Goal: Information Seeking & Learning: Check status

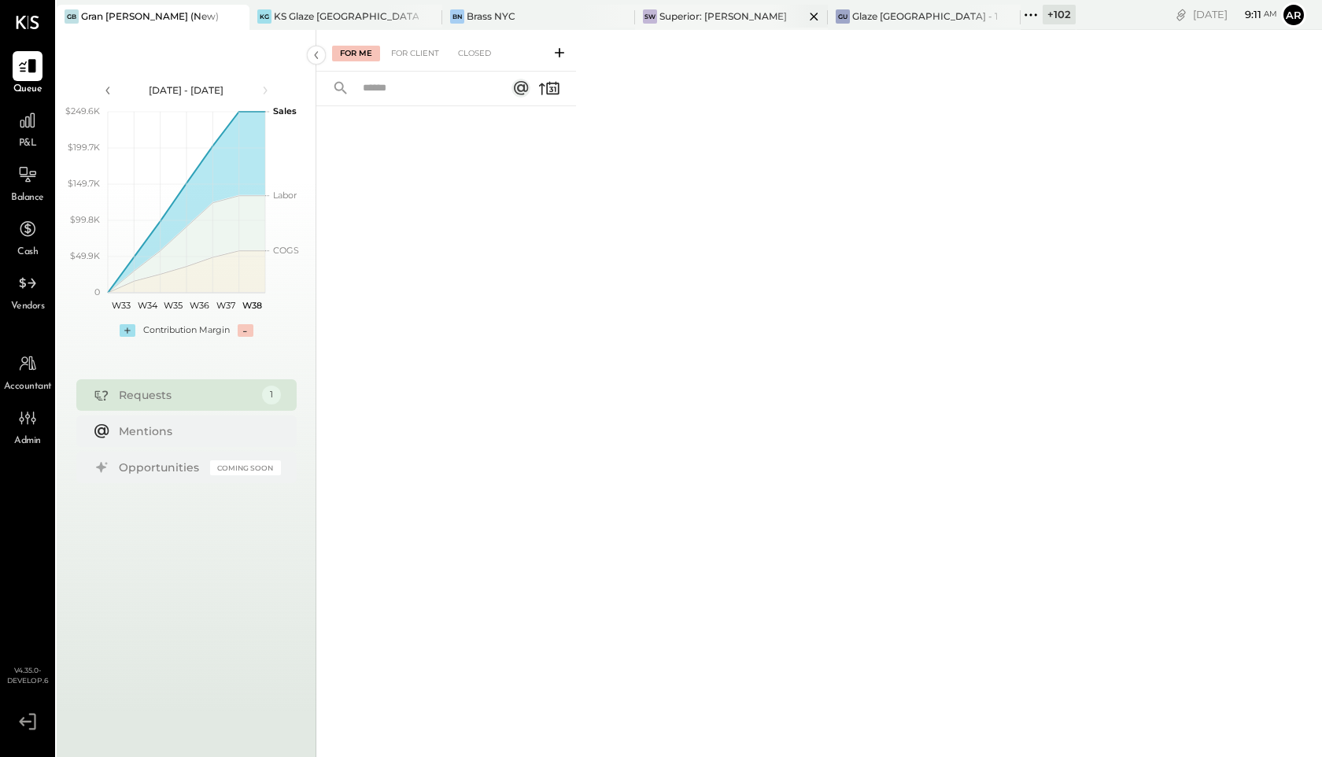
click at [686, 20] on div "Superior: [PERSON_NAME]" at bounding box center [724, 15] width 128 height 13
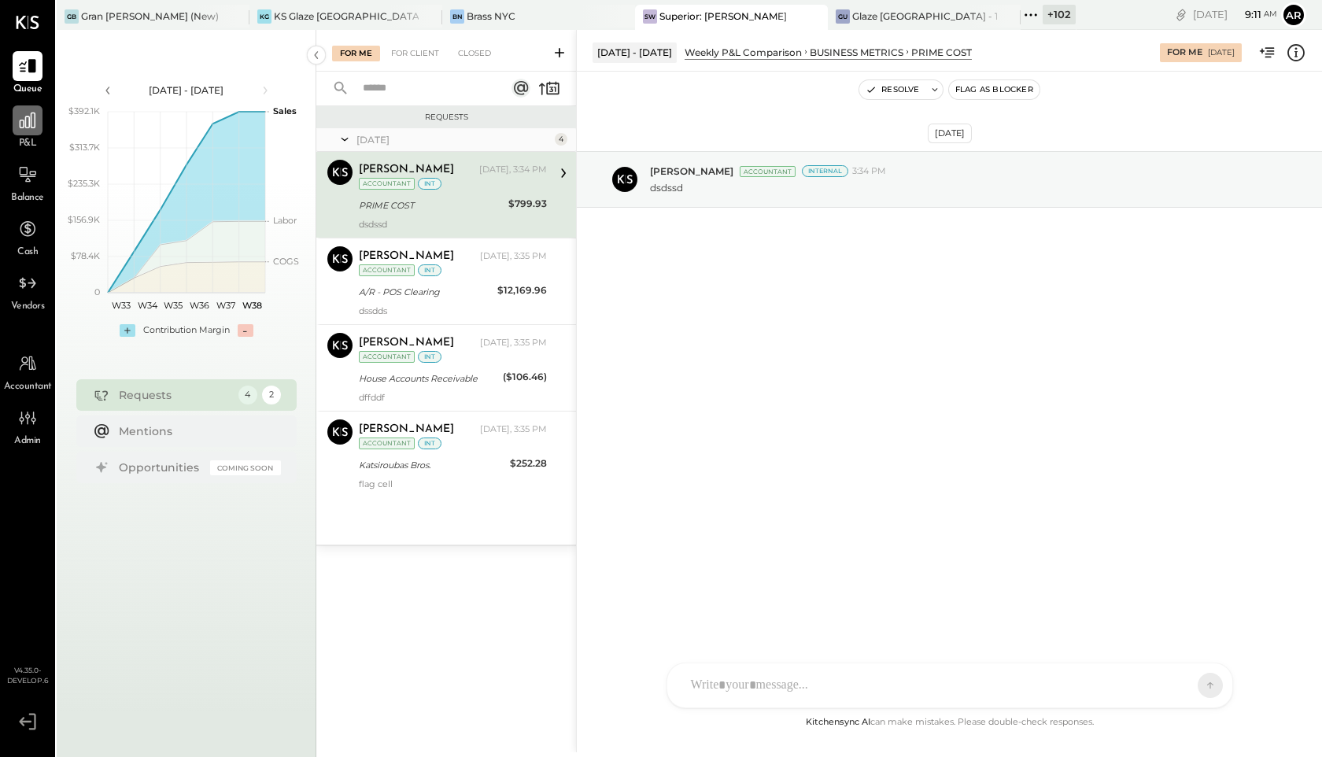
click at [13, 134] on div at bounding box center [28, 120] width 30 height 30
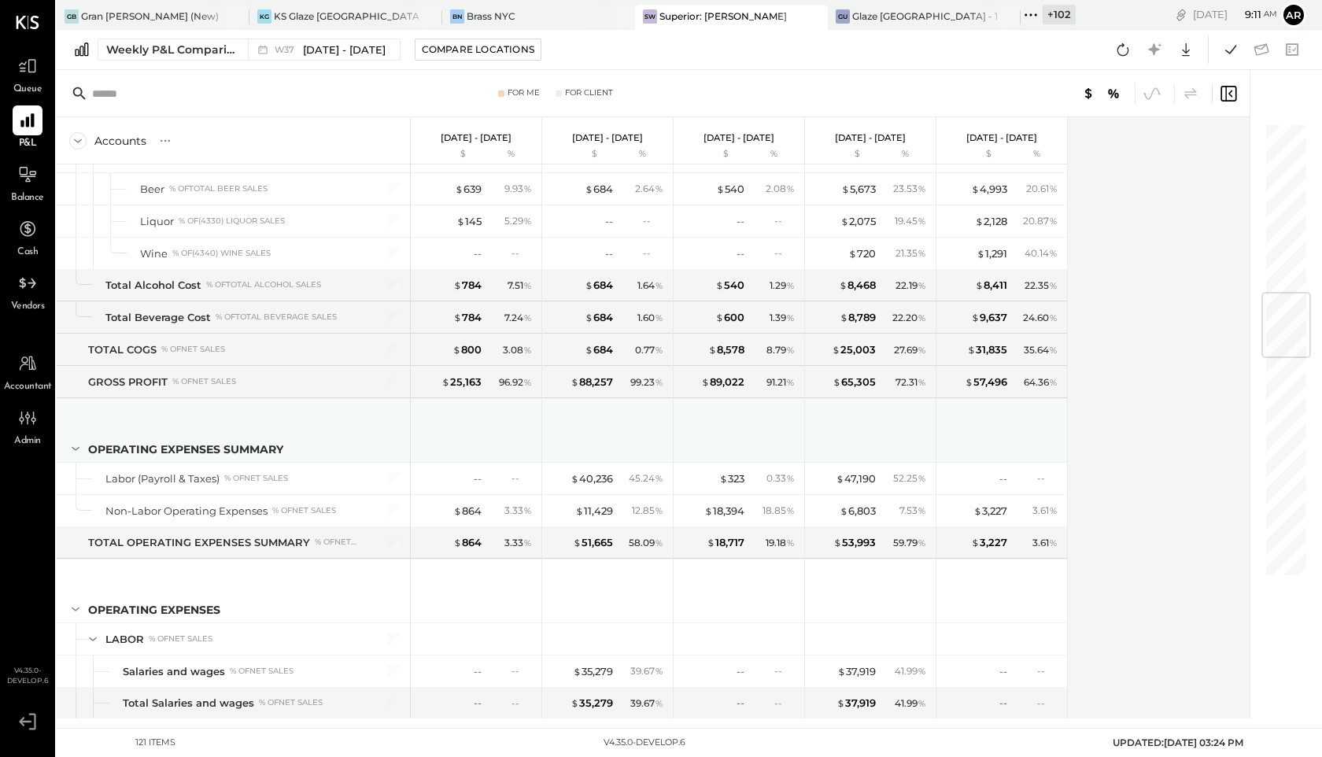
scroll to position [1450, 0]
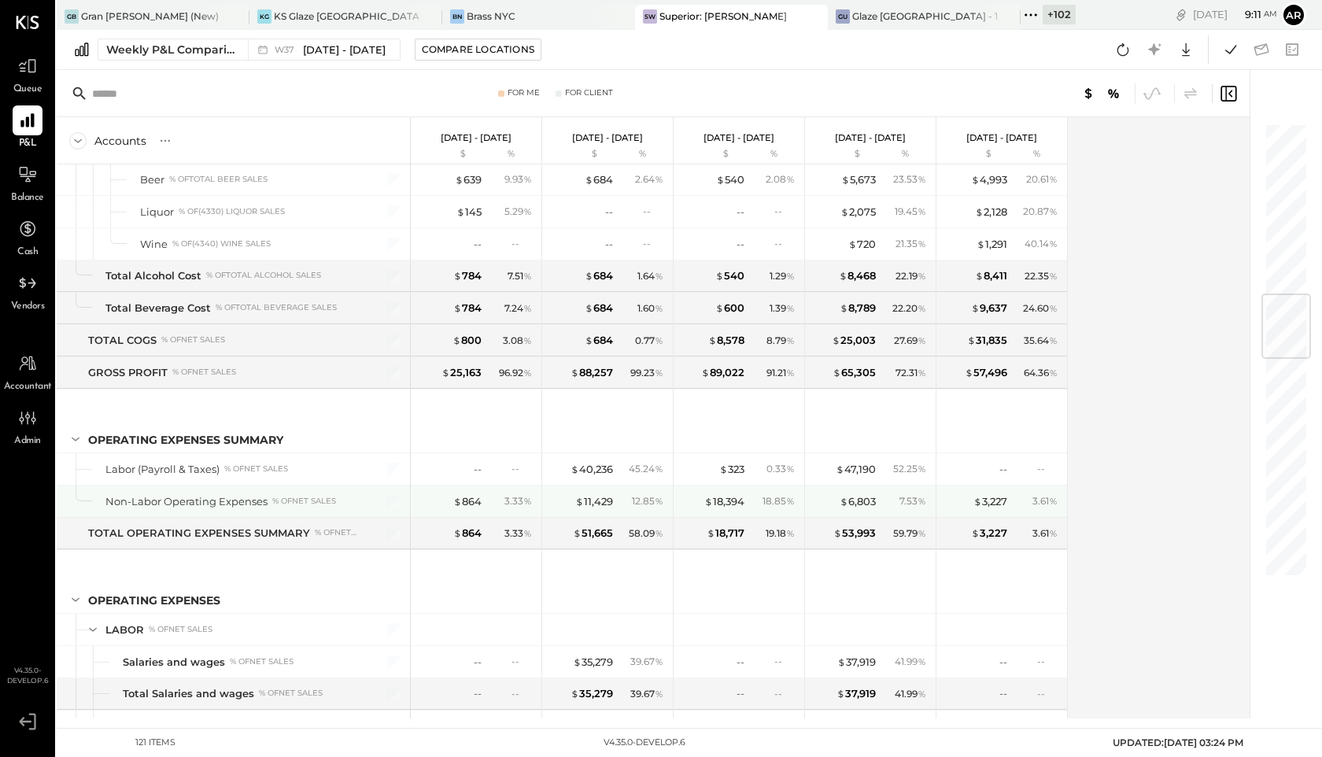
click at [460, 509] on div "$ 864 3.33 %" at bounding box center [478, 501] width 118 height 31
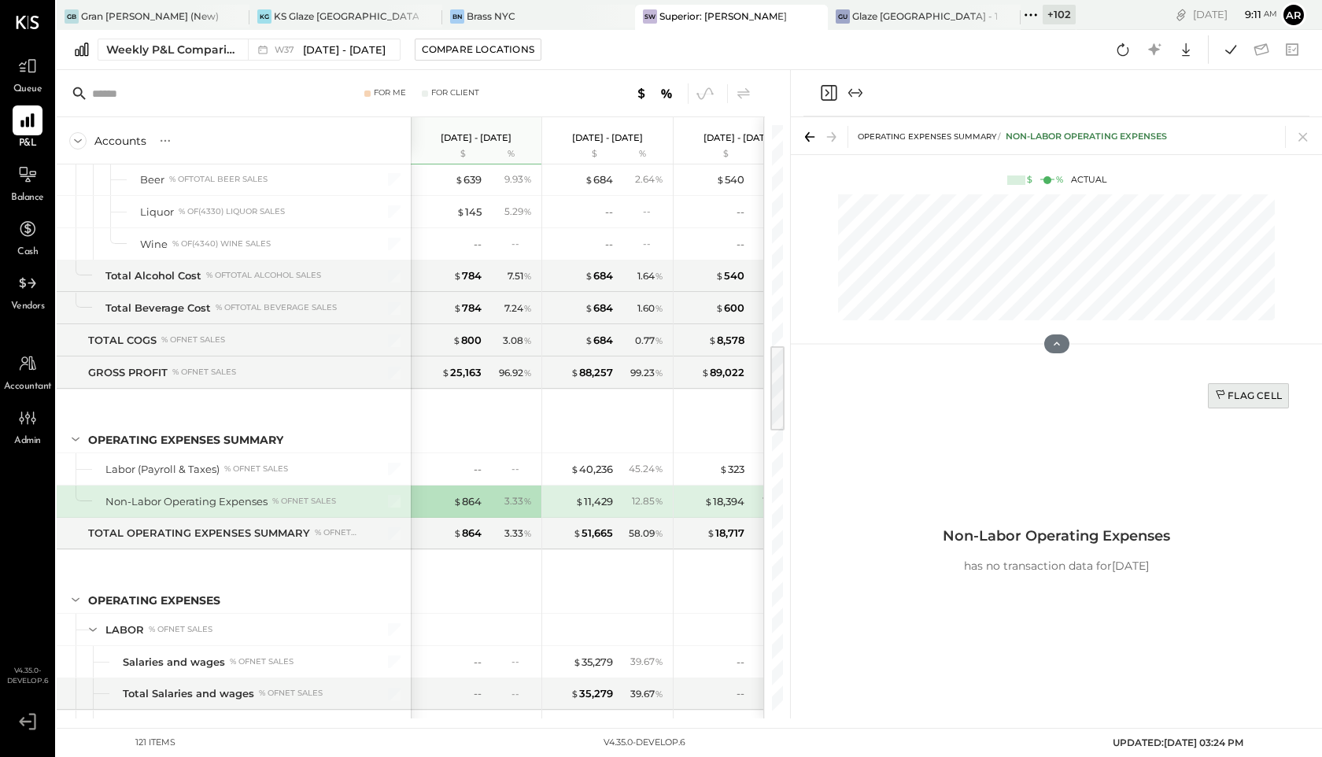
click at [1255, 399] on div "Flag Cell" at bounding box center [1248, 395] width 67 height 13
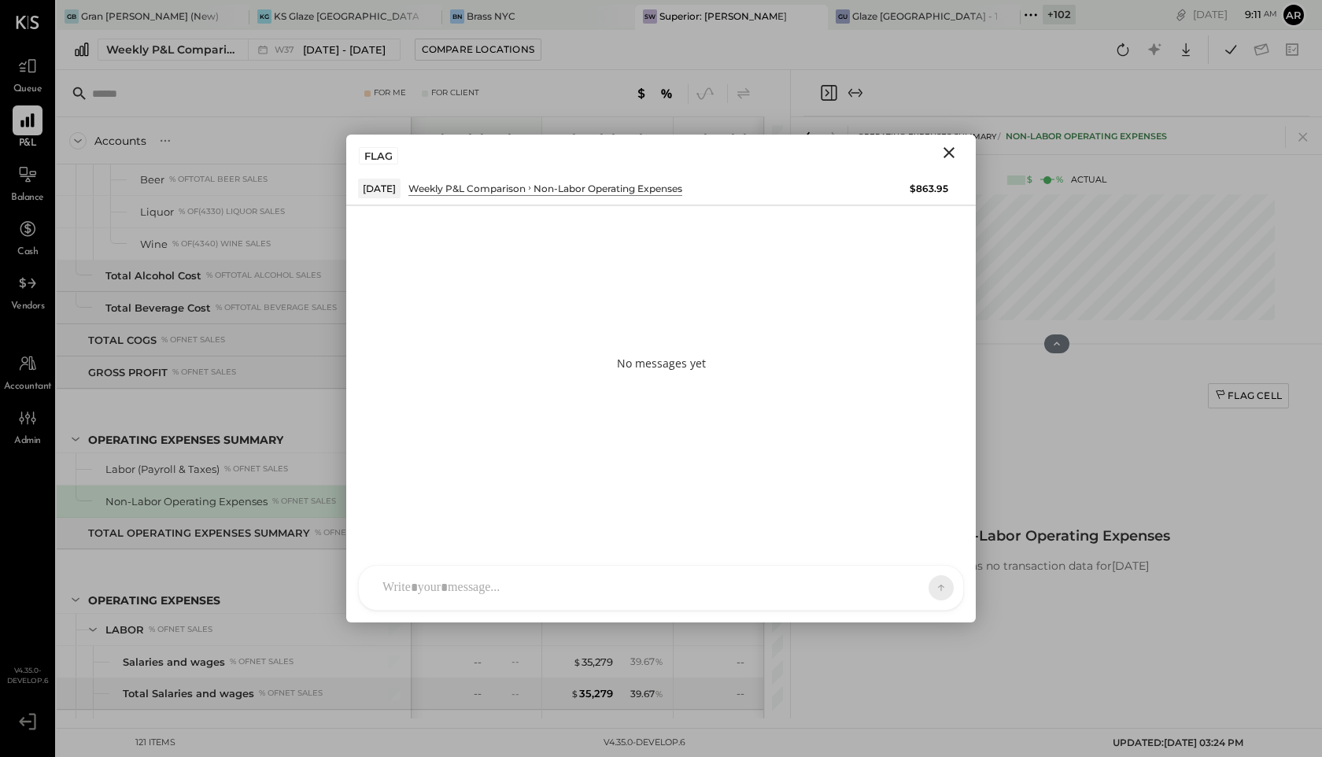
click at [691, 586] on div at bounding box center [661, 588] width 604 height 44
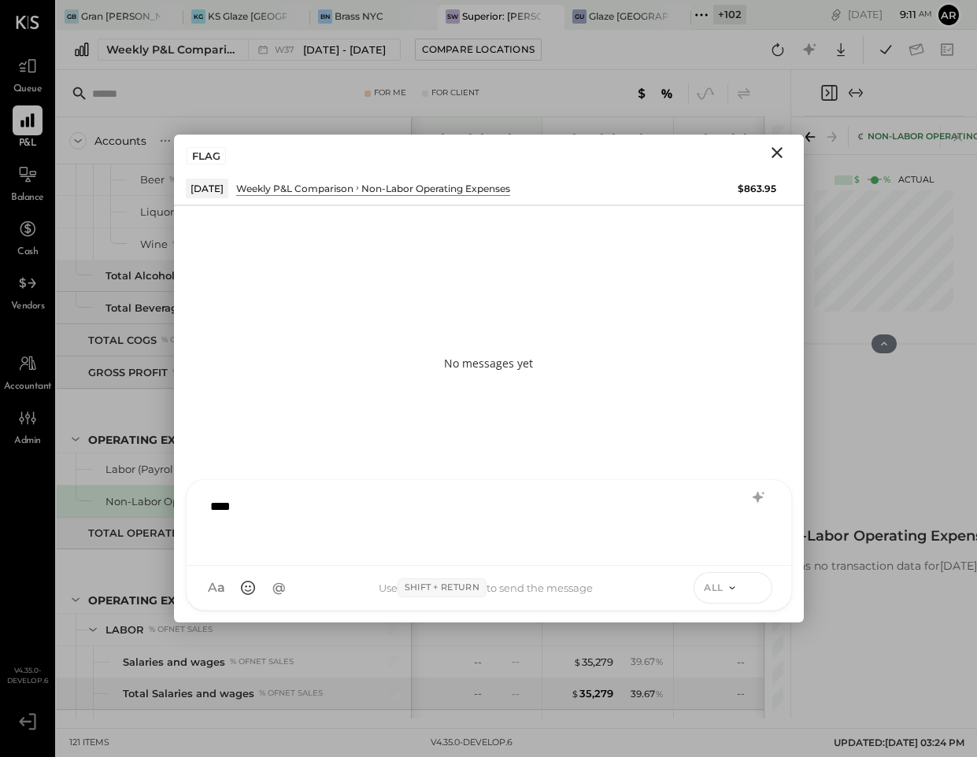
click at [759, 586] on icon at bounding box center [756, 587] width 14 height 16
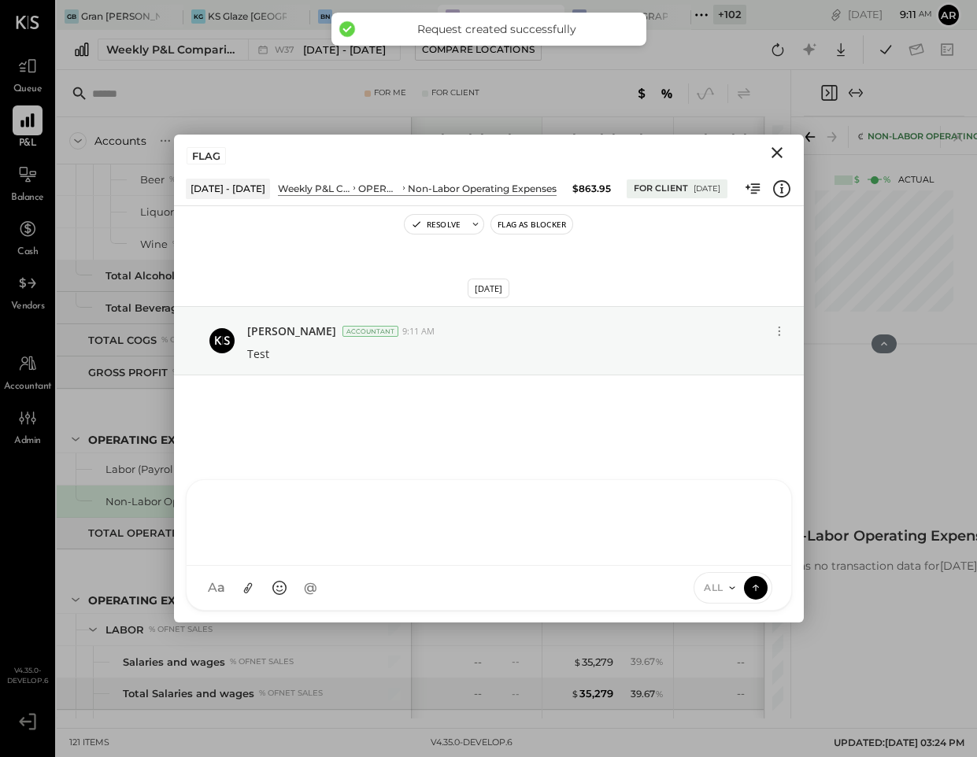
click at [777, 153] on icon "Close" at bounding box center [776, 152] width 11 height 11
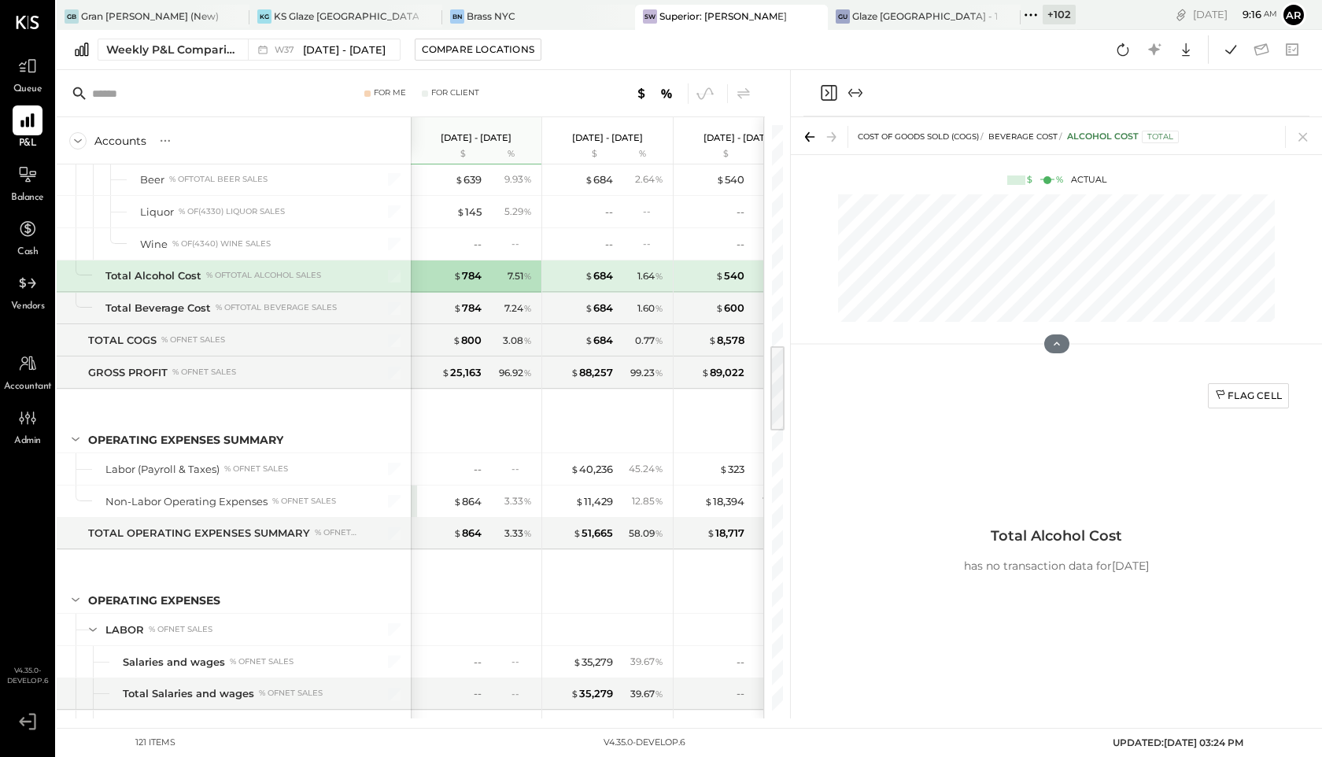
click at [824, 96] on icon "Close panel" at bounding box center [828, 92] width 19 height 19
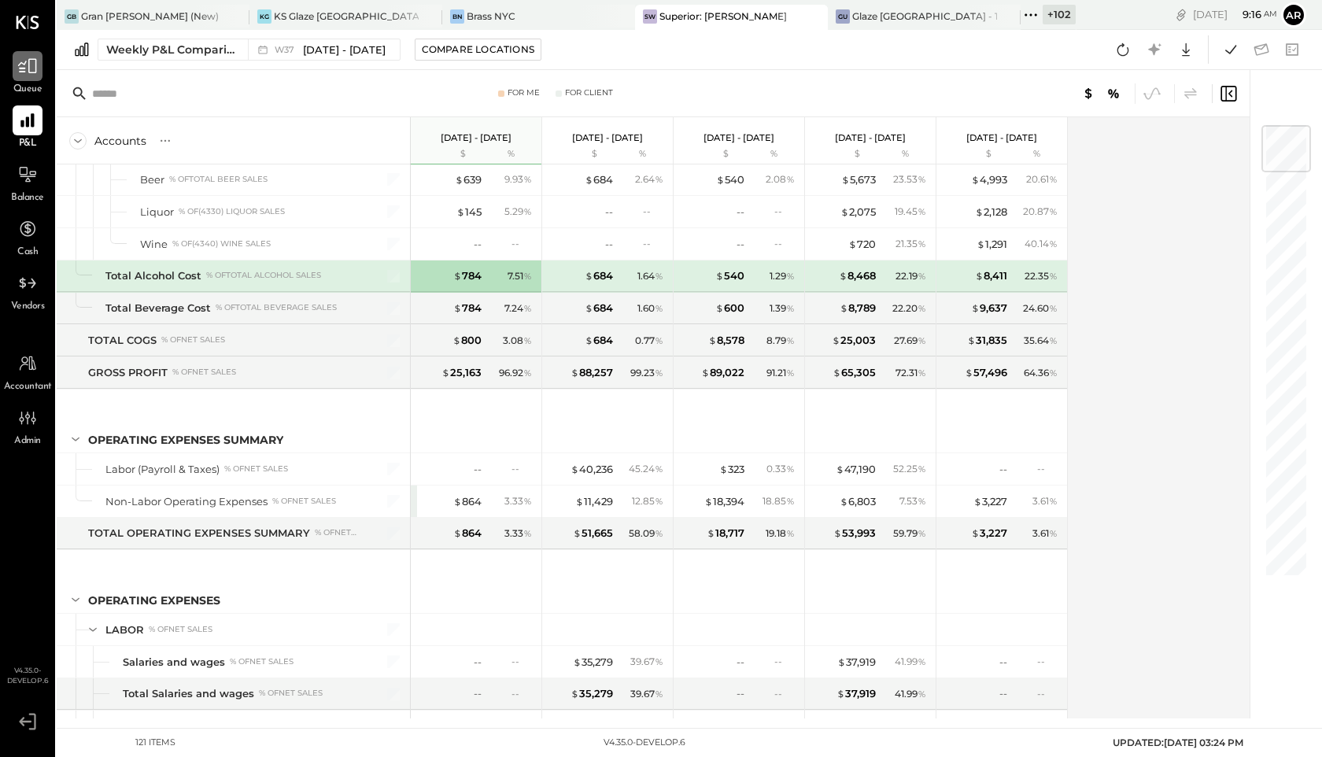
click at [34, 65] on icon at bounding box center [27, 66] width 20 height 20
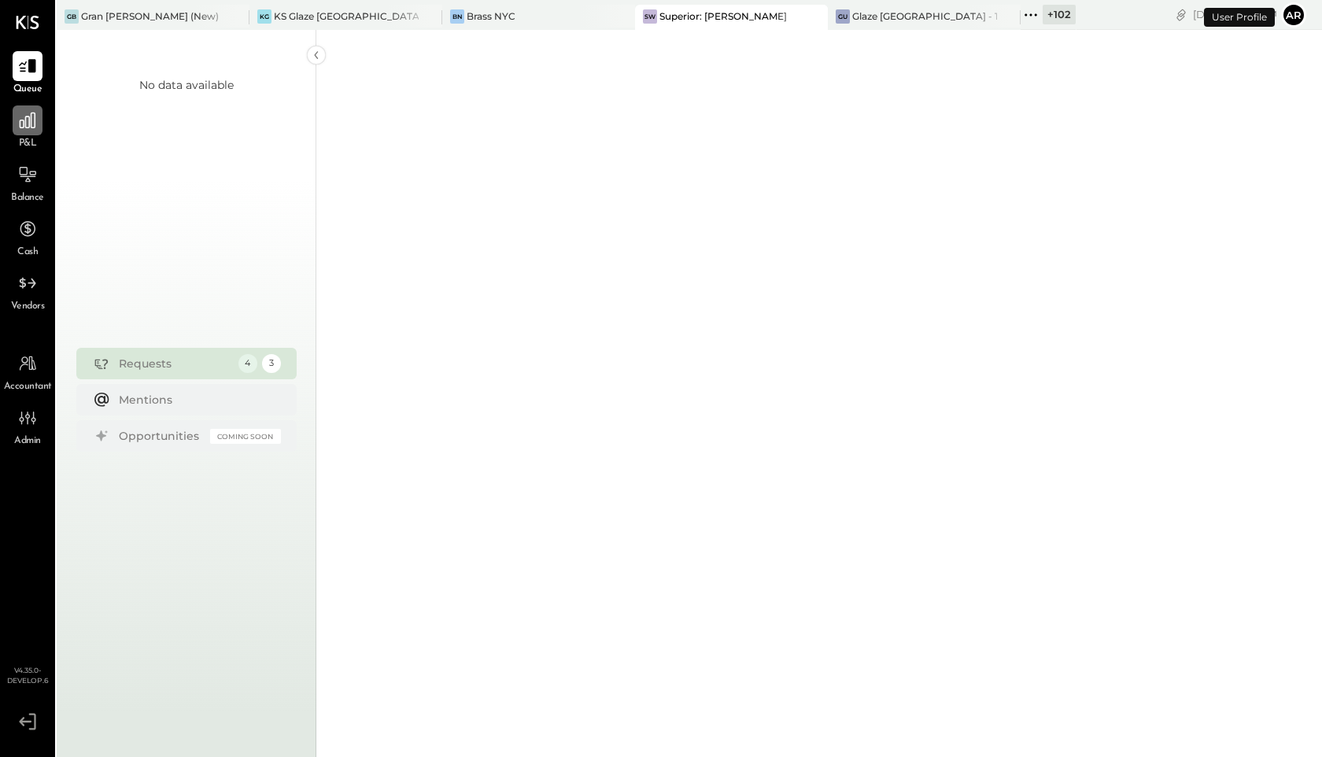
click at [18, 120] on icon at bounding box center [27, 120] width 20 height 20
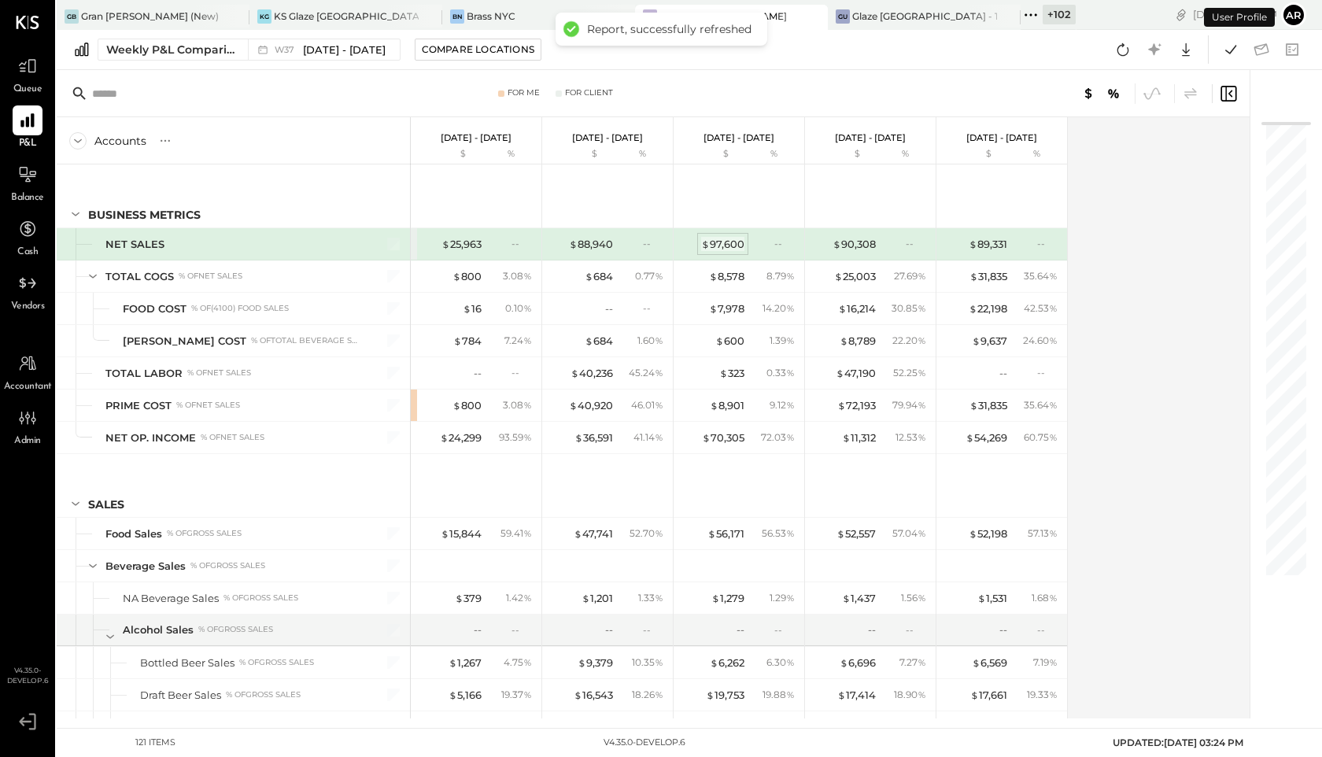
click at [713, 243] on div "$ 97,600" at bounding box center [722, 244] width 43 height 15
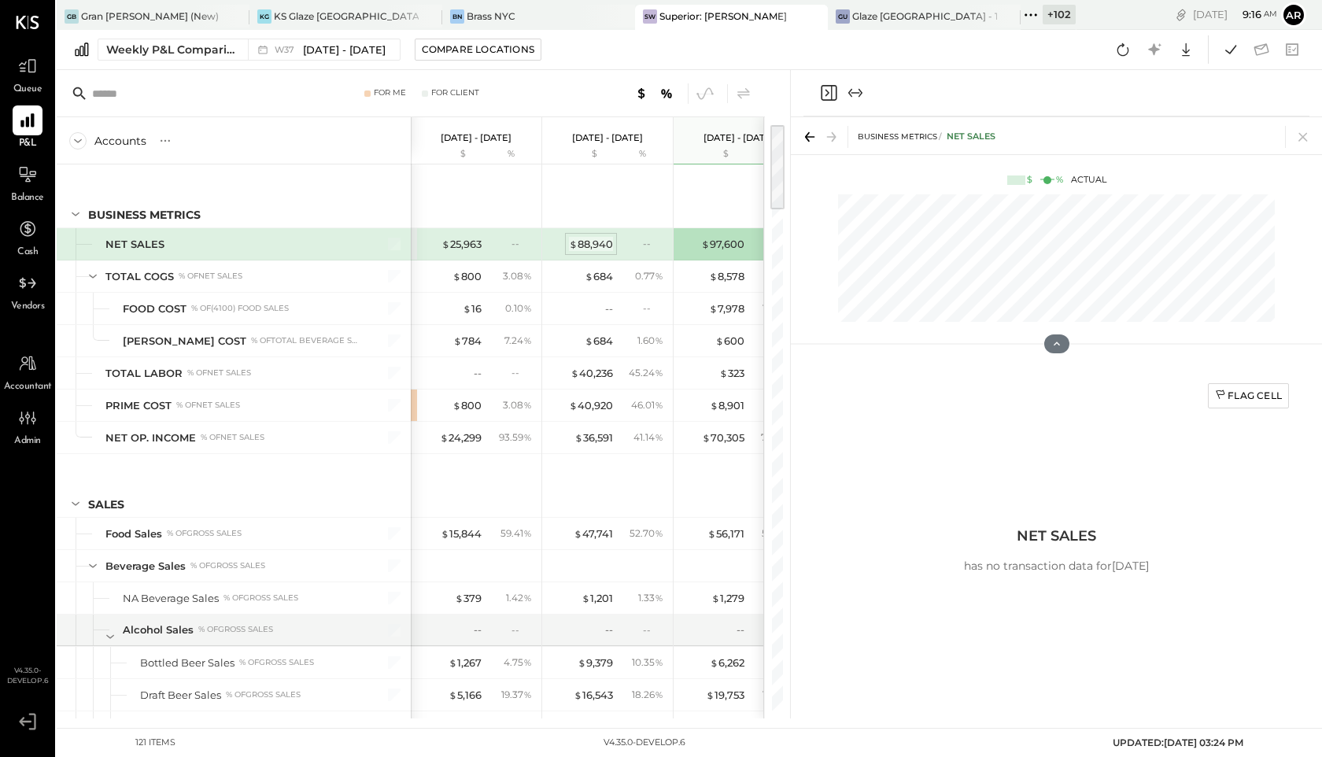
click at [609, 244] on div "$ 88,940" at bounding box center [591, 244] width 44 height 15
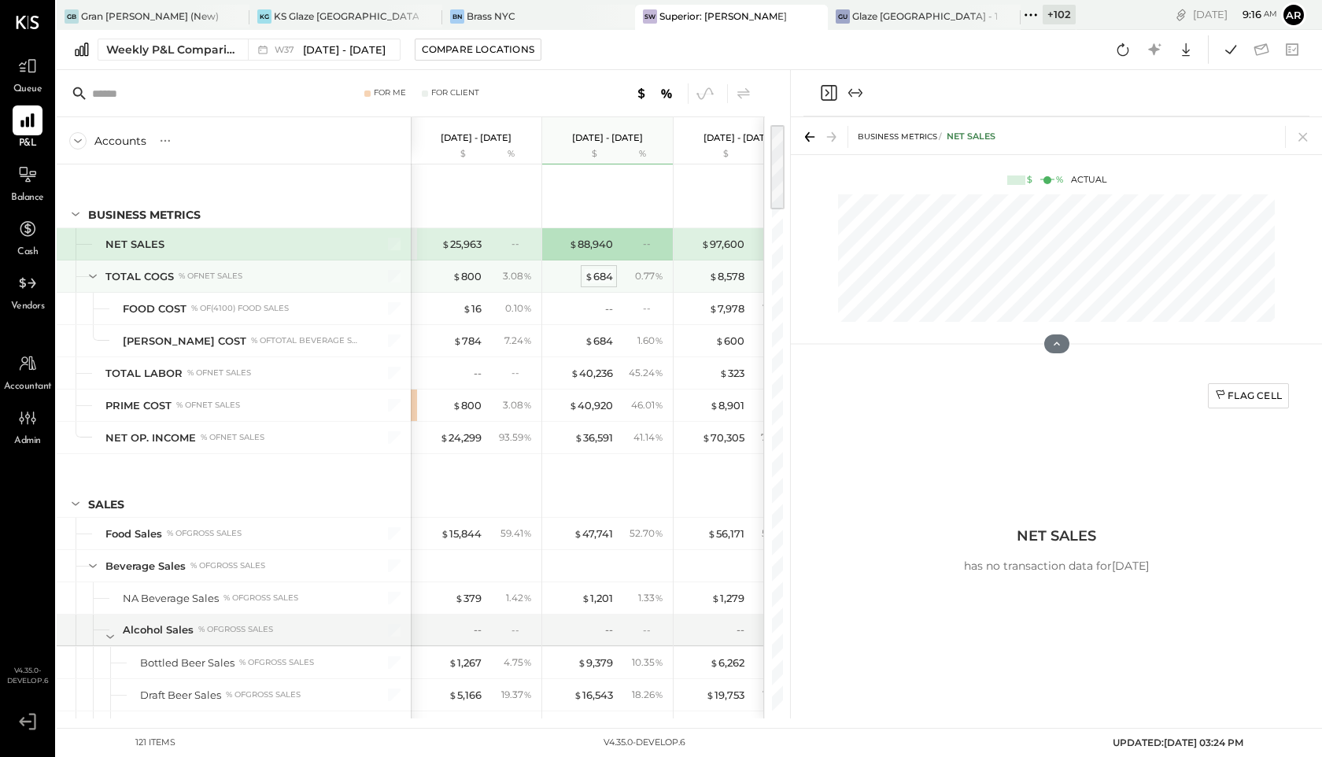
click at [605, 271] on div "$ 684" at bounding box center [599, 276] width 28 height 15
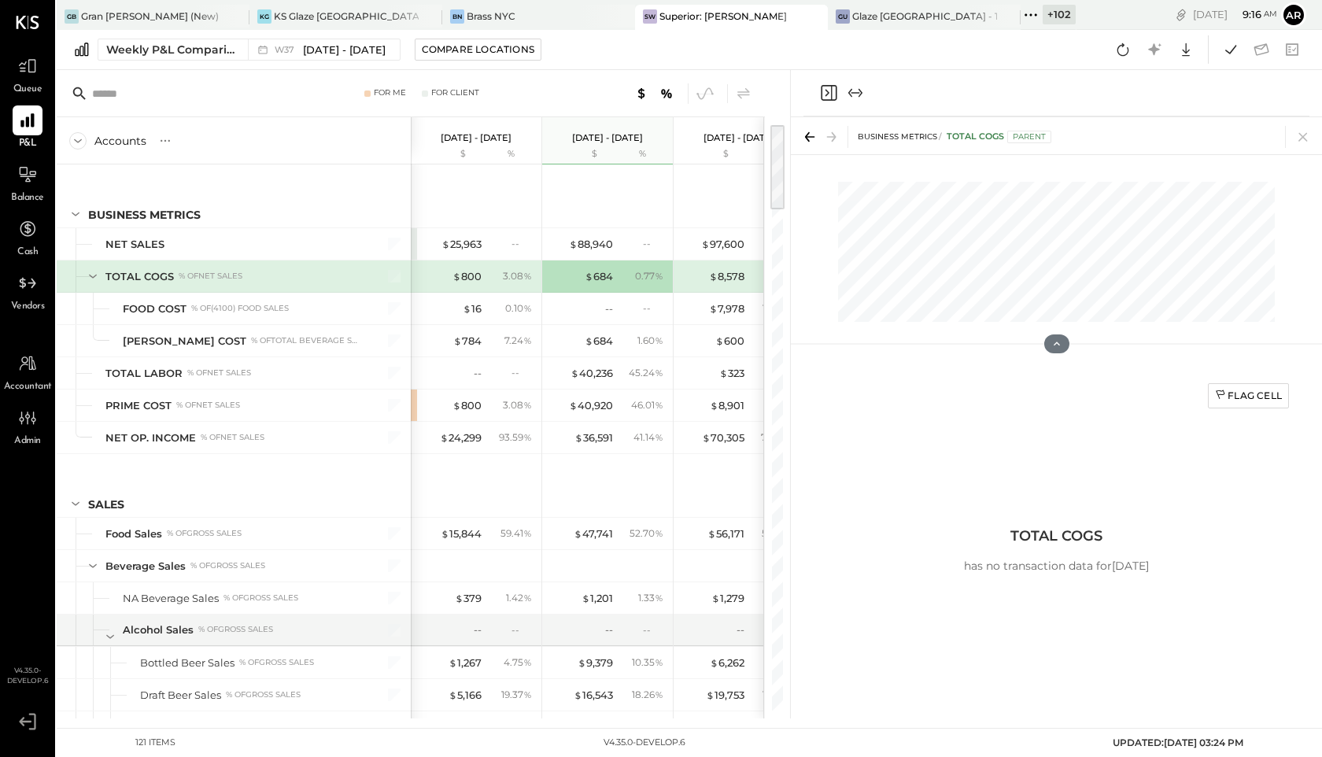
click at [831, 87] on icon "Close panel" at bounding box center [829, 93] width 16 height 16
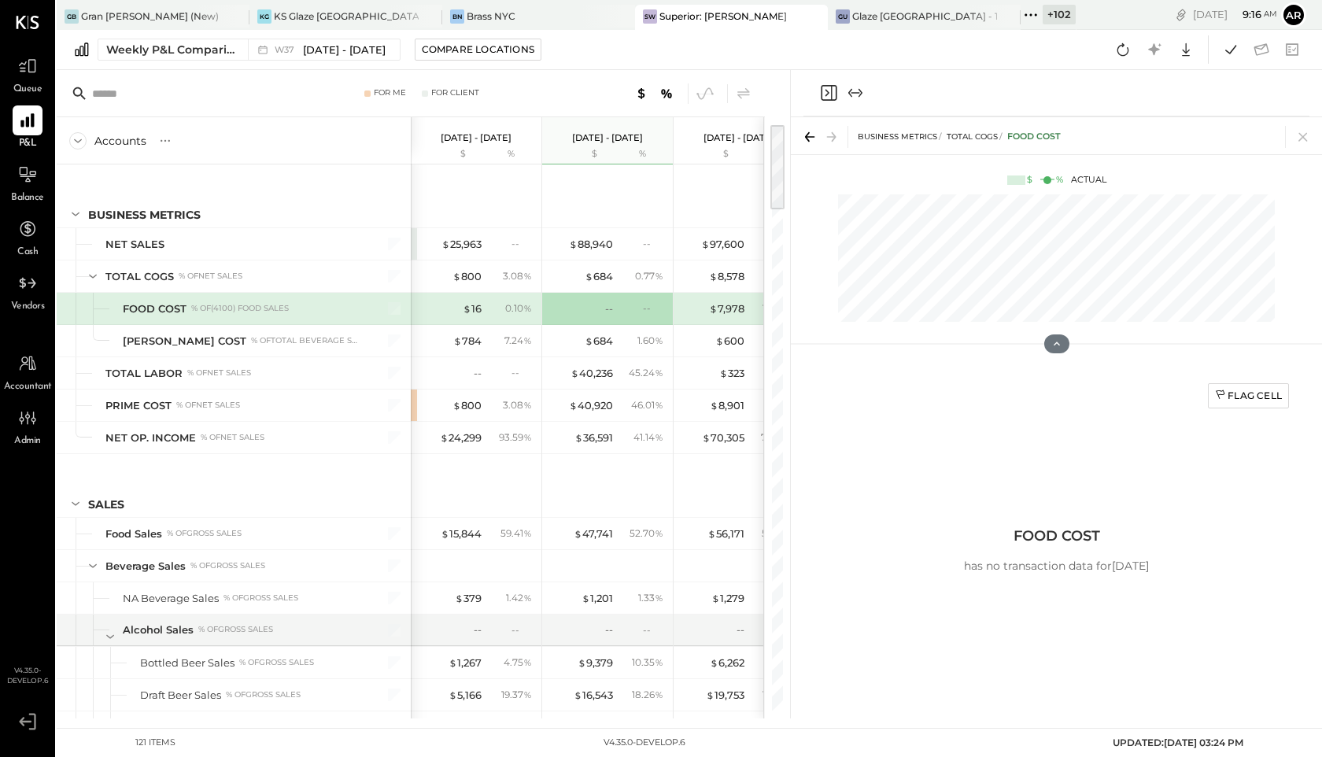
click at [828, 94] on icon "Close panel" at bounding box center [828, 92] width 19 height 19
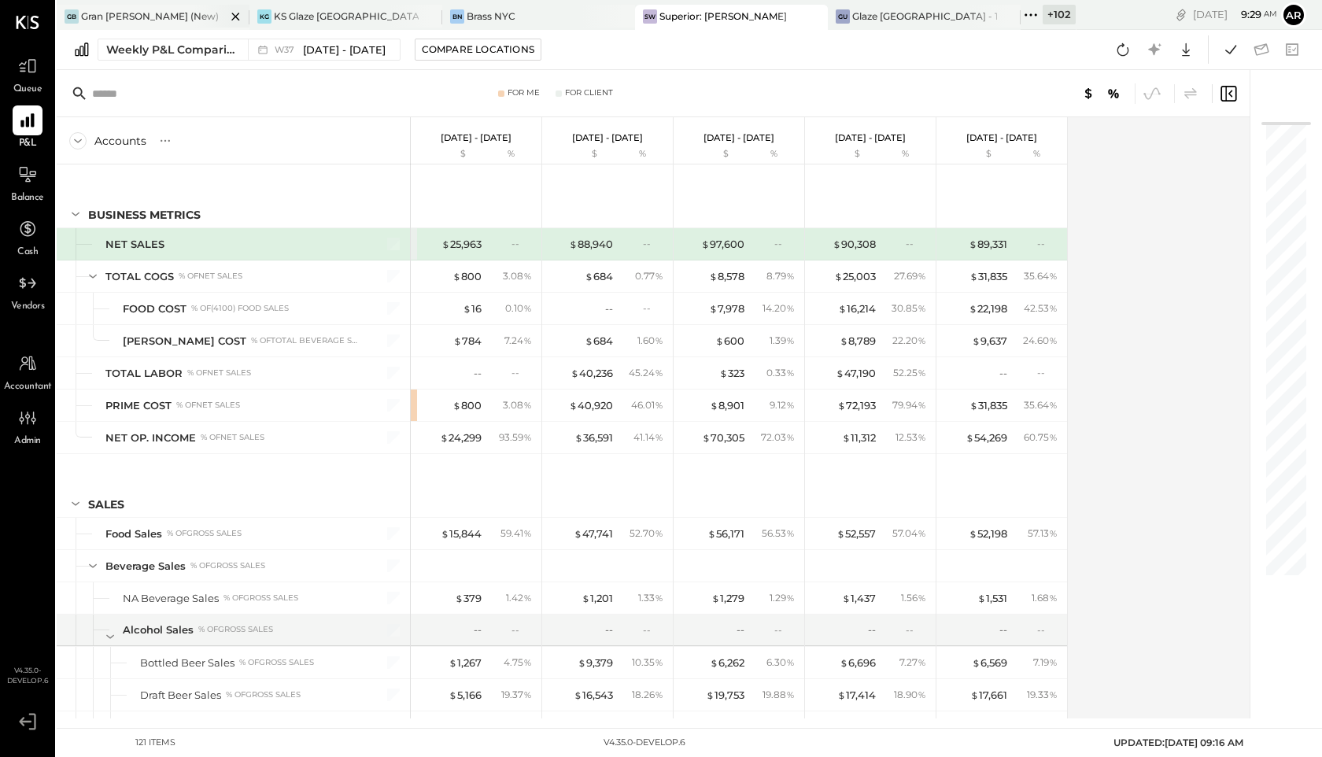
click at [157, 9] on div "GB Gran Blanco (New)" at bounding box center [141, 16] width 169 height 14
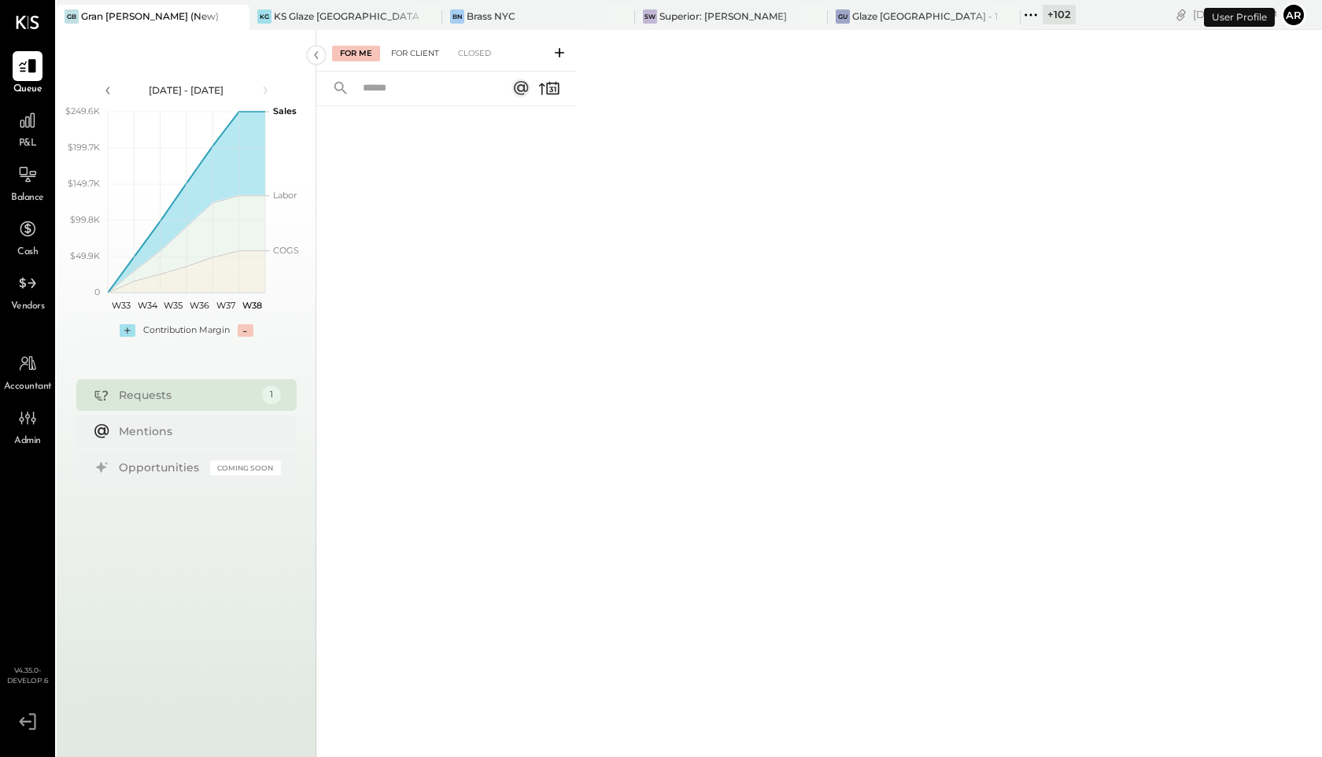
click at [405, 47] on div "For Client" at bounding box center [415, 54] width 64 height 16
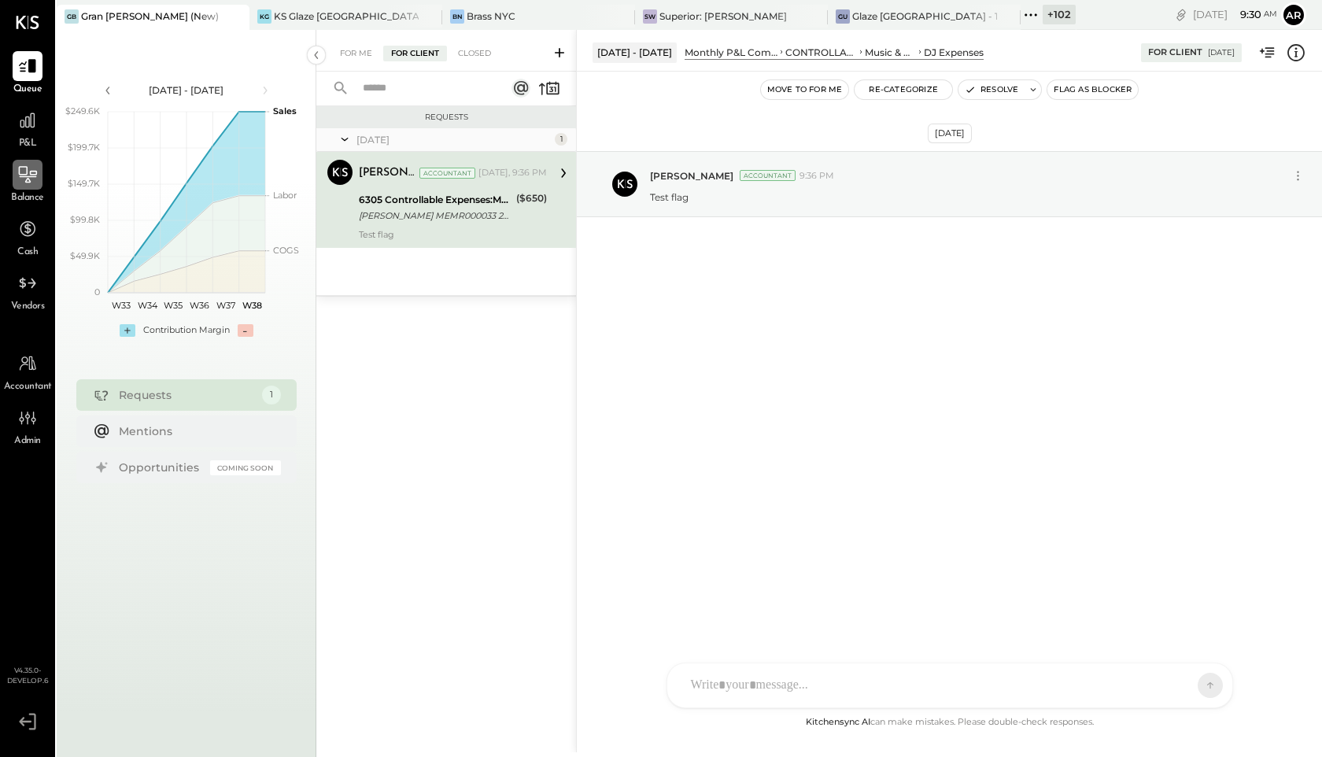
click at [20, 184] on icon at bounding box center [27, 175] width 20 height 20
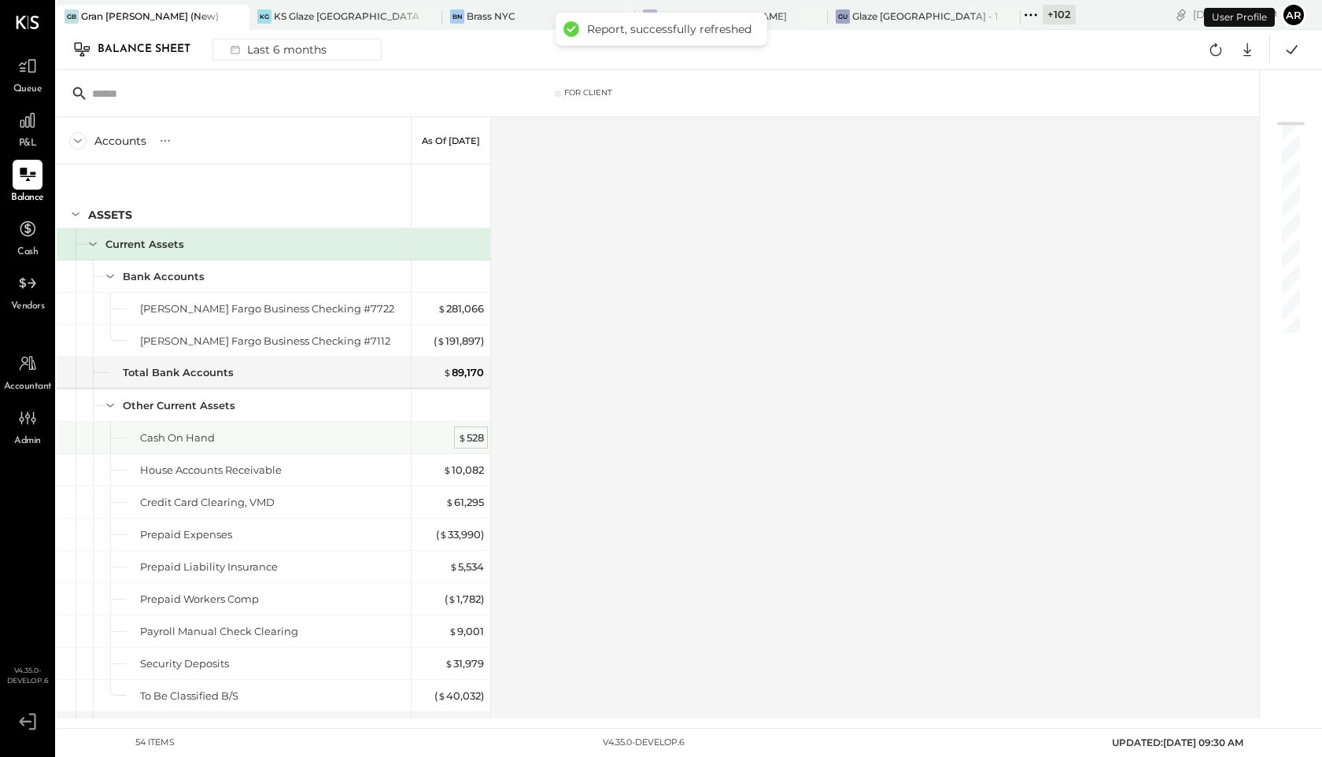
click at [466, 434] on div "$ 528" at bounding box center [471, 438] width 26 height 15
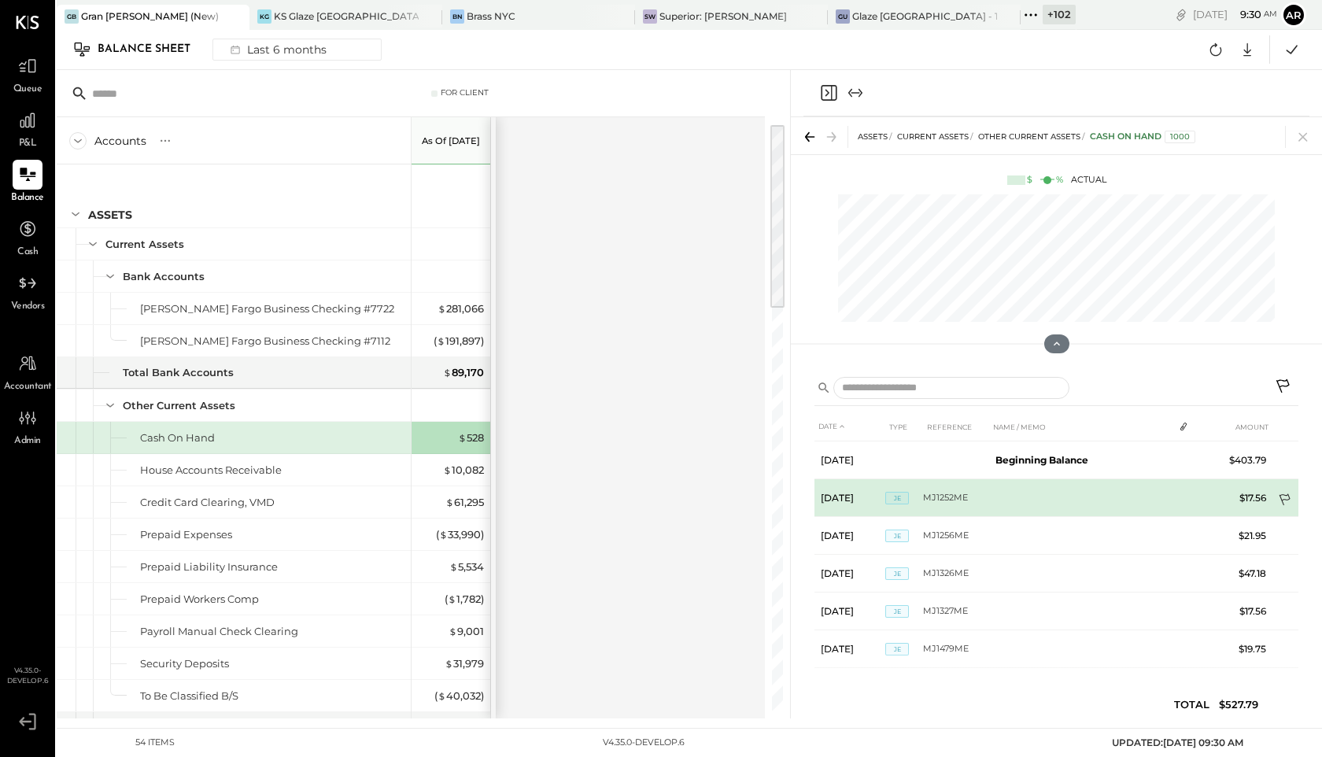
click at [1292, 499] on td at bounding box center [1286, 501] width 26 height 30
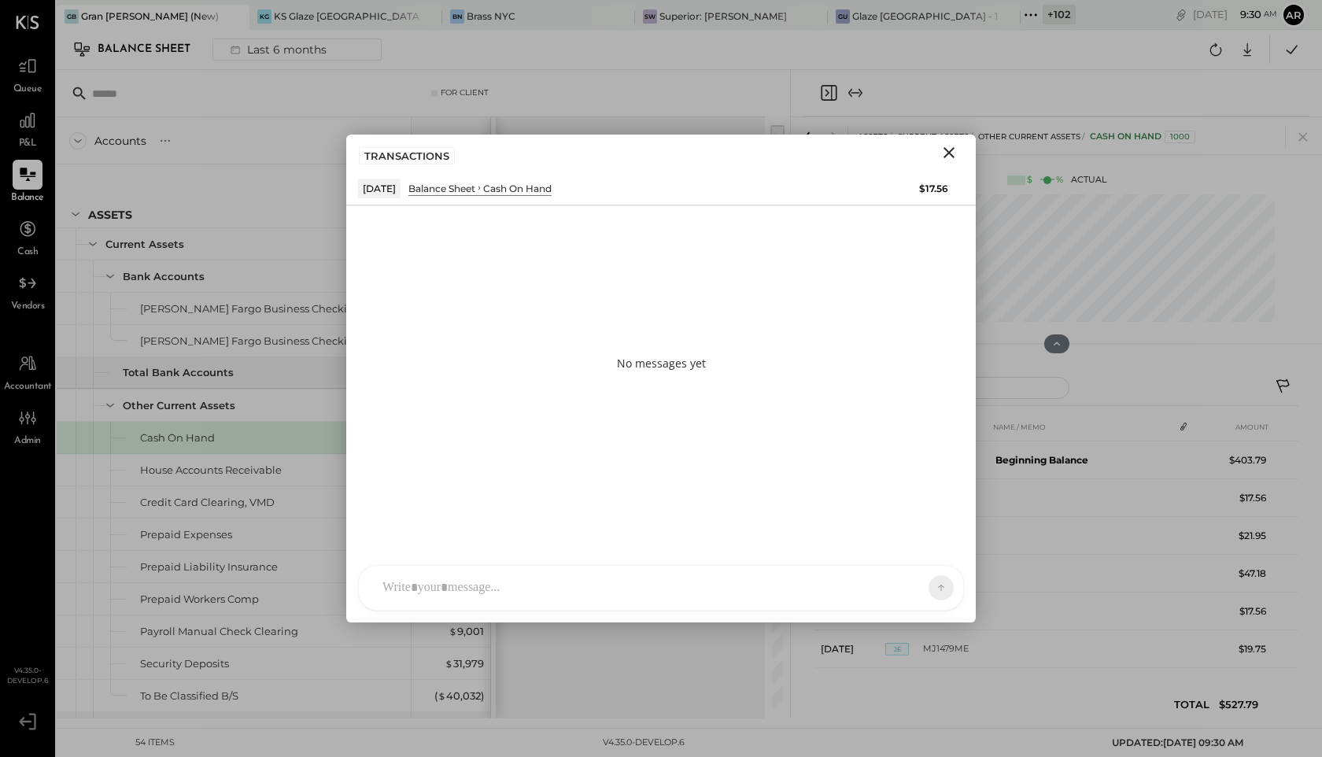
click at [761, 585] on div at bounding box center [661, 588] width 604 height 44
click at [926, 587] on icon at bounding box center [928, 587] width 14 height 16
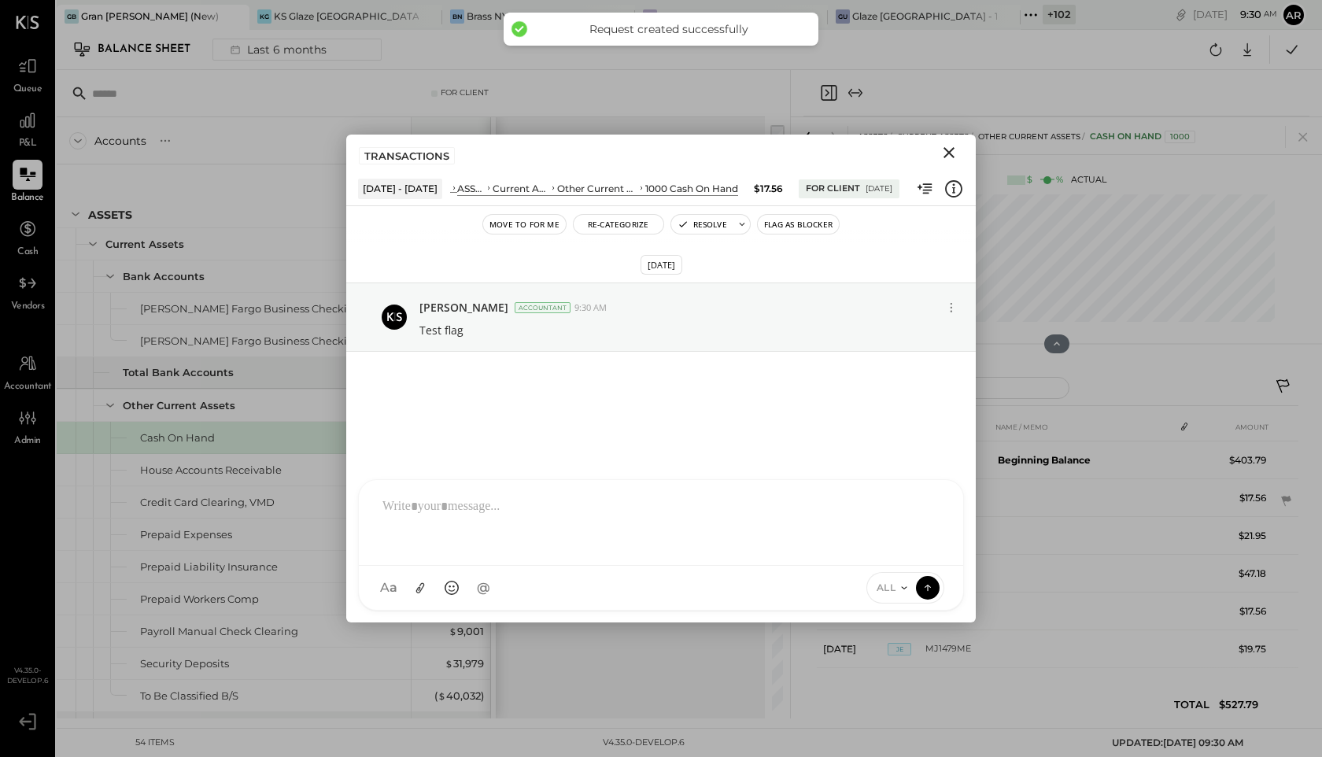
click at [946, 147] on icon "Close" at bounding box center [949, 152] width 19 height 19
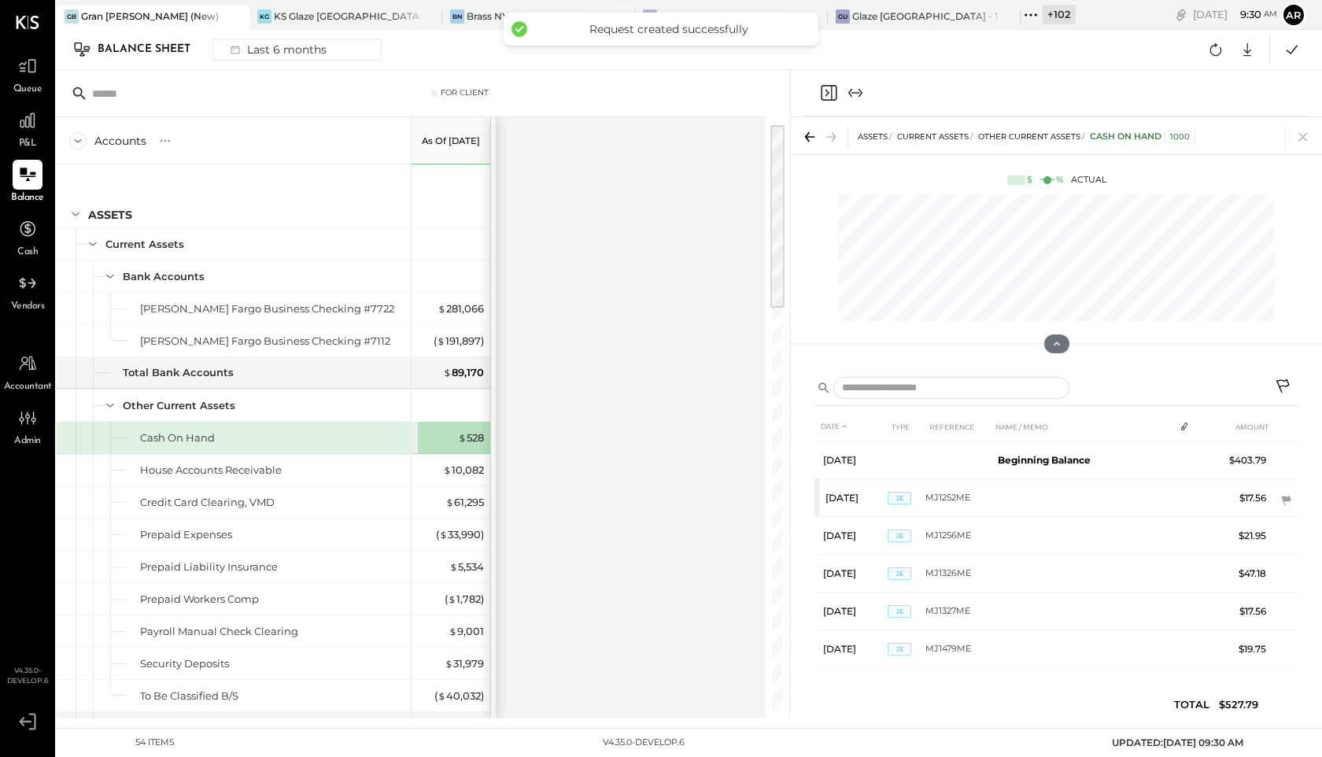
click at [1284, 387] on icon at bounding box center [1284, 388] width 19 height 19
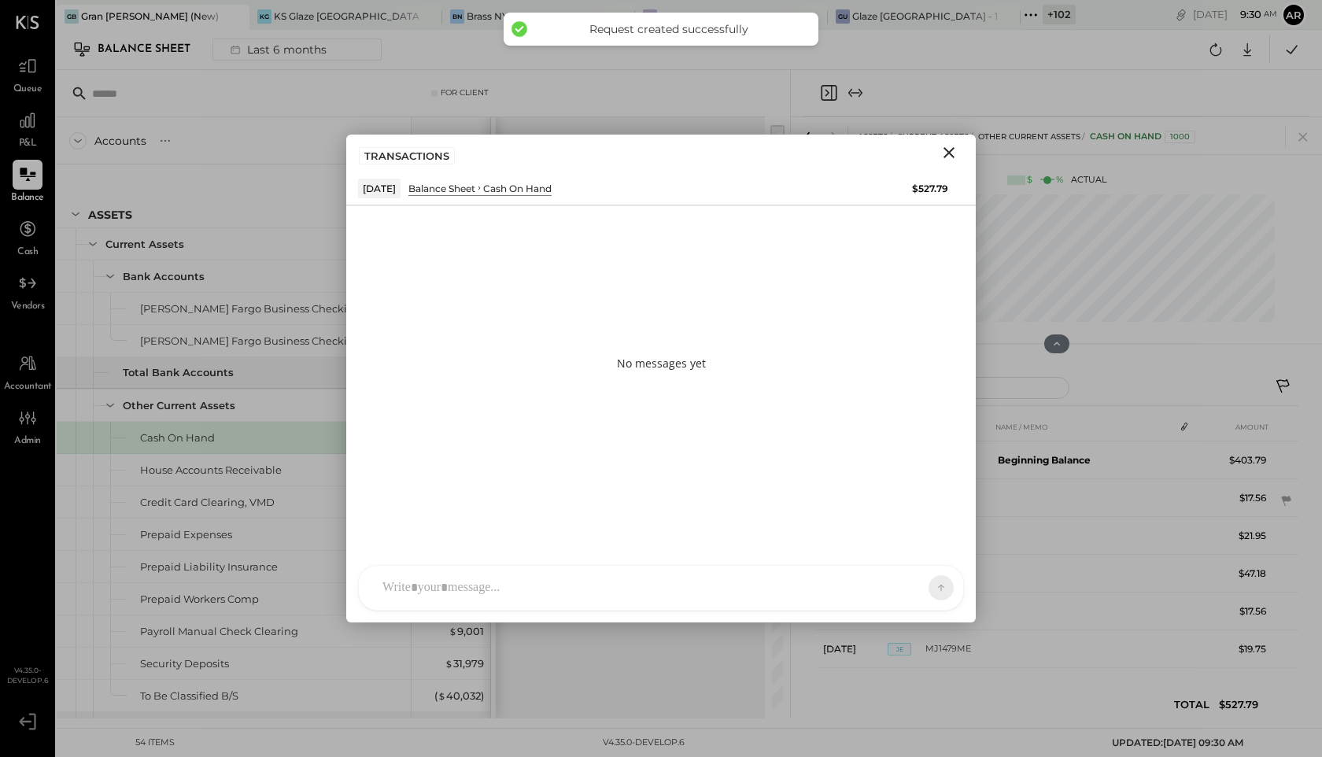
click at [403, 590] on div "AL Alex Lareo S Santa JP Juan Pacheco AT Archie Test User ST Santa Test ND Nico…" at bounding box center [661, 588] width 606 height 46
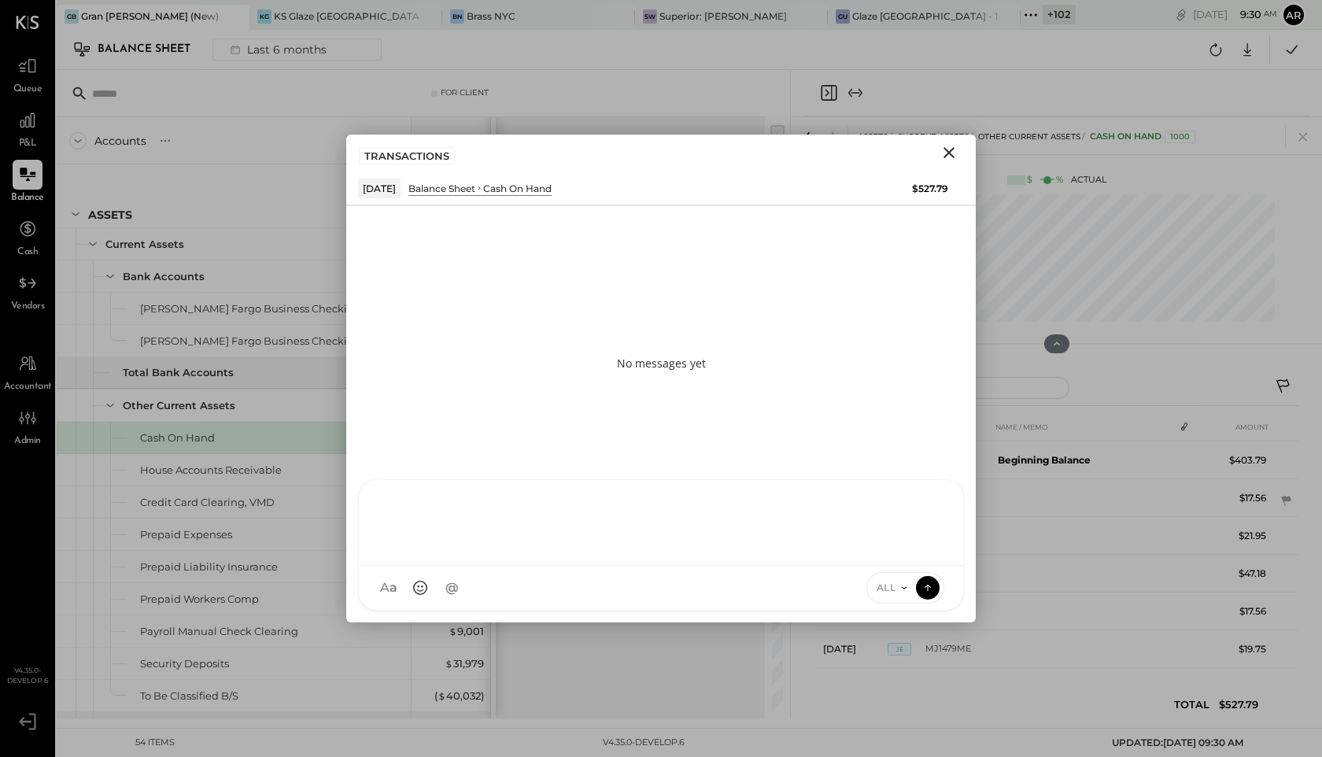
click at [959, 146] on button "Close" at bounding box center [949, 152] width 28 height 20
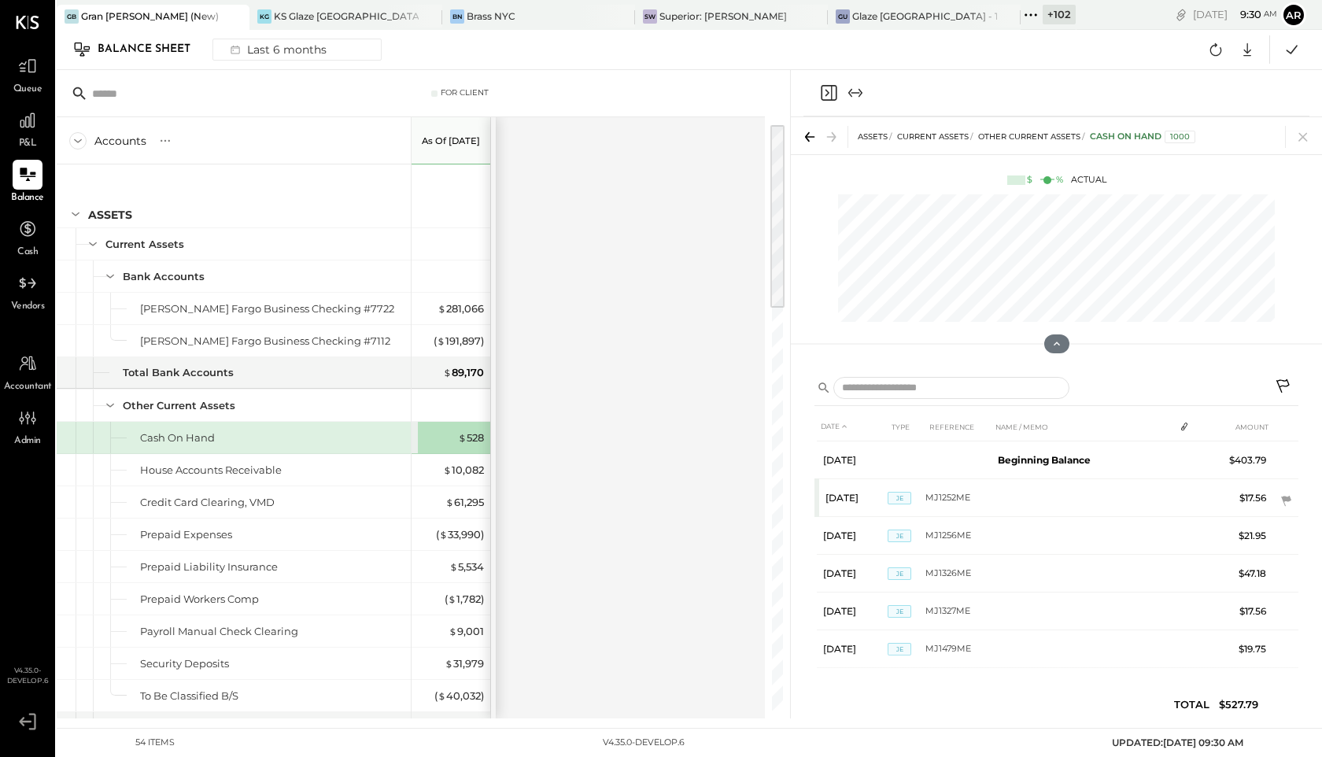
click at [1286, 385] on icon at bounding box center [1284, 388] width 19 height 19
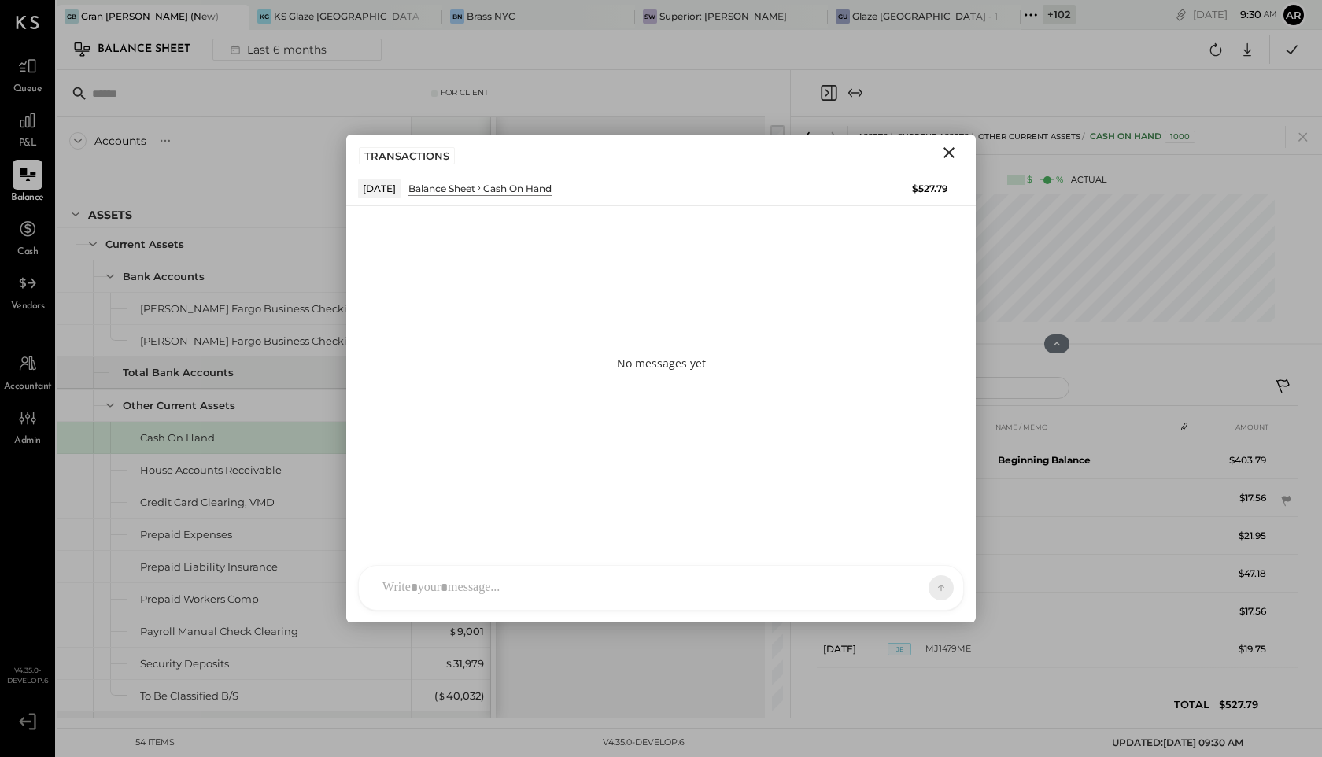
click at [729, 597] on div at bounding box center [661, 588] width 604 height 44
click at [393, 507] on div "*********" at bounding box center [661, 521] width 573 height 63
click at [909, 594] on div "ALL" at bounding box center [906, 587] width 79 height 31
click at [907, 586] on icon at bounding box center [904, 588] width 13 height 13
click at [897, 545] on div "INTERNAL" at bounding box center [913, 549] width 93 height 26
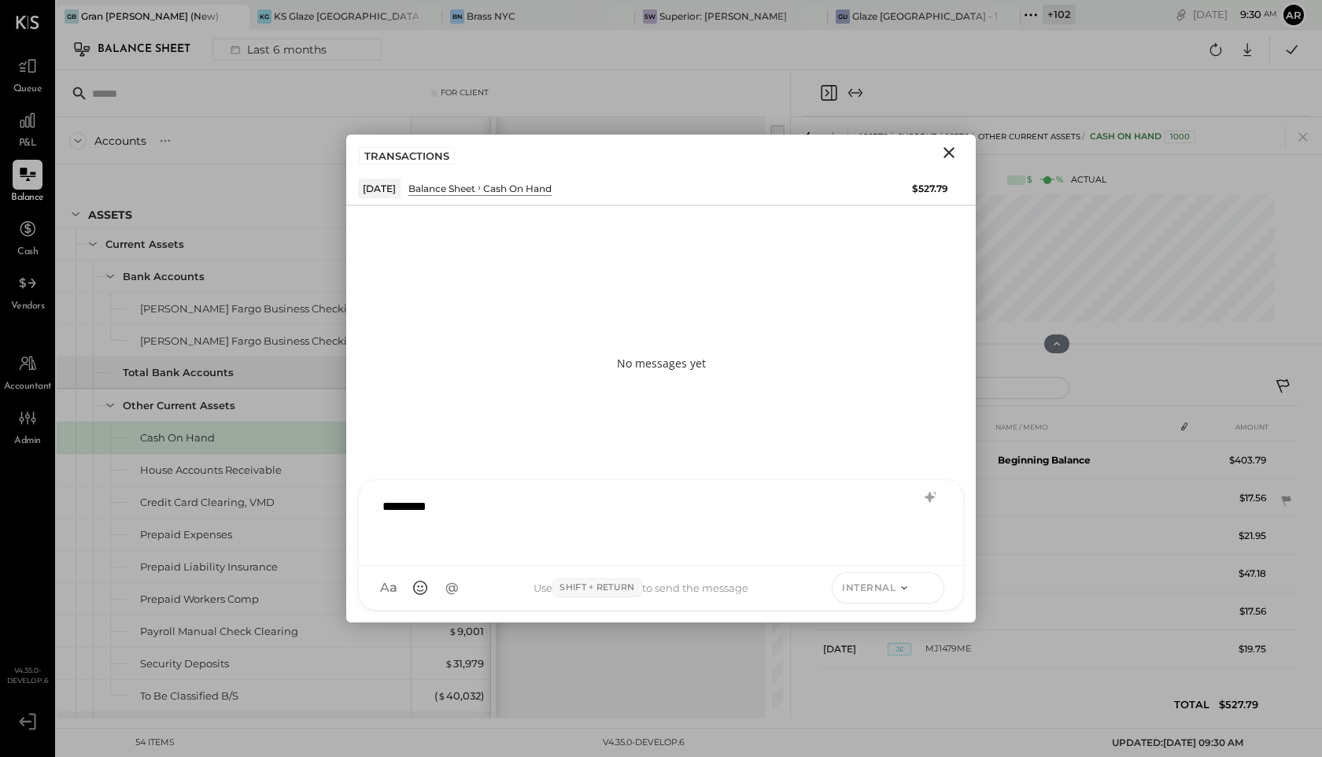
click at [934, 595] on button at bounding box center [928, 587] width 24 height 24
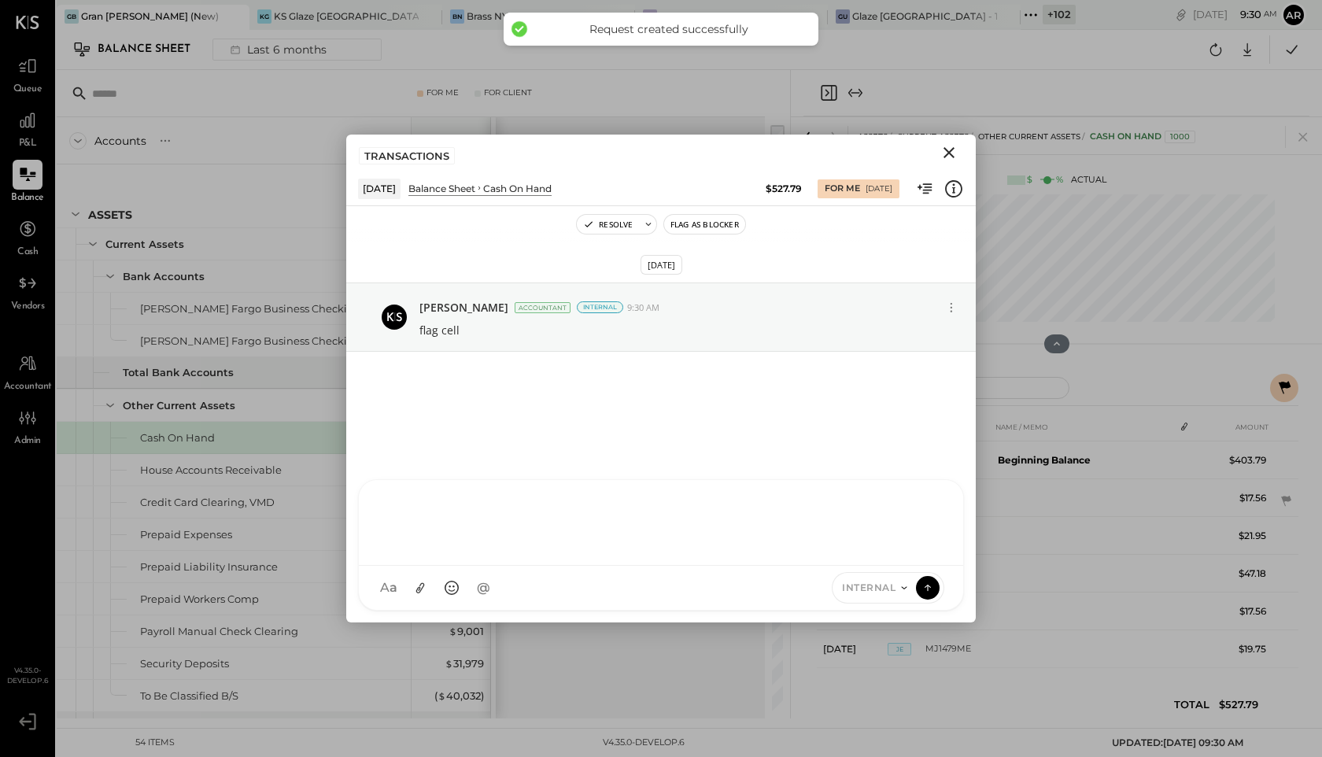
click at [954, 153] on icon "Close" at bounding box center [949, 152] width 19 height 19
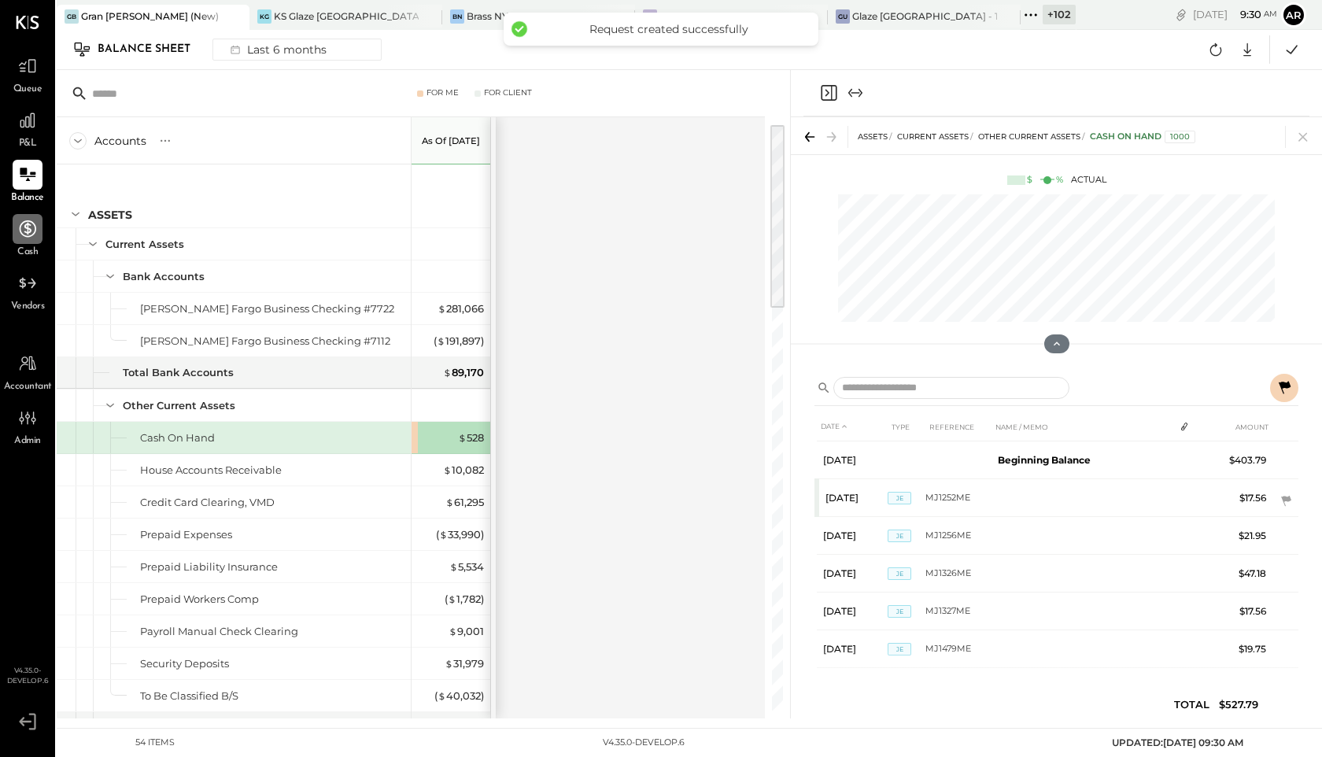
click at [32, 239] on div at bounding box center [28, 229] width 30 height 30
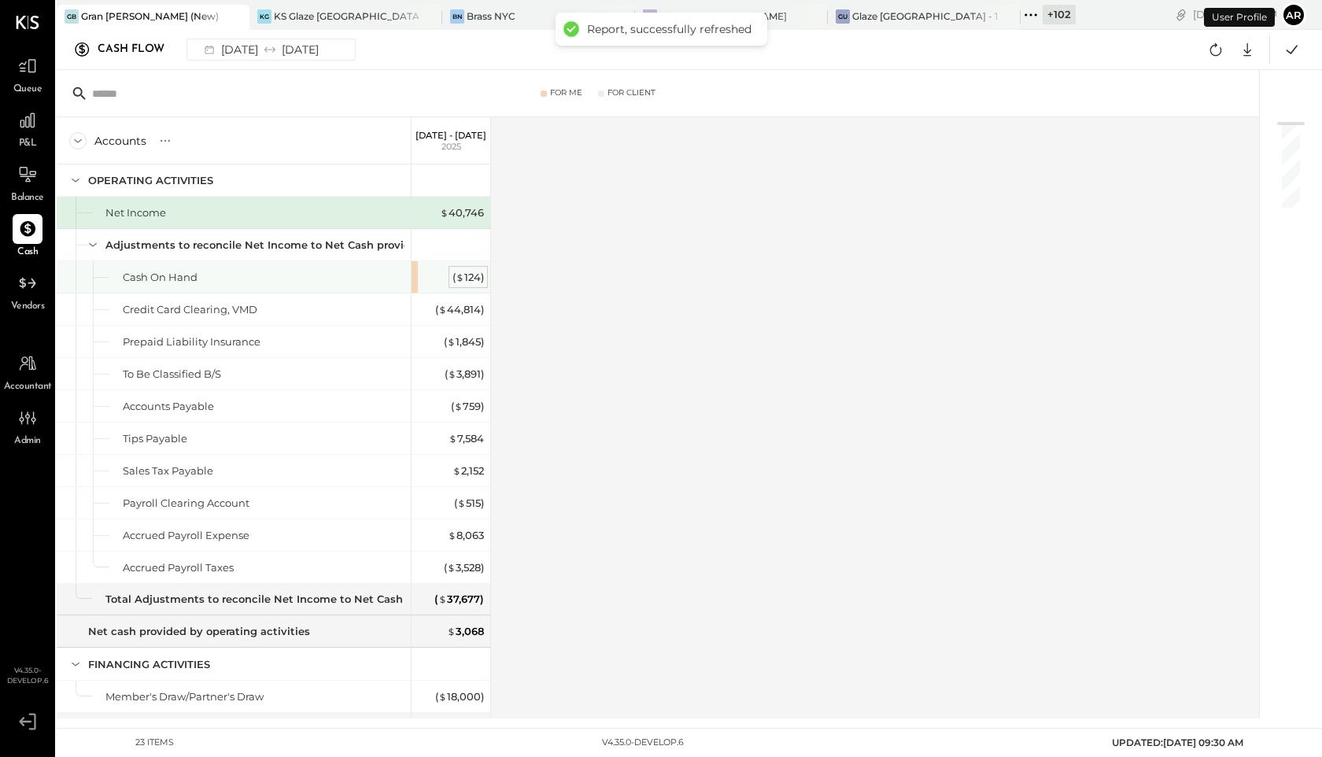
click at [460, 275] on span "$" at bounding box center [460, 277] width 9 height 13
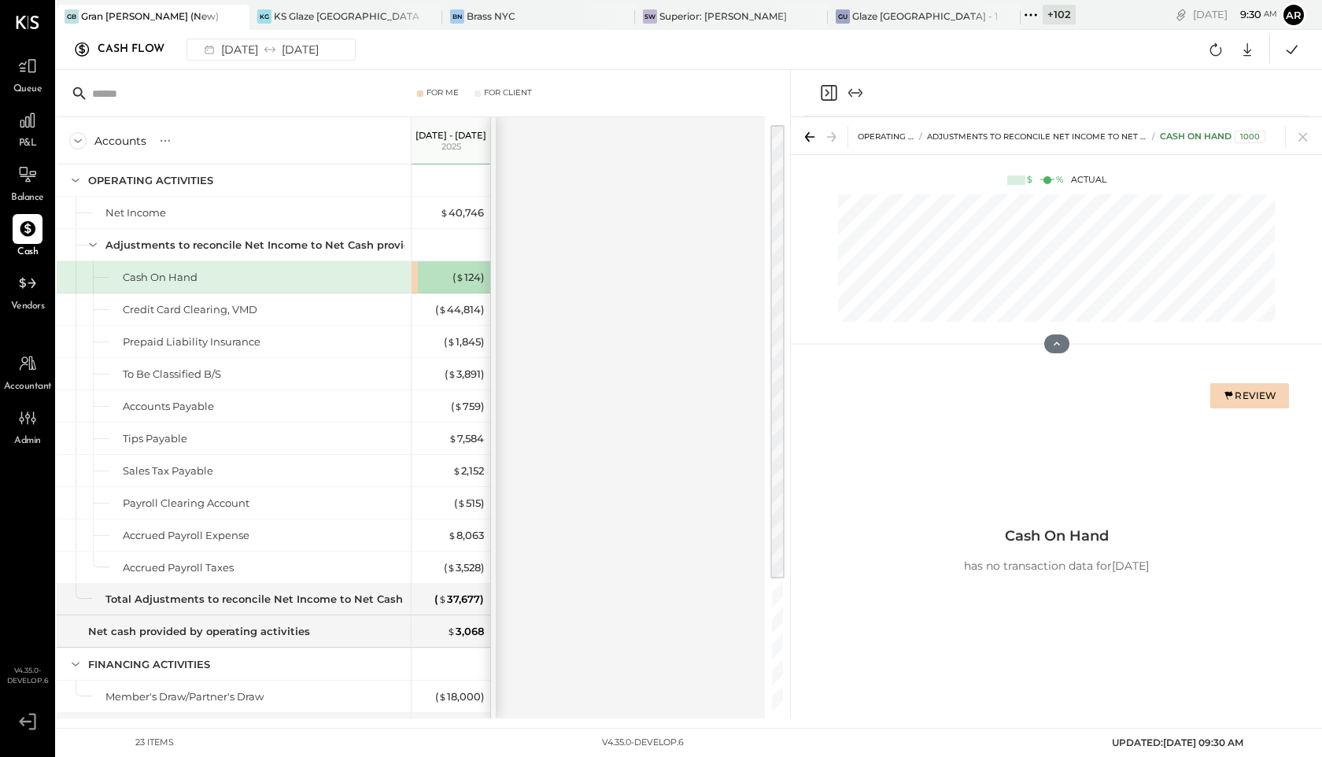
click at [37, 81] on div "Queue" at bounding box center [28, 74] width 30 height 46
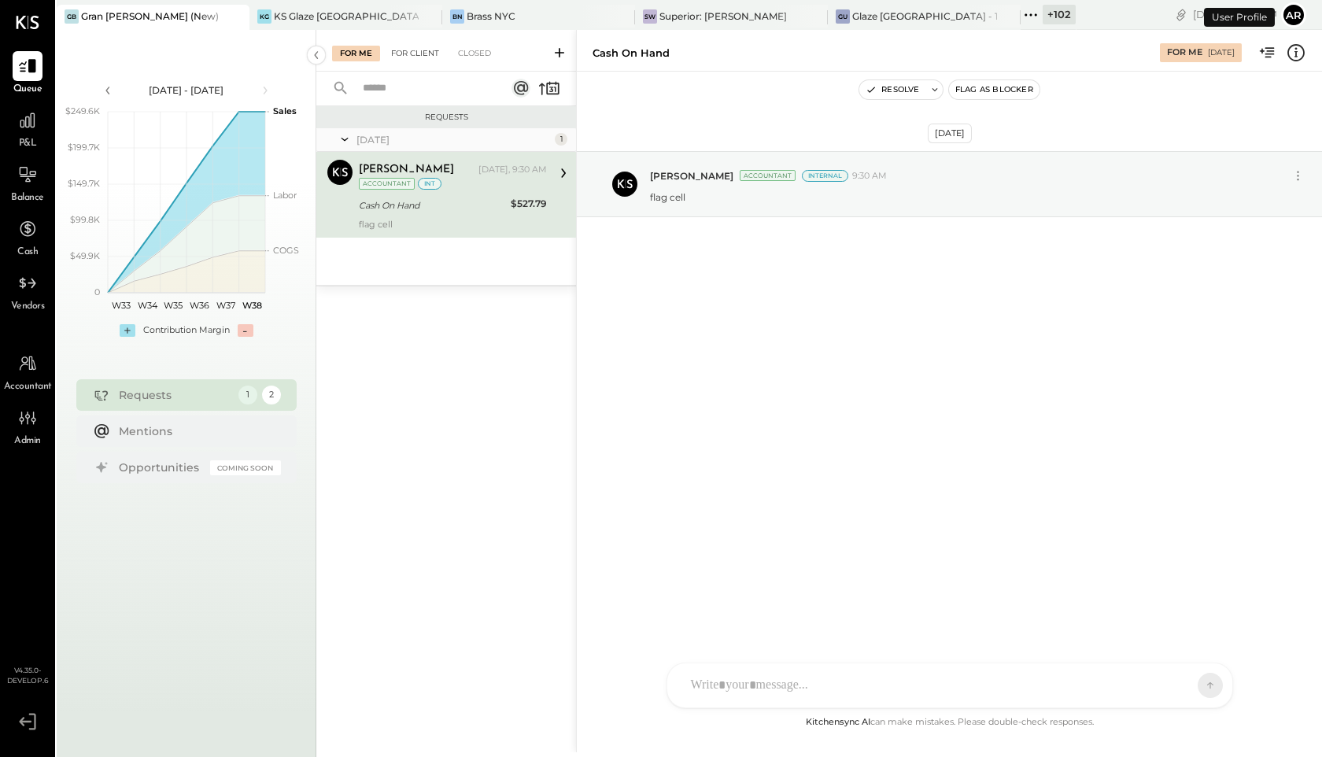
click at [397, 50] on div "For Client" at bounding box center [415, 54] width 64 height 16
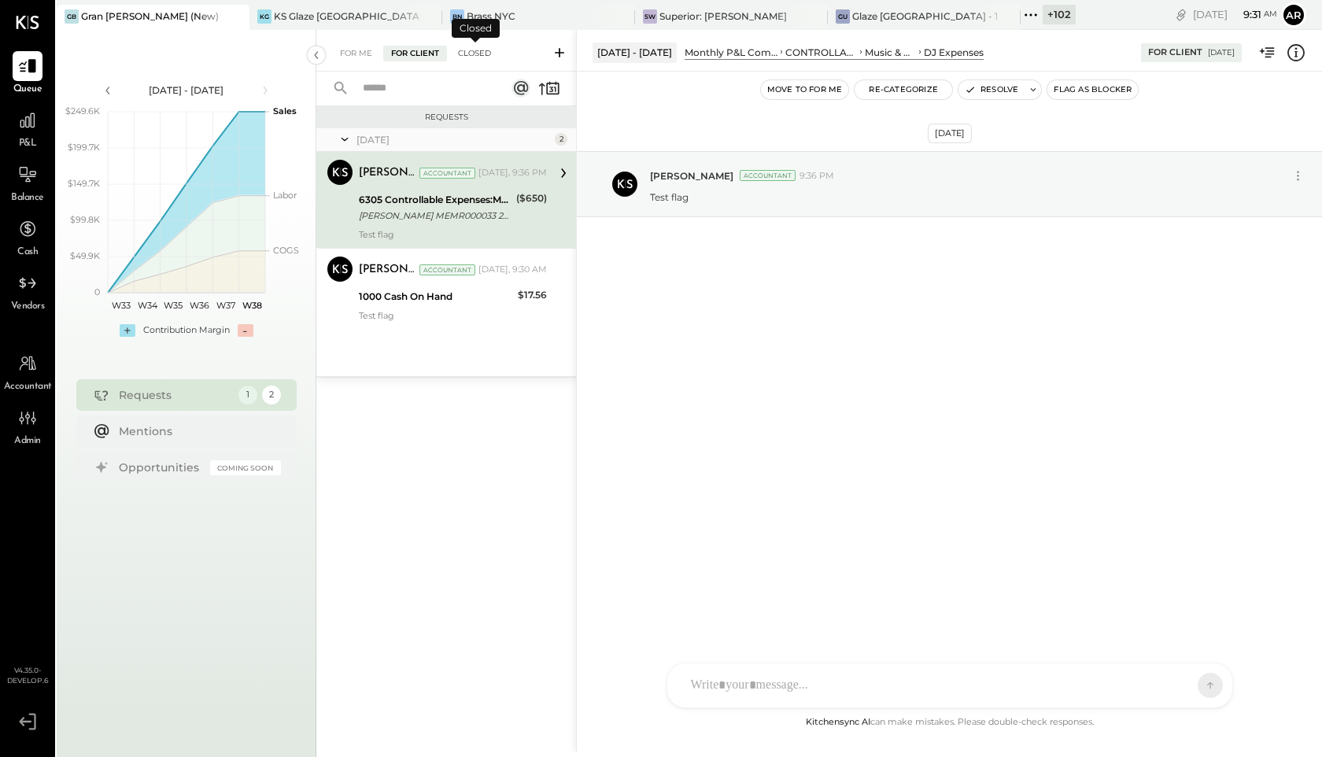
click at [460, 55] on div "Closed" at bounding box center [474, 54] width 49 height 16
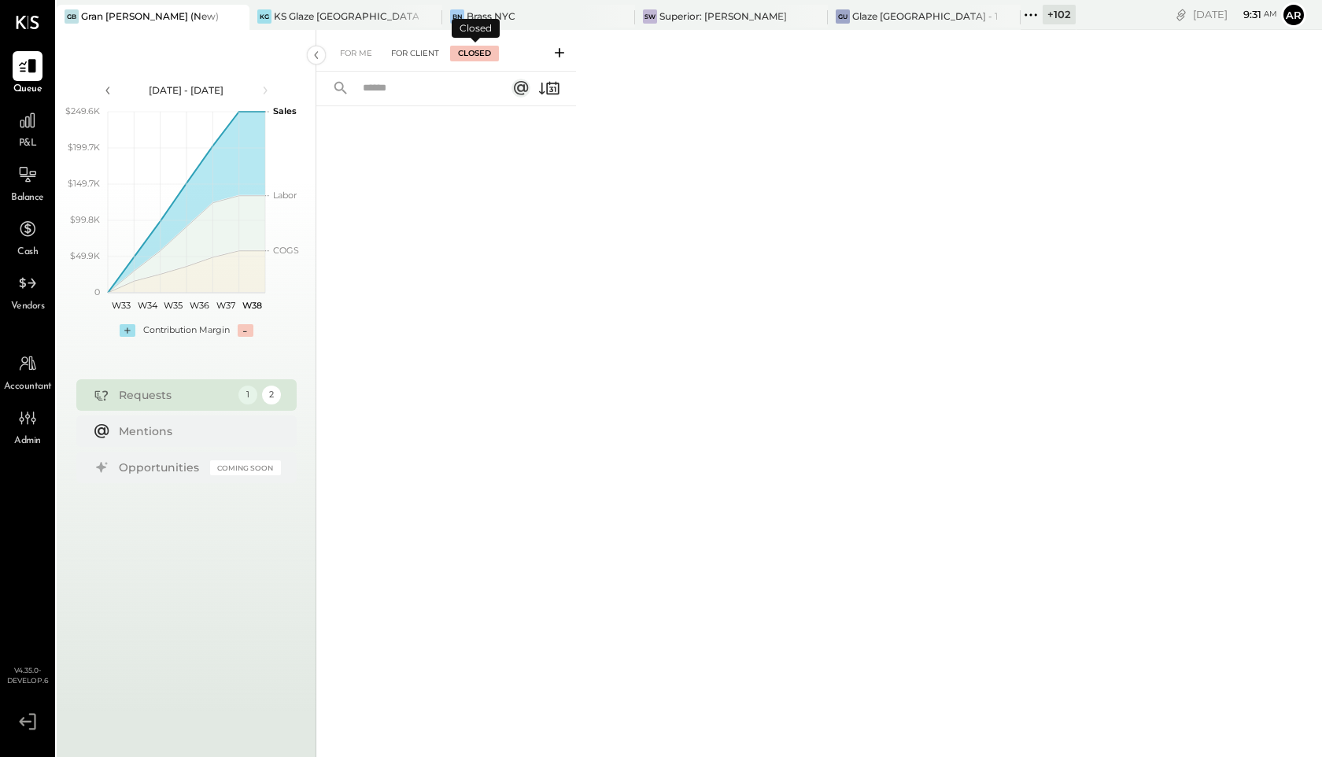
click at [410, 55] on div "For Client" at bounding box center [415, 54] width 64 height 16
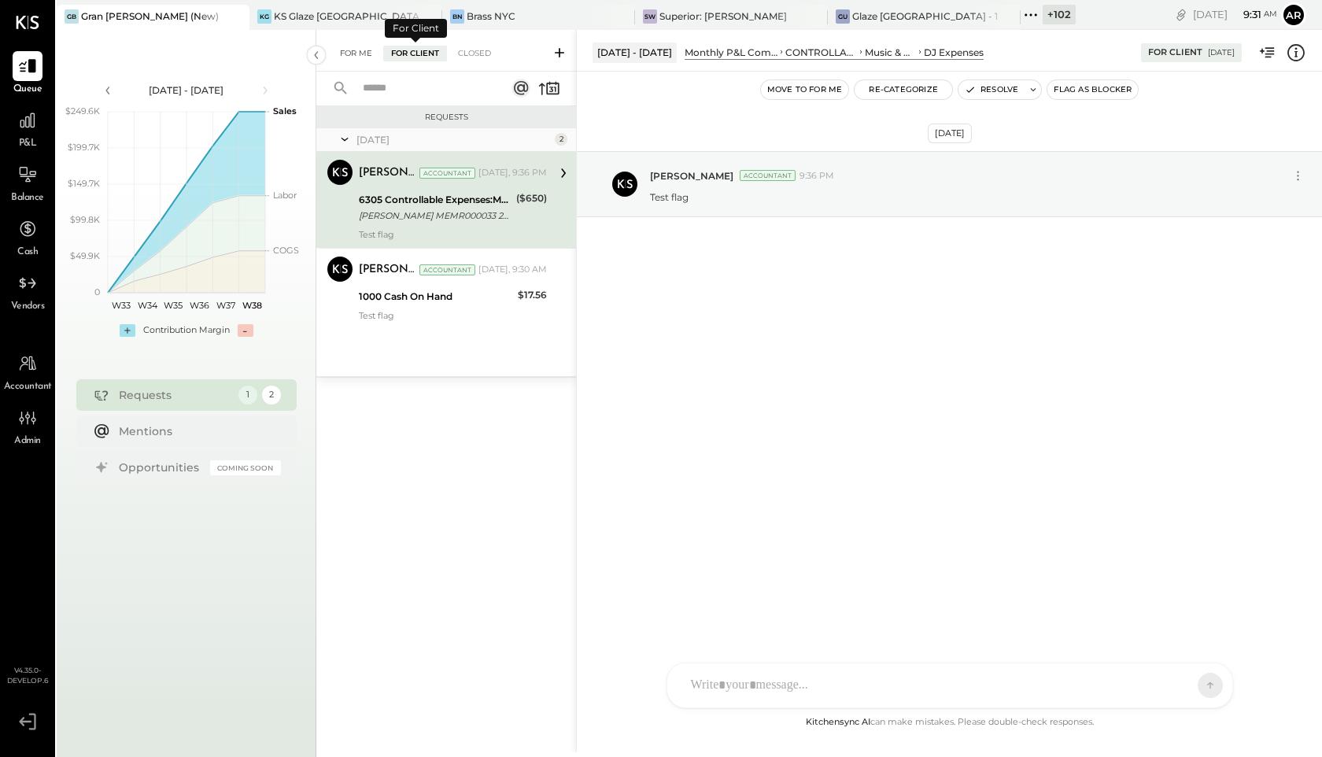
click at [362, 55] on div "For Me" at bounding box center [356, 54] width 48 height 16
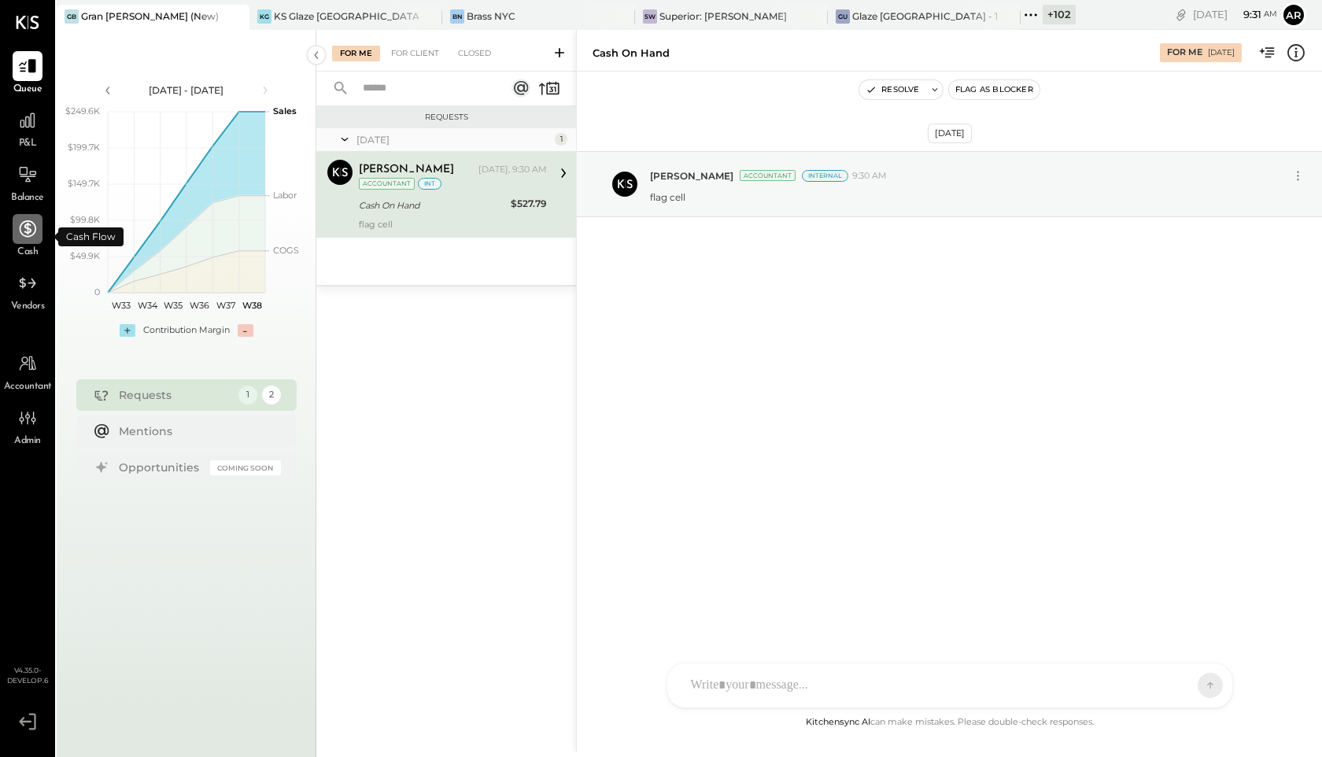
click at [28, 242] on div at bounding box center [28, 229] width 30 height 30
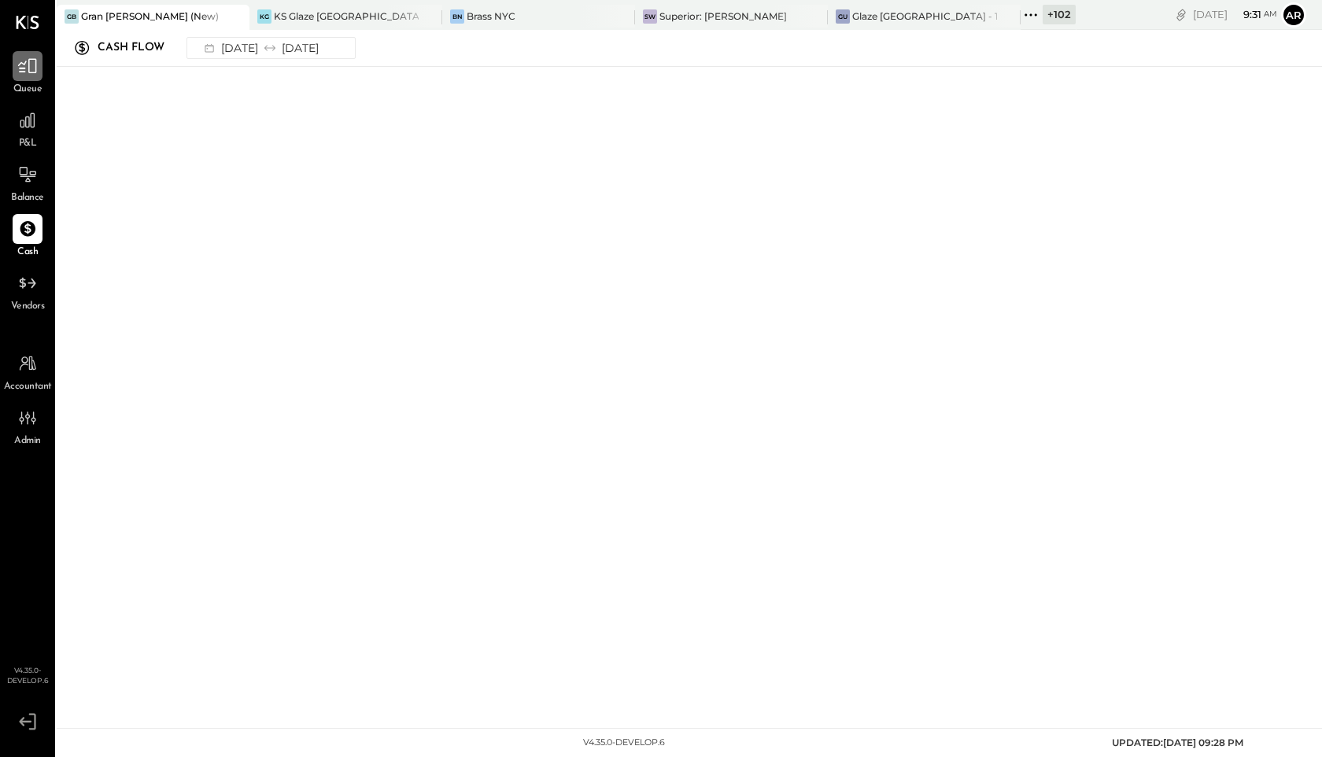
click at [31, 54] on div at bounding box center [28, 66] width 30 height 30
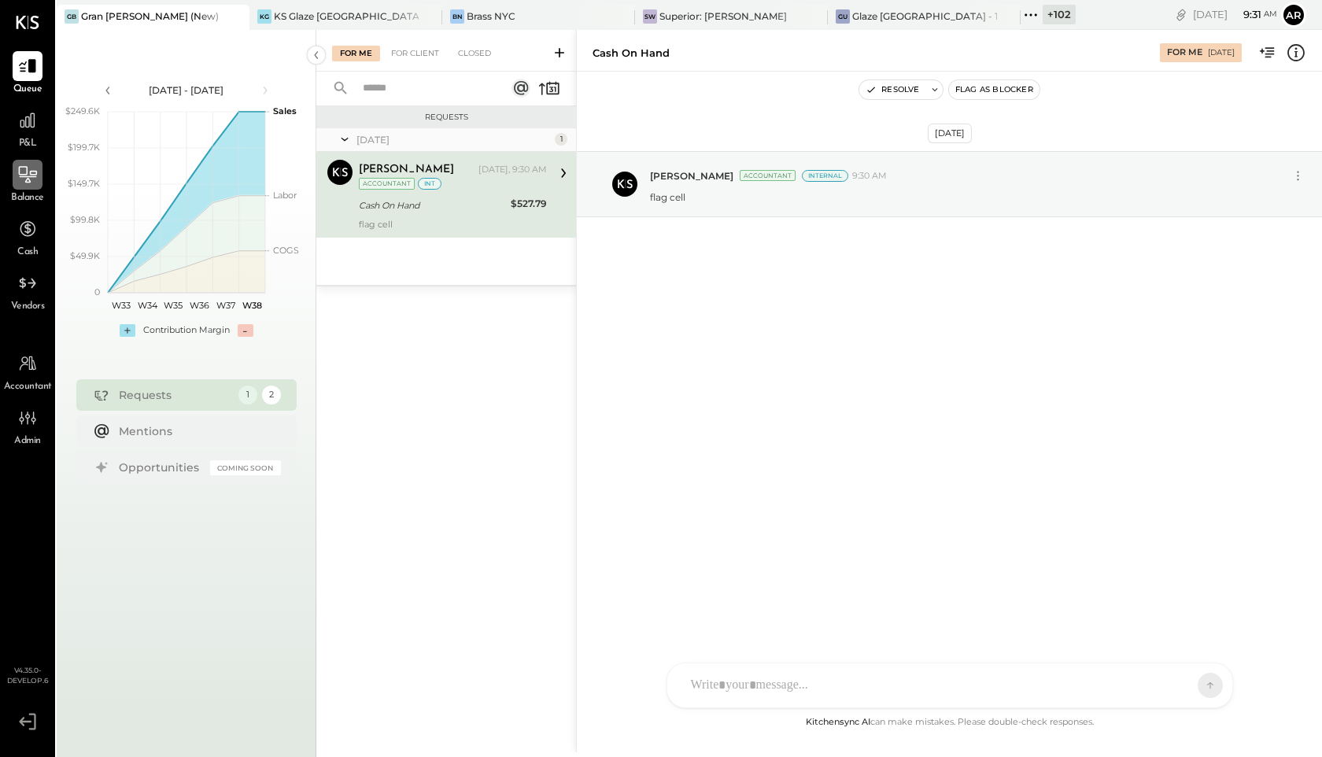
click at [28, 179] on icon at bounding box center [28, 174] width 18 height 17
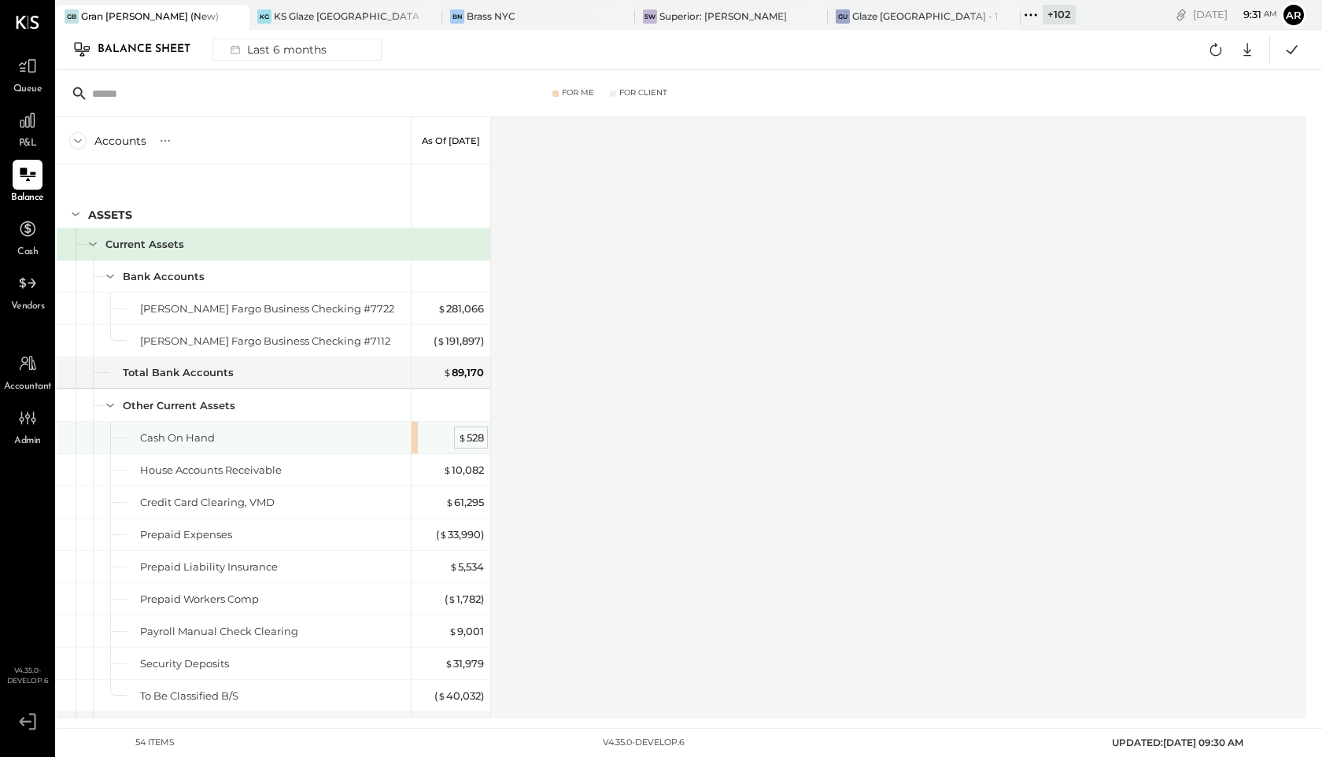
click at [482, 436] on div "$ 528" at bounding box center [471, 438] width 26 height 15
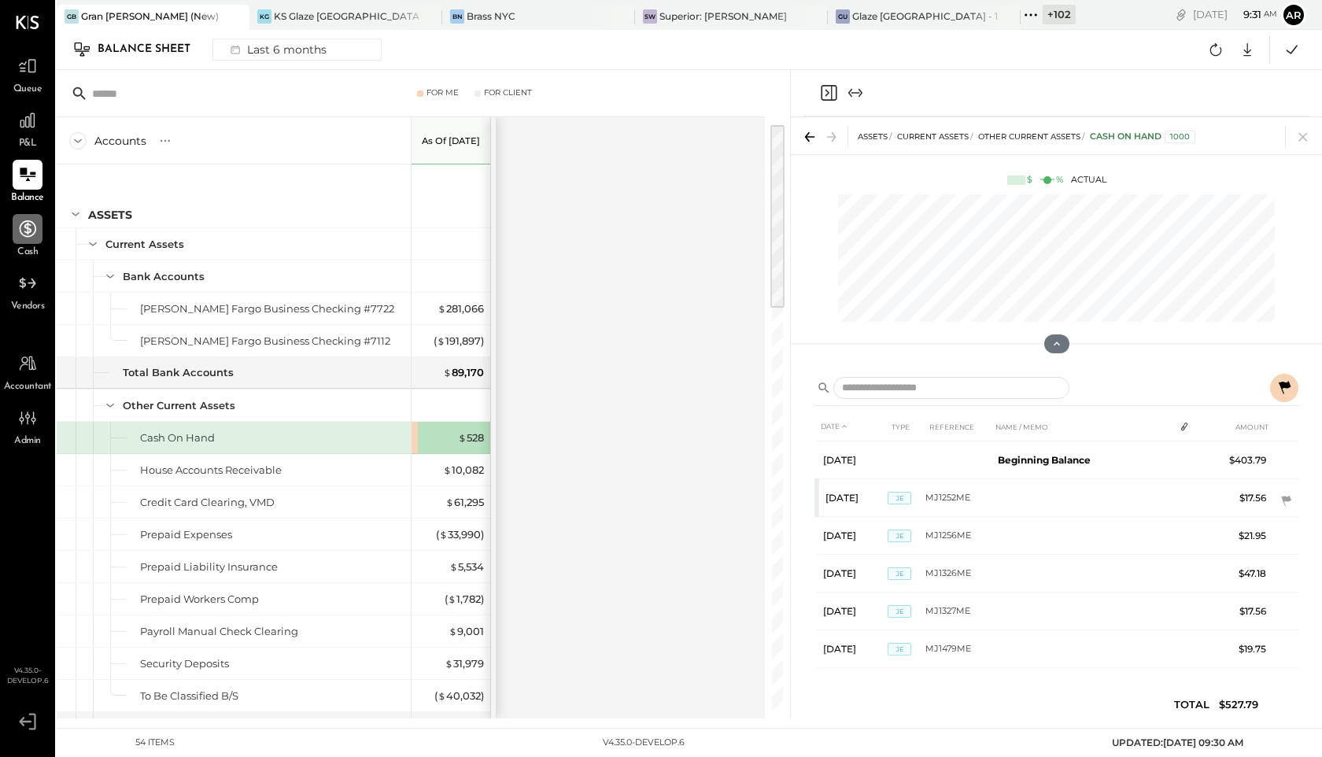
click at [13, 221] on div at bounding box center [28, 229] width 30 height 30
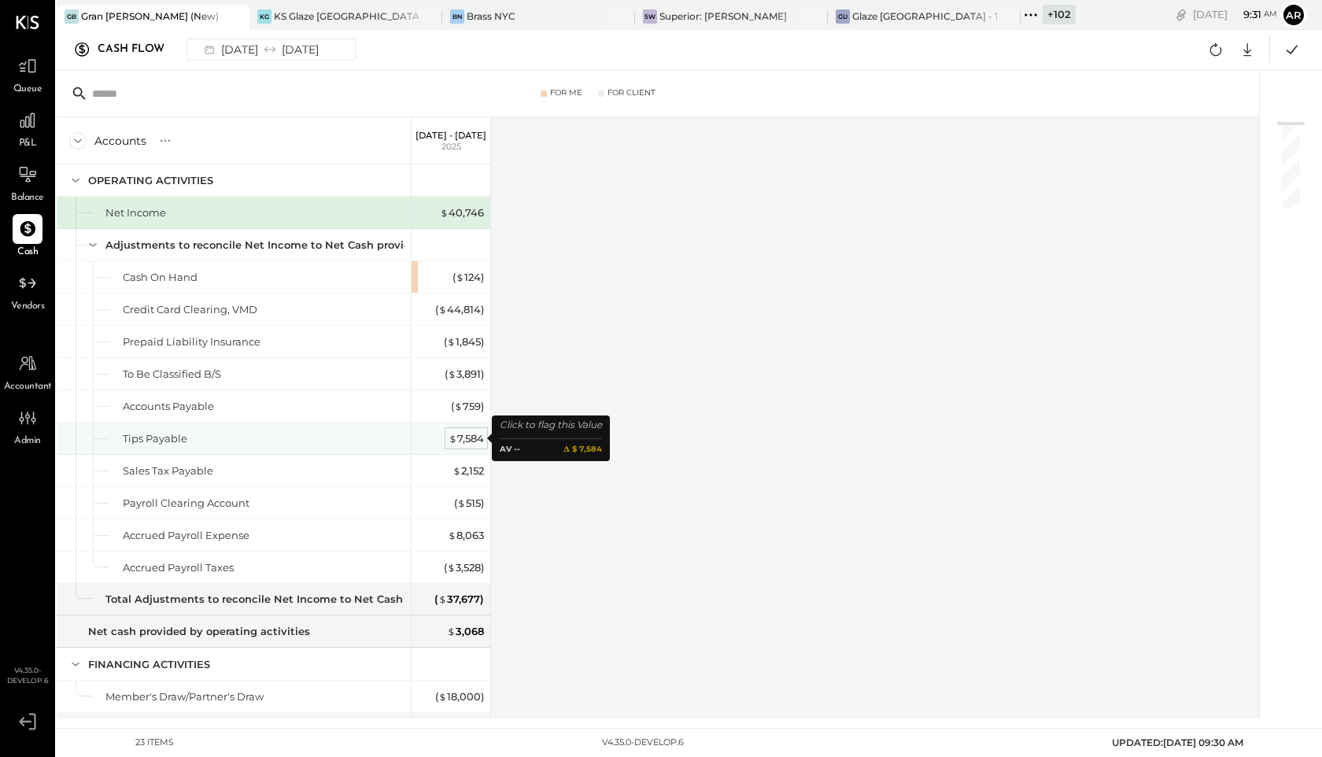
click at [463, 441] on div "$ 7,584" at bounding box center [466, 438] width 35 height 15
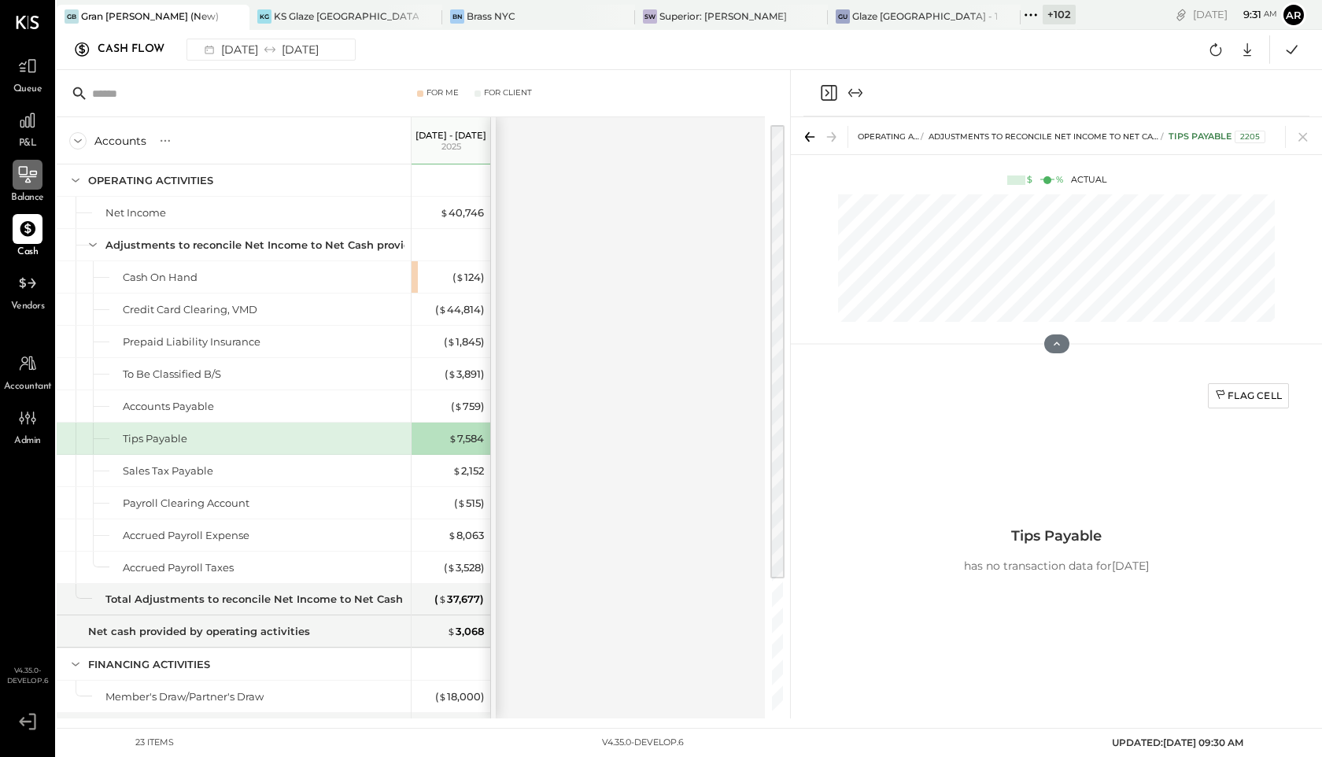
click at [34, 167] on icon at bounding box center [27, 175] width 20 height 20
click at [20, 138] on span "P&L" at bounding box center [28, 144] width 18 height 14
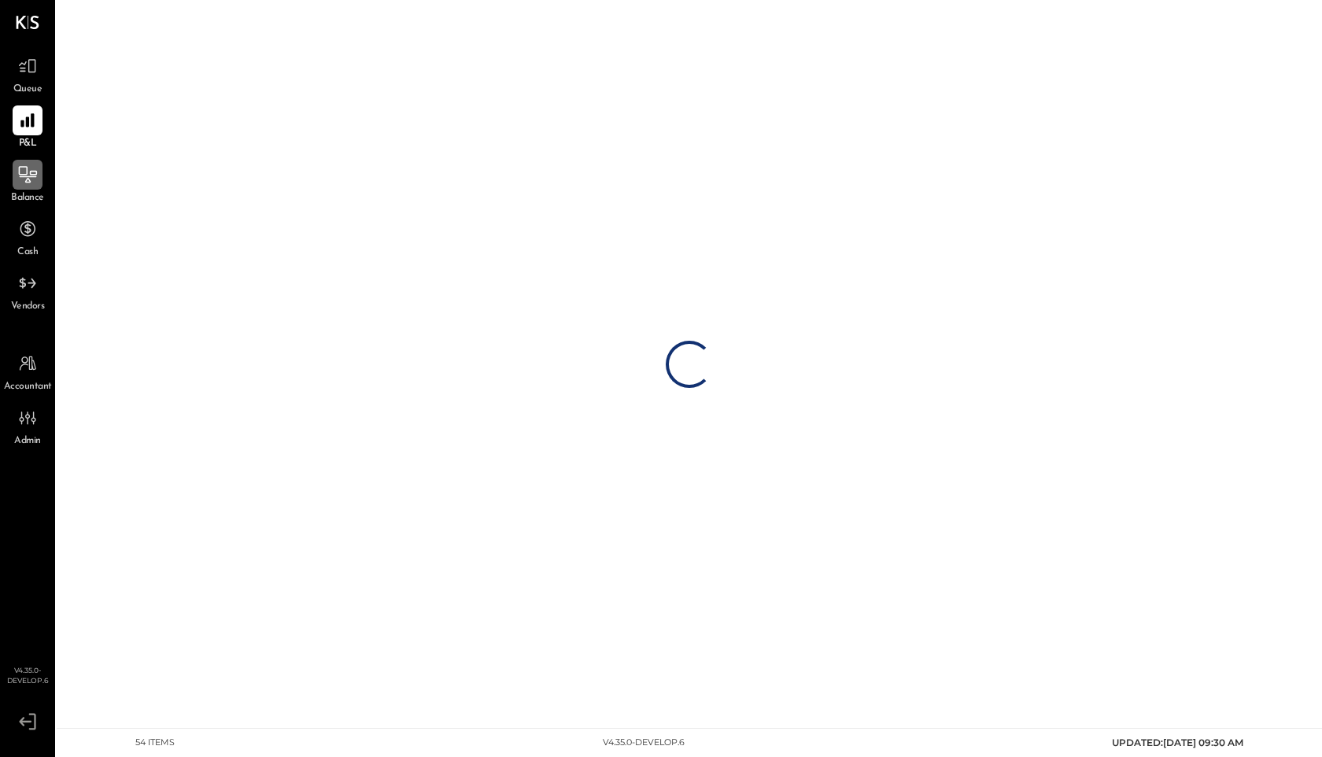
click at [24, 176] on icon at bounding box center [28, 177] width 17 height 2
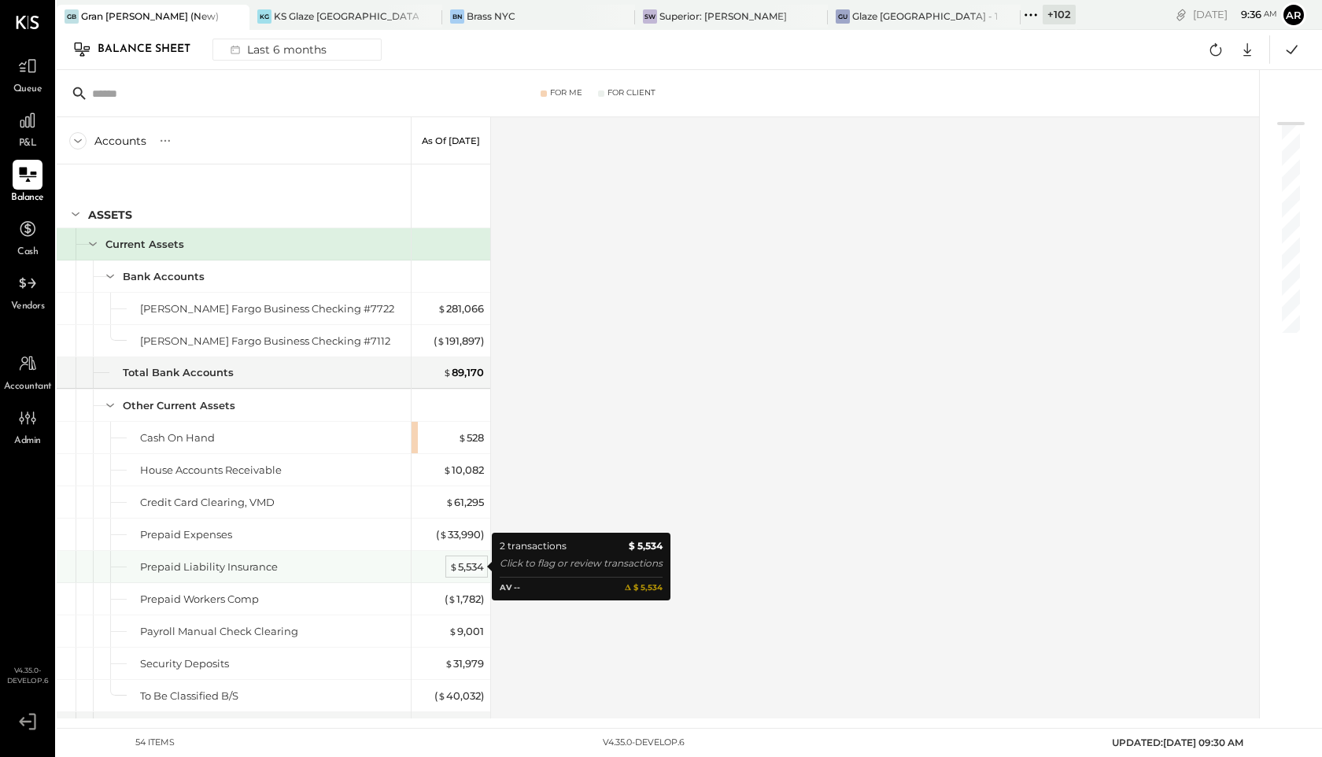
click at [457, 569] on div "$ 5,534" at bounding box center [466, 567] width 35 height 15
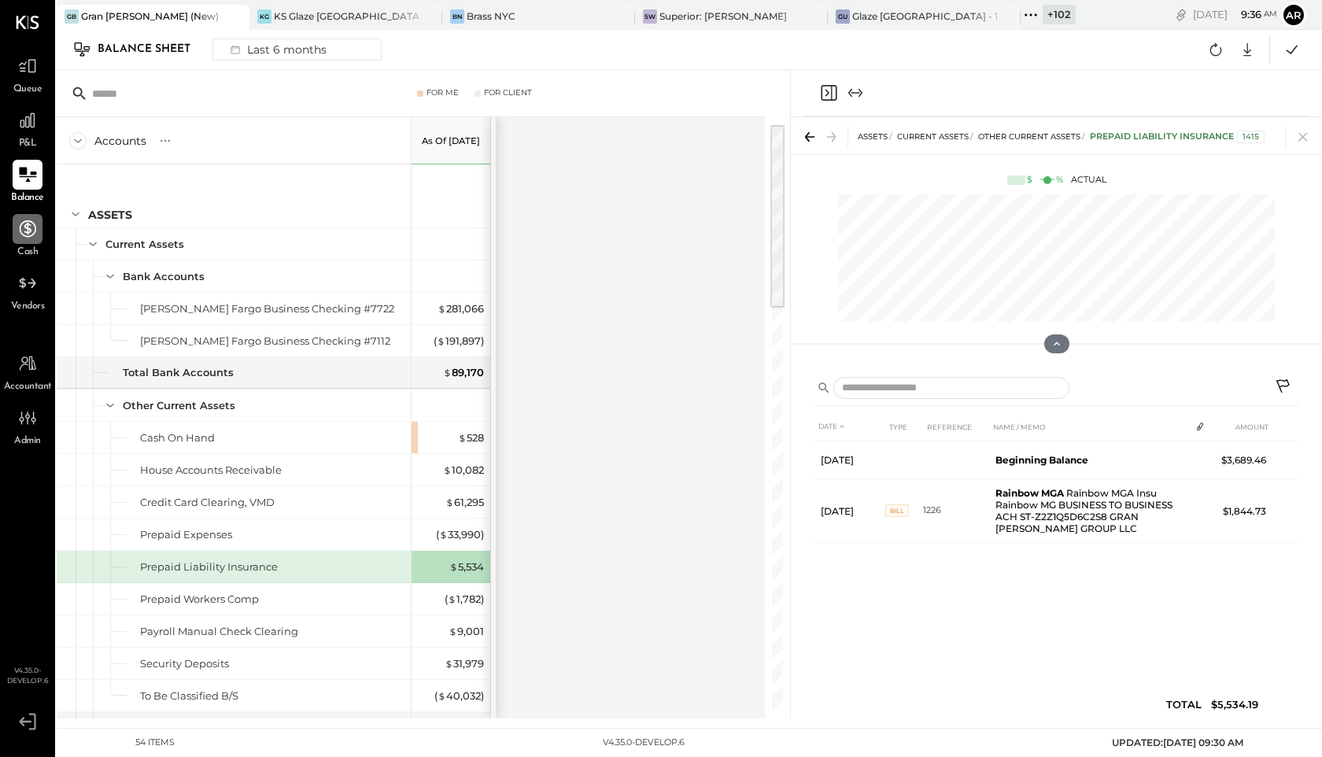
click at [23, 221] on icon at bounding box center [27, 229] width 20 height 20
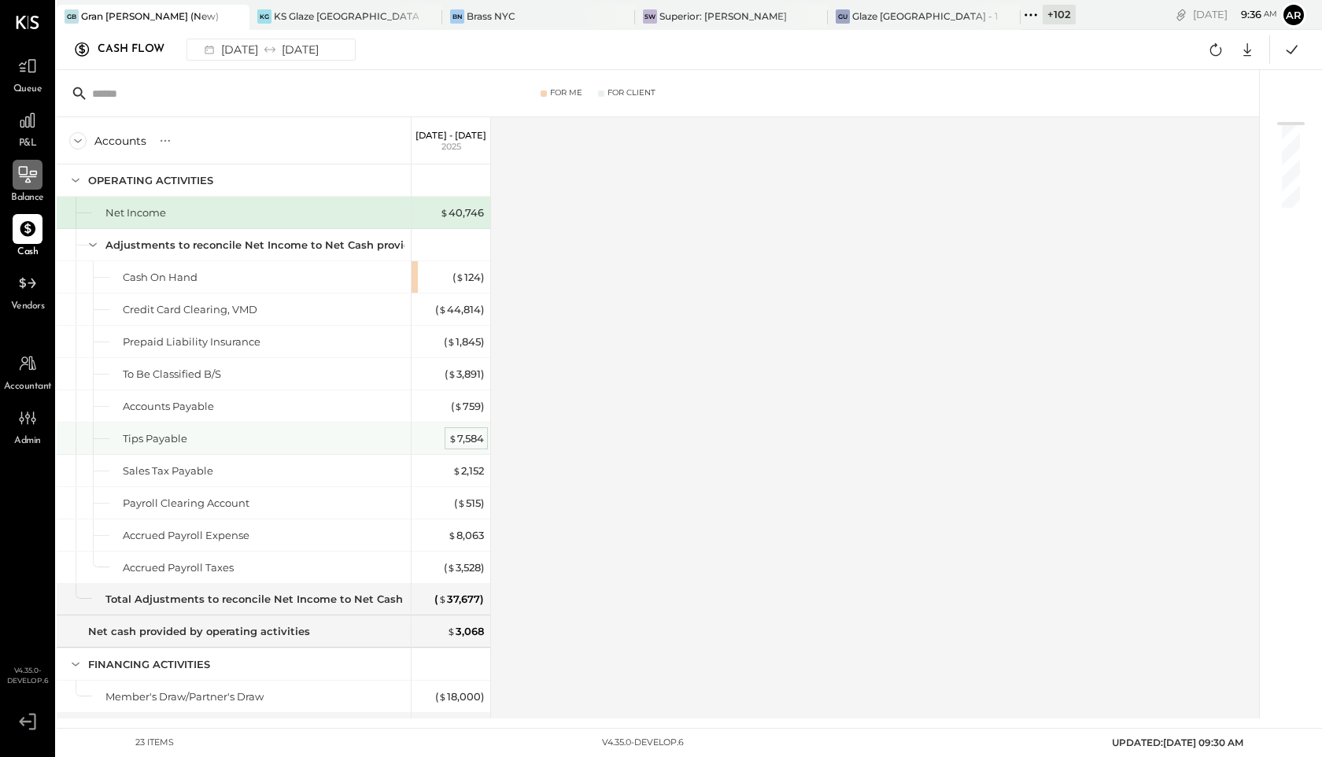
click at [464, 440] on div "$ 7,584" at bounding box center [466, 438] width 35 height 15
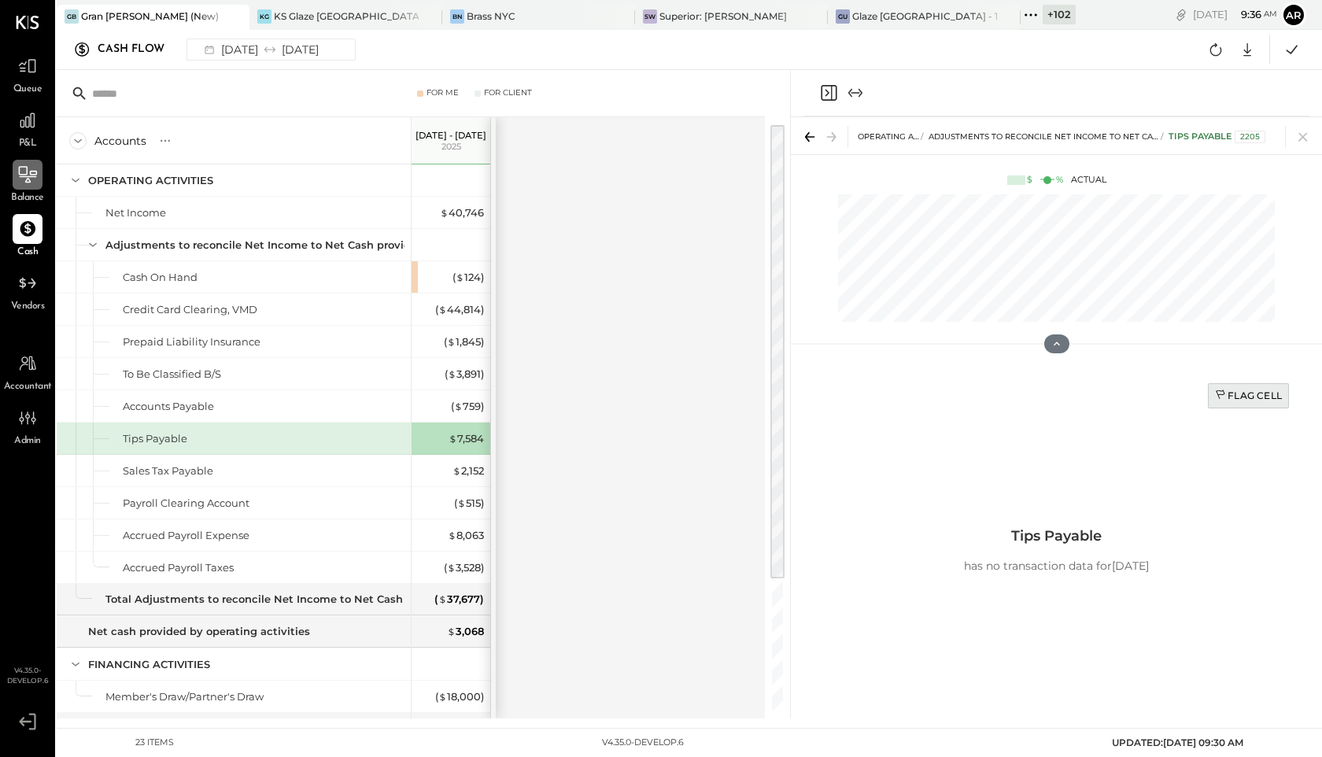
click at [1231, 395] on div "Flag Cell" at bounding box center [1248, 395] width 67 height 13
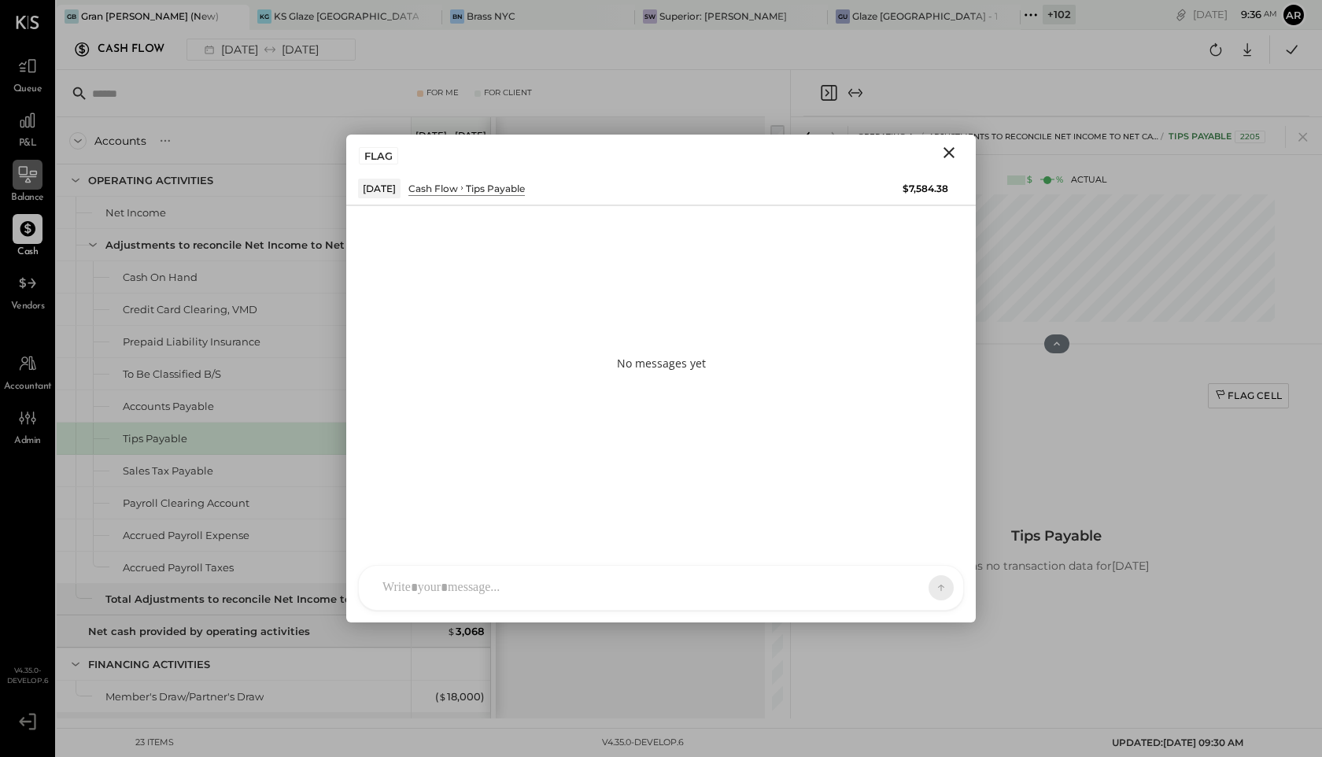
click at [569, 571] on div at bounding box center [647, 588] width 545 height 35
click at [937, 582] on button at bounding box center [928, 587] width 24 height 24
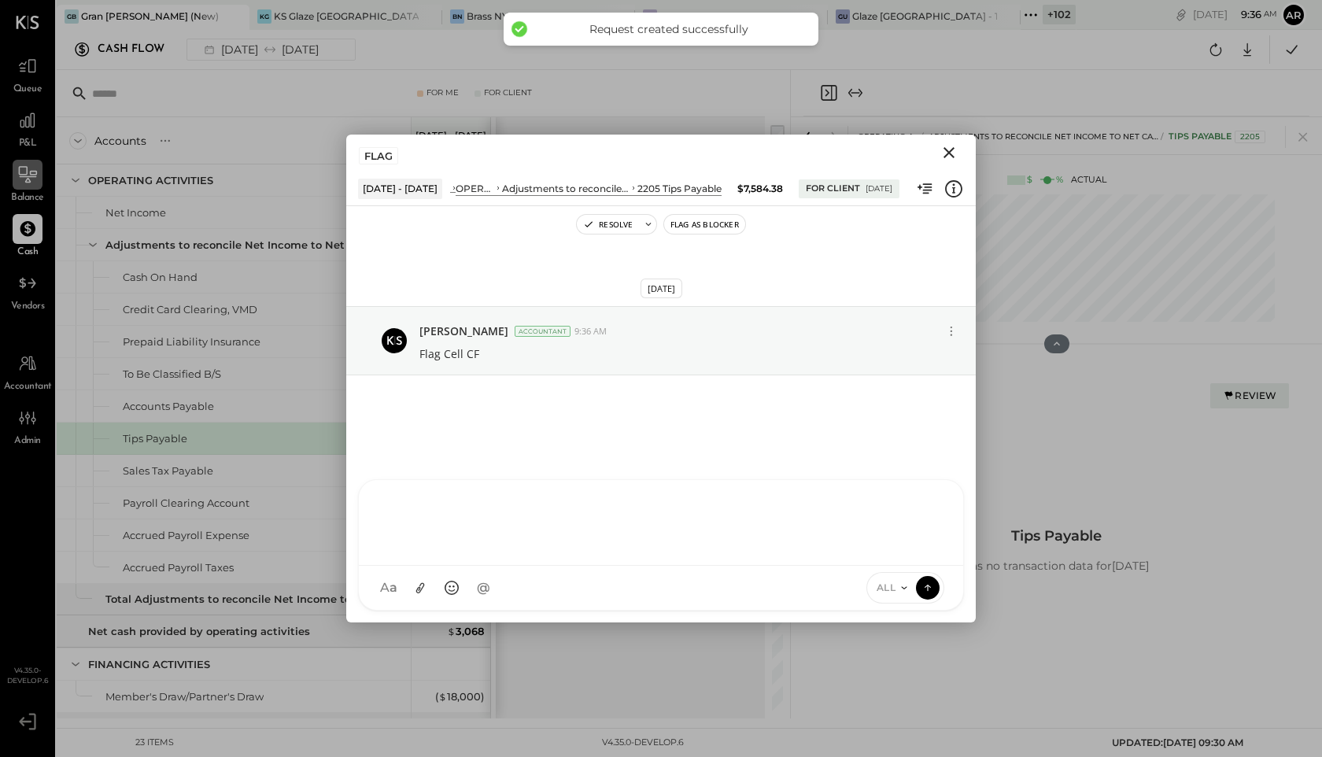
click at [948, 148] on icon "Close" at bounding box center [949, 152] width 19 height 19
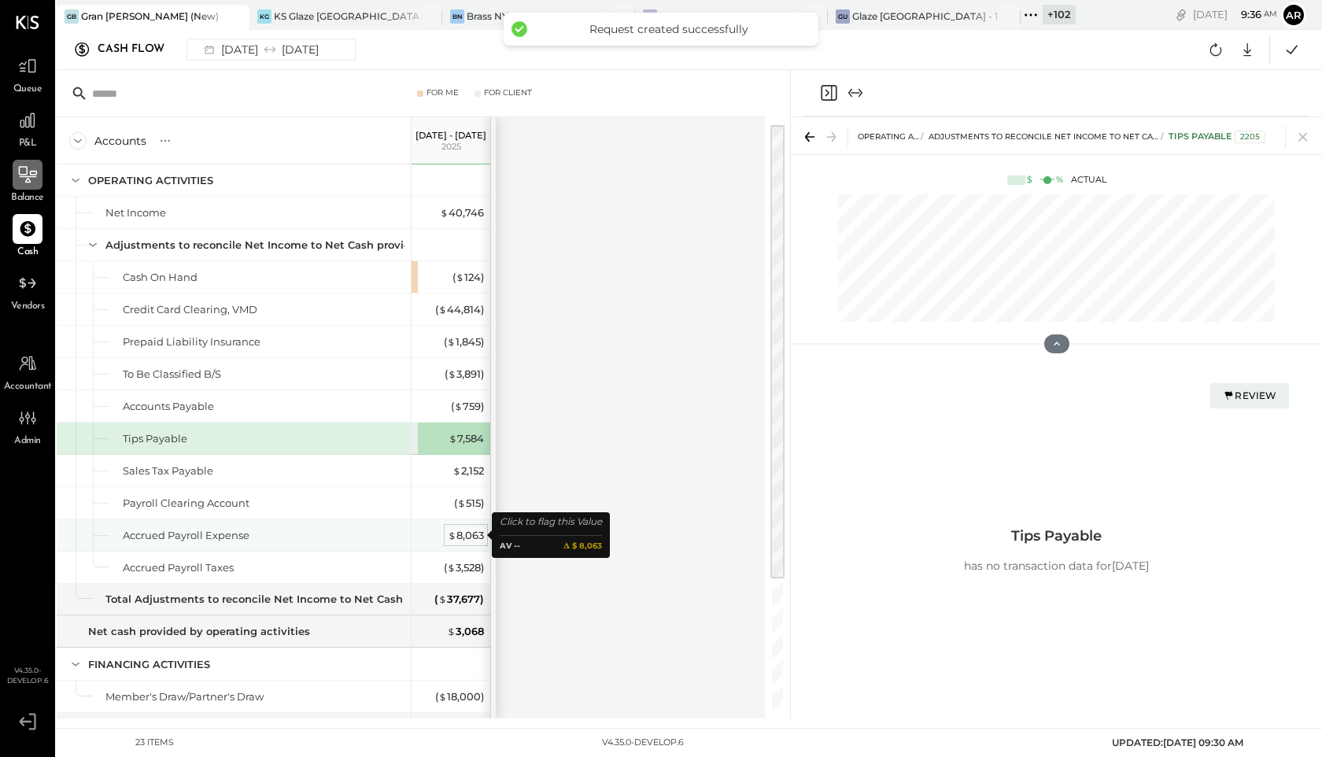
click at [461, 531] on div "$ 8,063" at bounding box center [466, 535] width 36 height 15
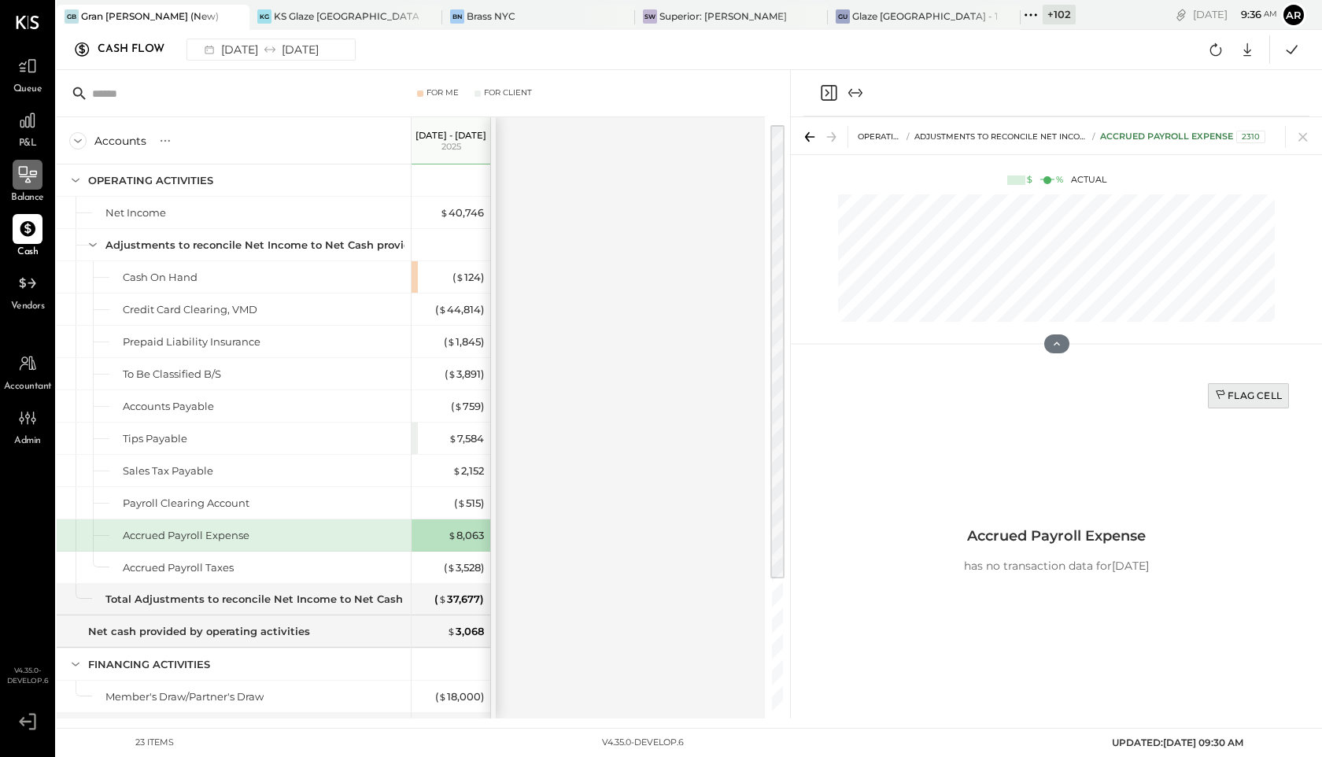
click at [1226, 397] on div "Flag Cell" at bounding box center [1248, 395] width 67 height 13
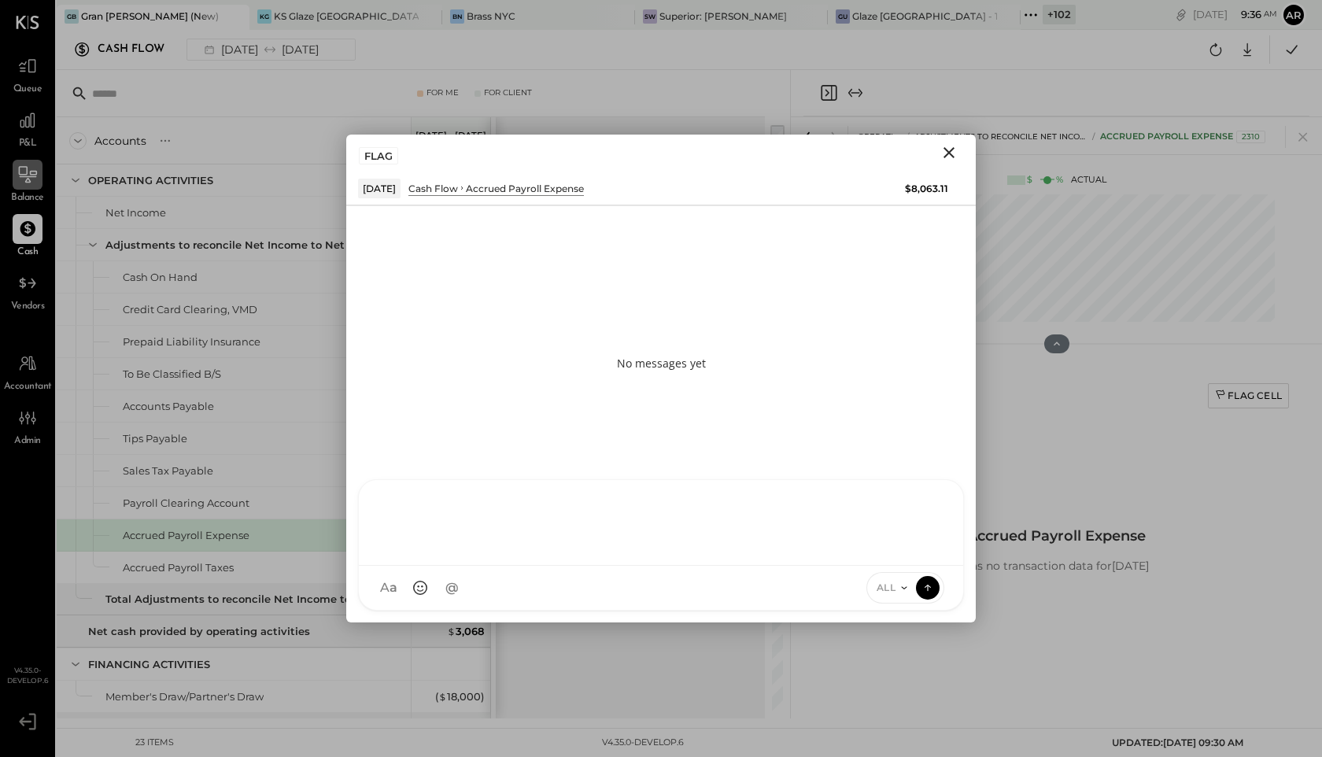
click at [627, 566] on div at bounding box center [661, 523] width 604 height 86
click at [902, 590] on icon at bounding box center [904, 588] width 13 height 13
click at [911, 554] on div "INTERNAL" at bounding box center [913, 549] width 93 height 26
click at [931, 590] on icon at bounding box center [928, 587] width 14 height 16
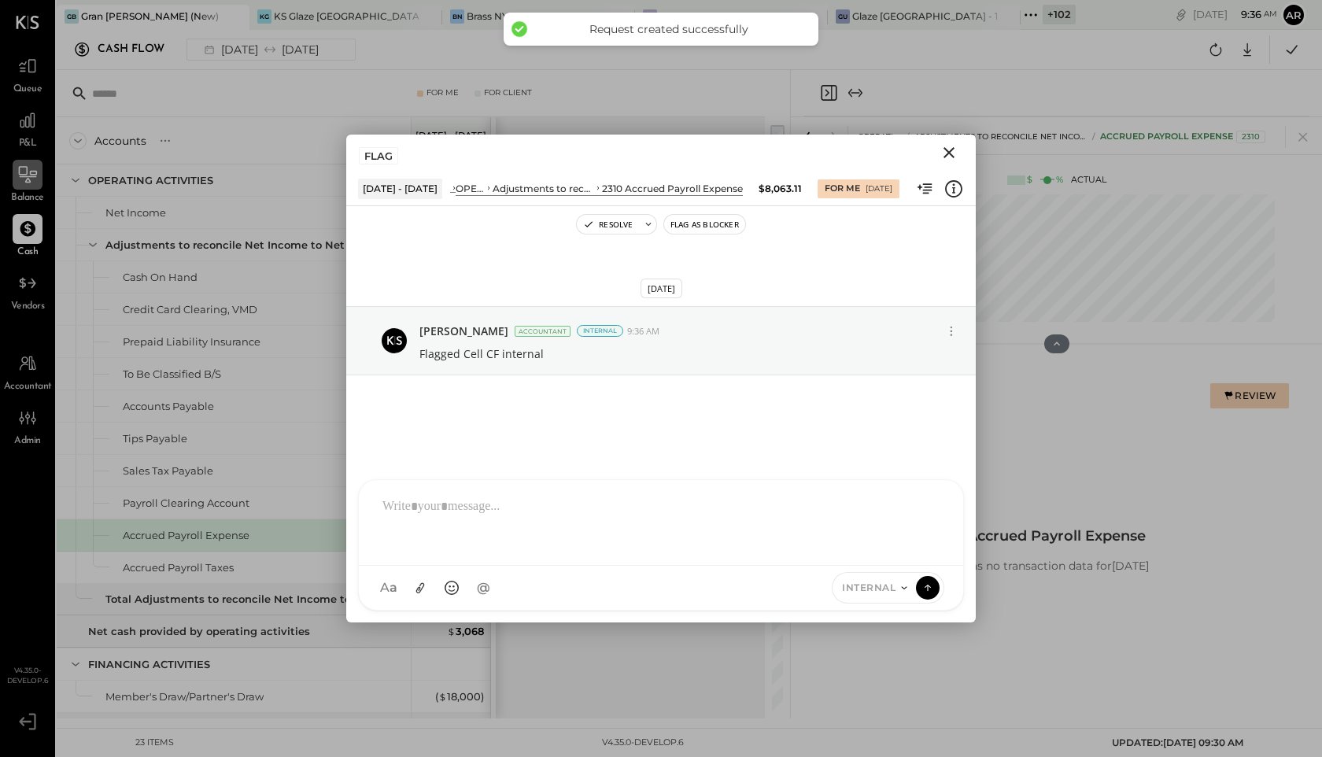
click at [943, 153] on icon "Close" at bounding box center [949, 152] width 19 height 19
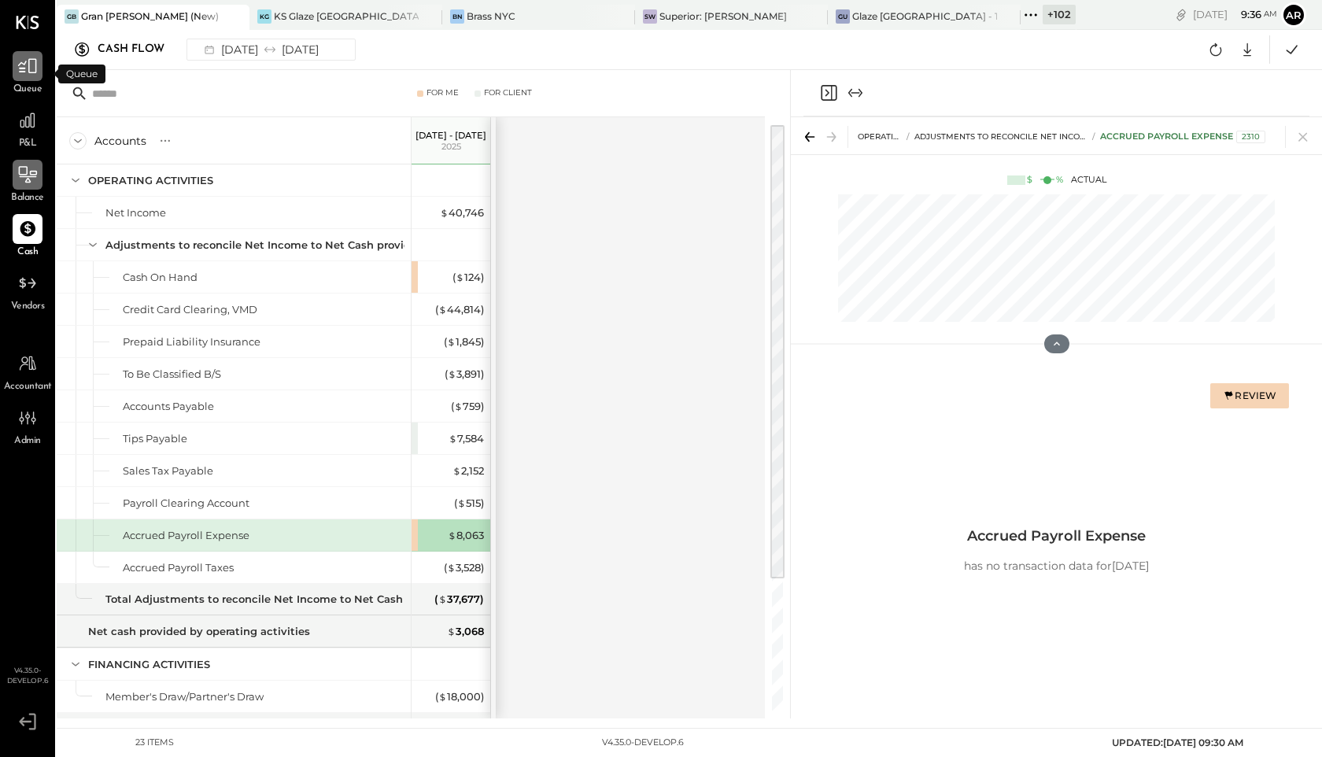
click at [21, 68] on icon at bounding box center [27, 66] width 19 height 15
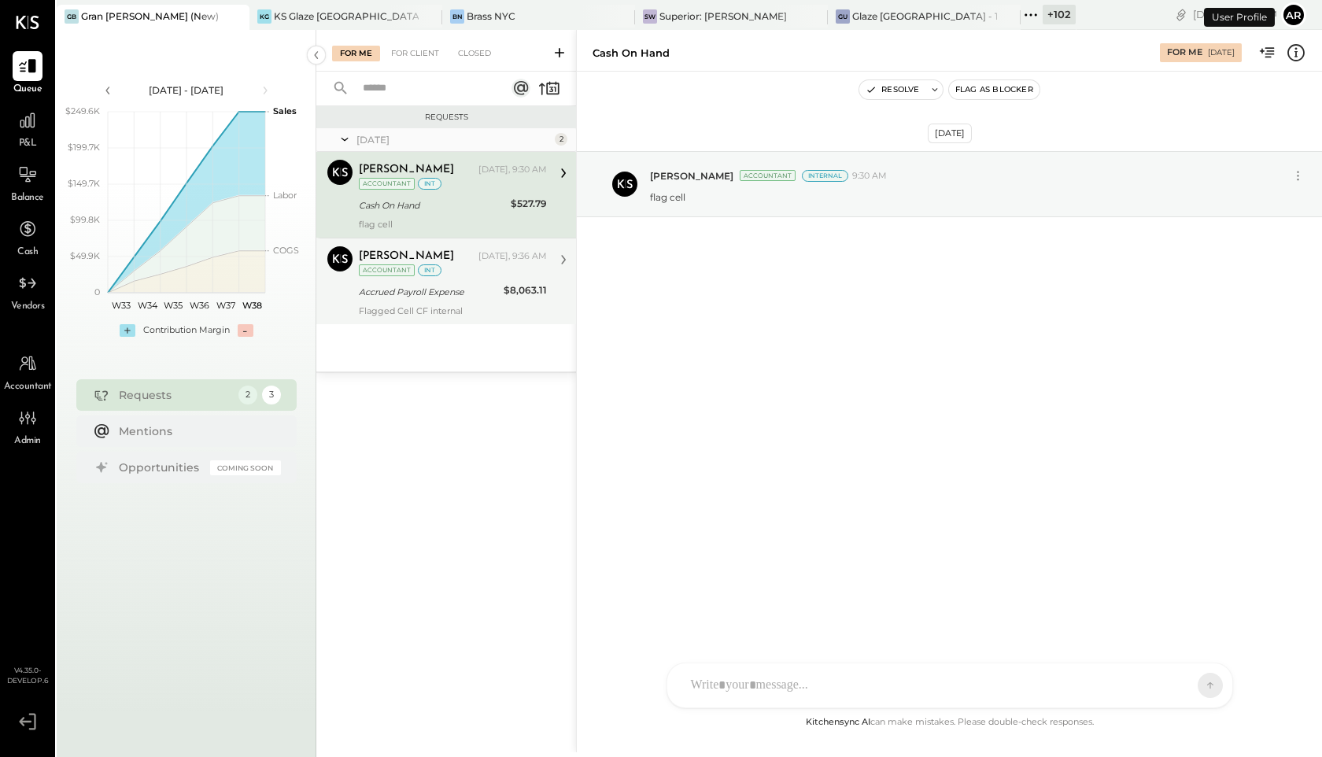
click at [461, 300] on div "Accrued Payroll Expense" at bounding box center [429, 292] width 140 height 19
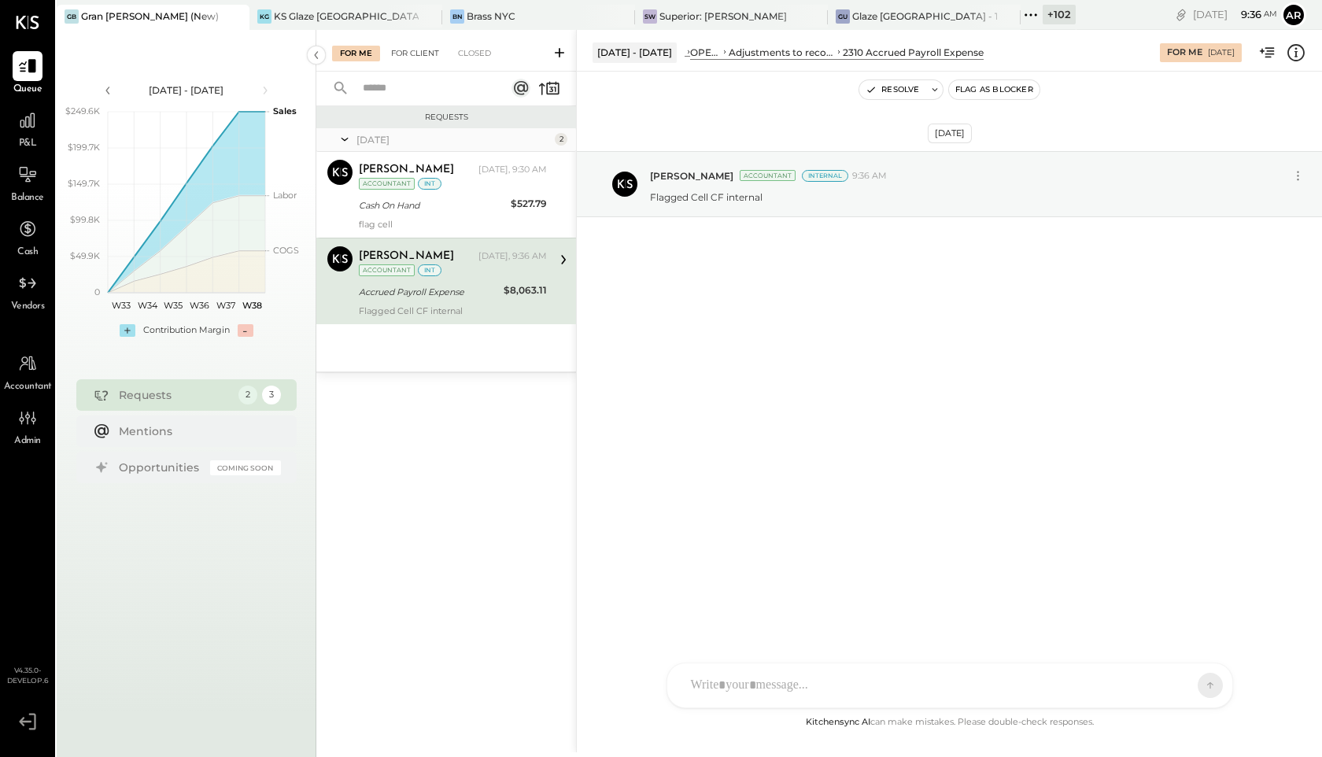
click at [409, 51] on div "For Client" at bounding box center [415, 54] width 64 height 16
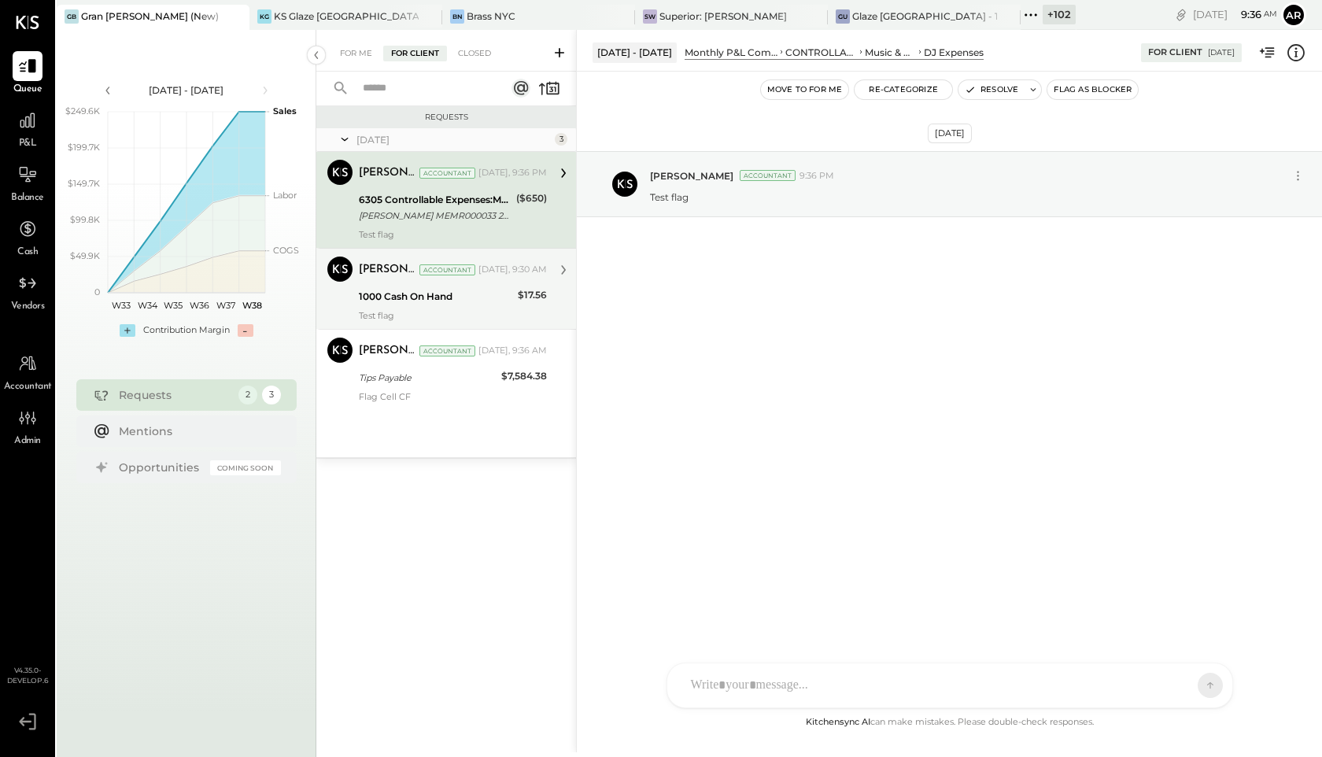
click at [419, 301] on div "1000 Cash On Hand" at bounding box center [436, 297] width 154 height 16
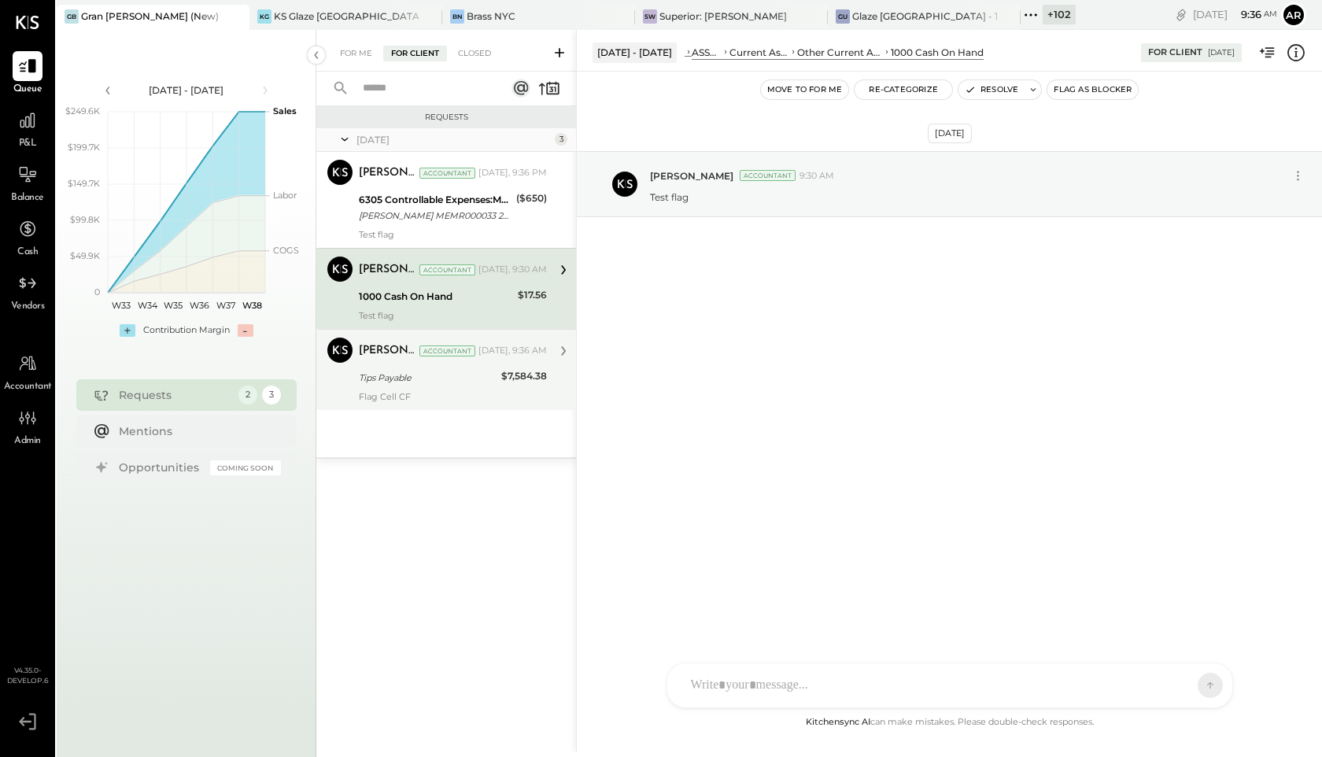
click at [416, 377] on div "Tips Payable" at bounding box center [428, 378] width 138 height 16
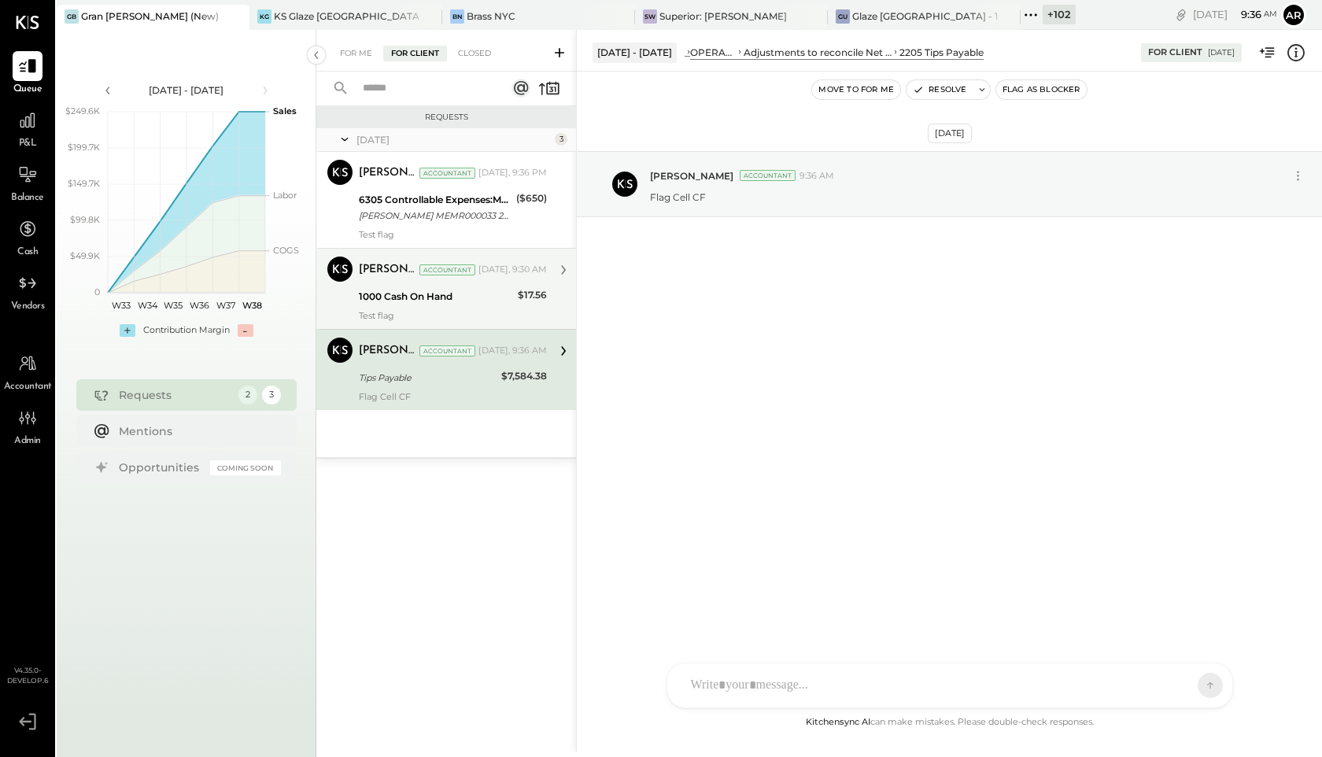
click at [402, 294] on div "1000 Cash On Hand" at bounding box center [436, 297] width 154 height 16
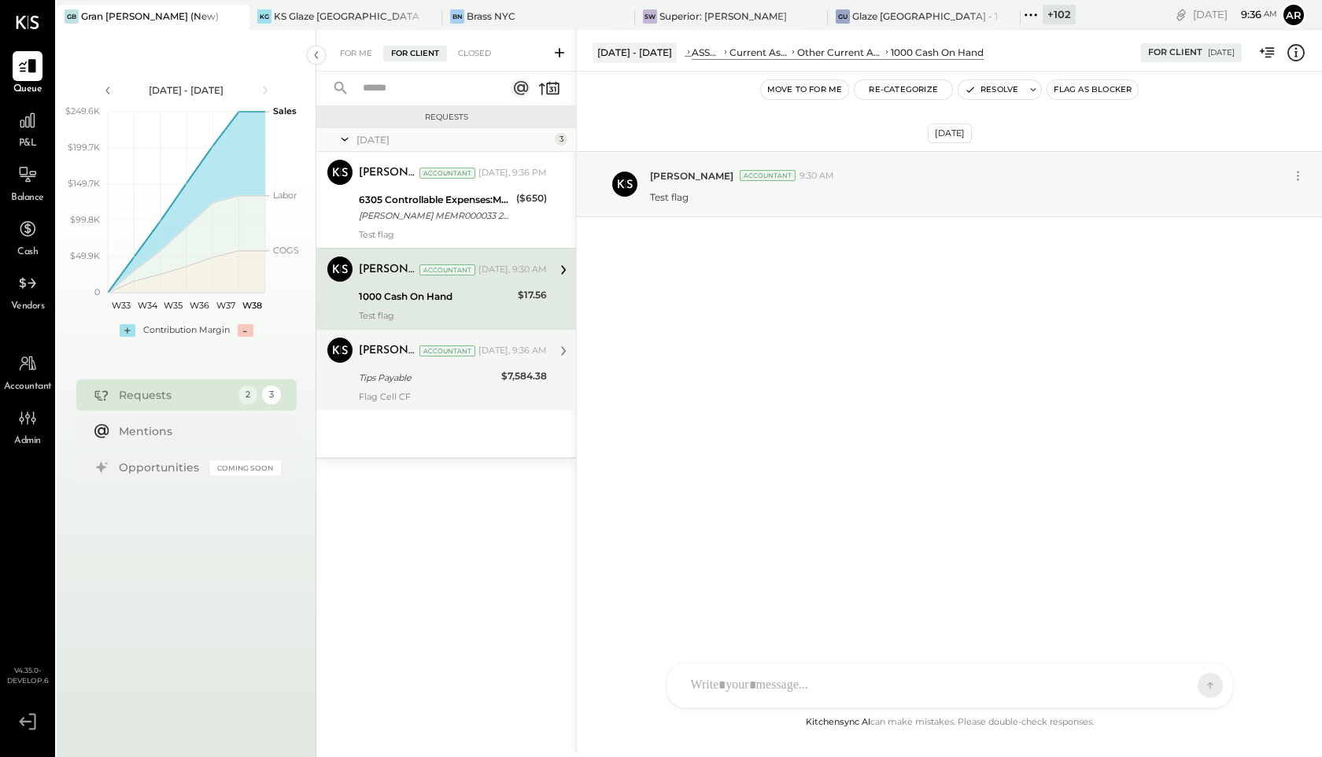
click at [372, 397] on div "Flag Cell CF" at bounding box center [453, 396] width 188 height 11
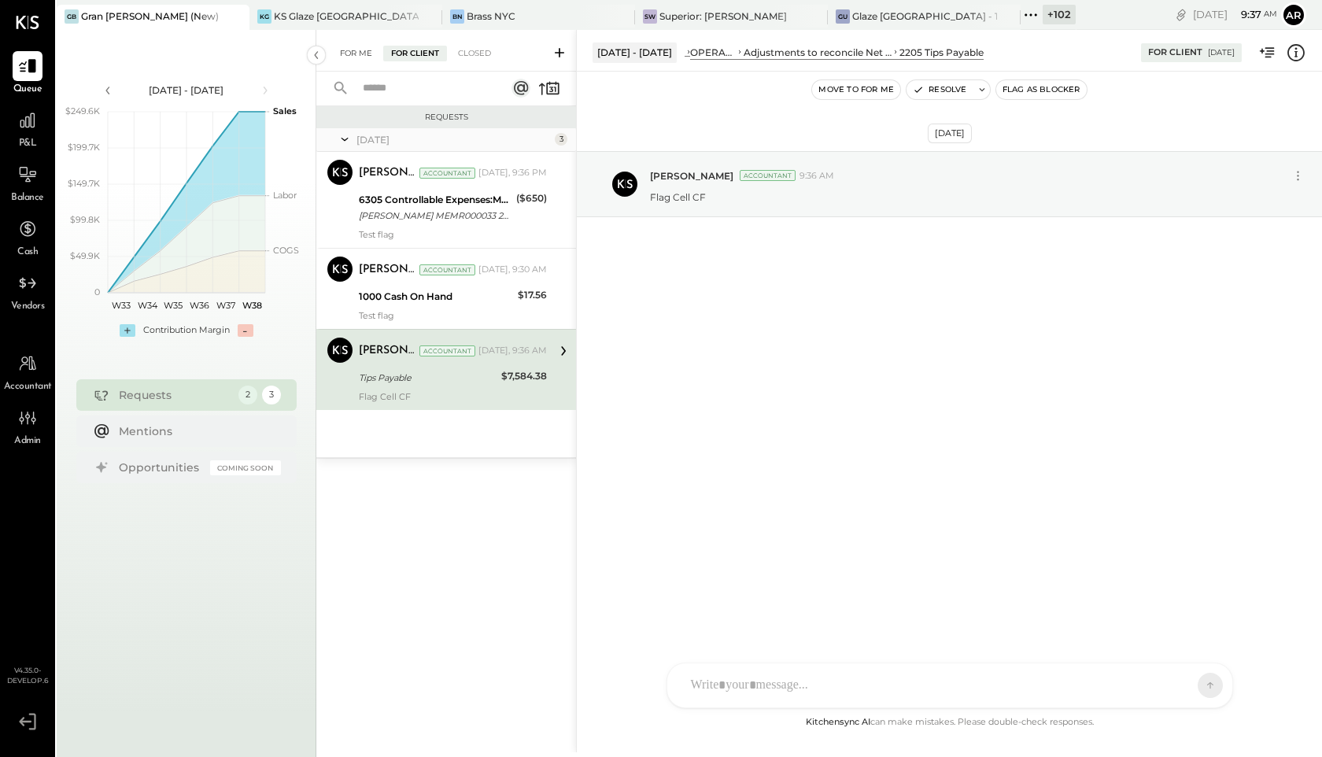
click at [364, 51] on div "For Me" at bounding box center [356, 54] width 48 height 16
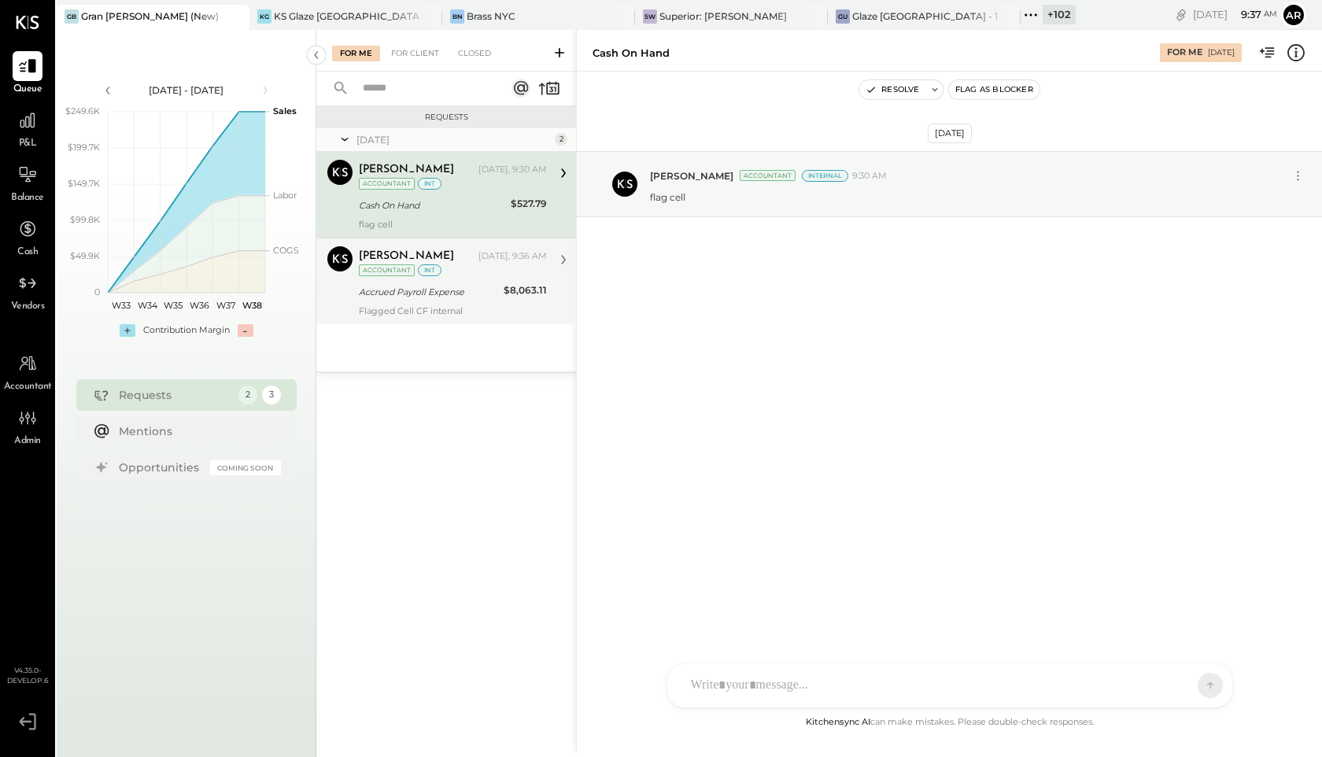
click at [388, 302] on div "Archie Grace Today, 9:36 AM Accountant int Accrued Payroll Expense $8,063.11 Fl…" at bounding box center [453, 281] width 188 height 70
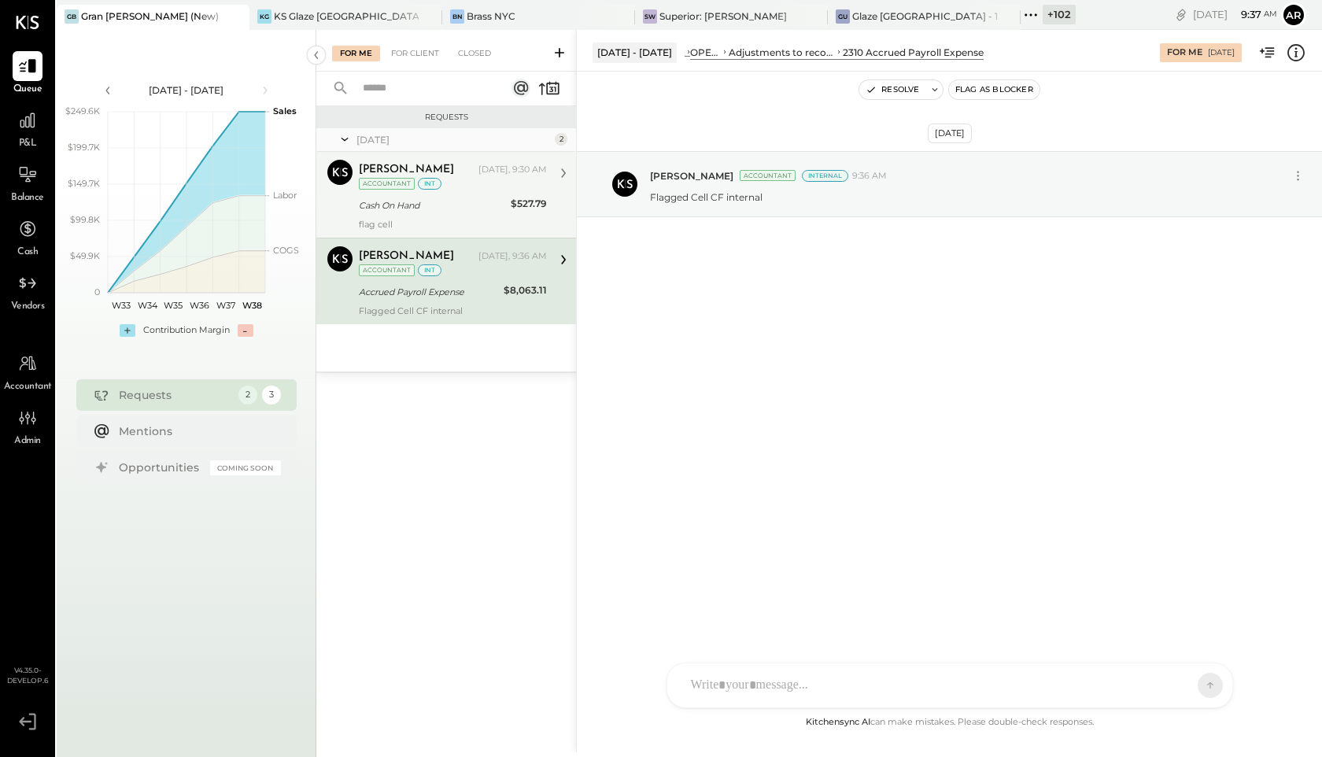
click at [407, 180] on div "Accountant" at bounding box center [387, 184] width 56 height 12
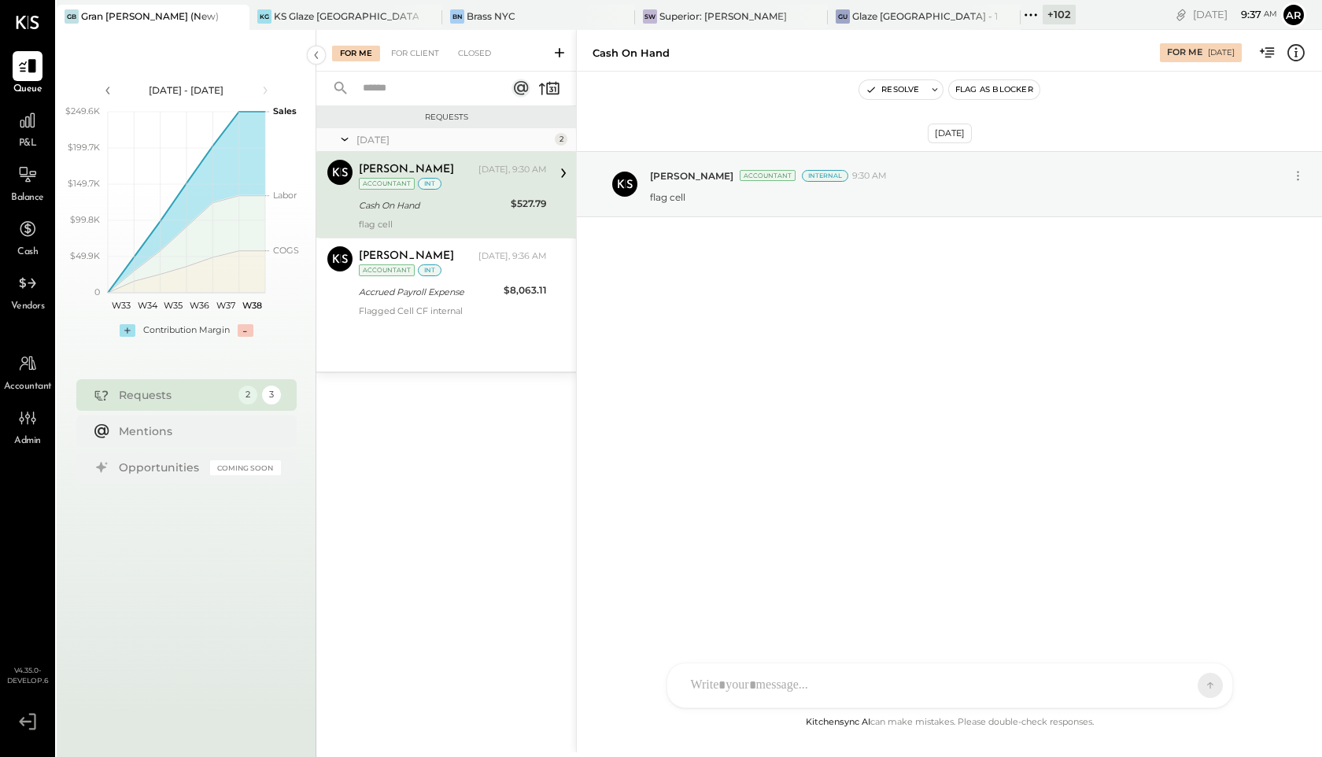
click at [416, 64] on div "For Me For Client Closed" at bounding box center [446, 51] width 260 height 42
click at [413, 49] on div "For Client" at bounding box center [415, 54] width 64 height 16
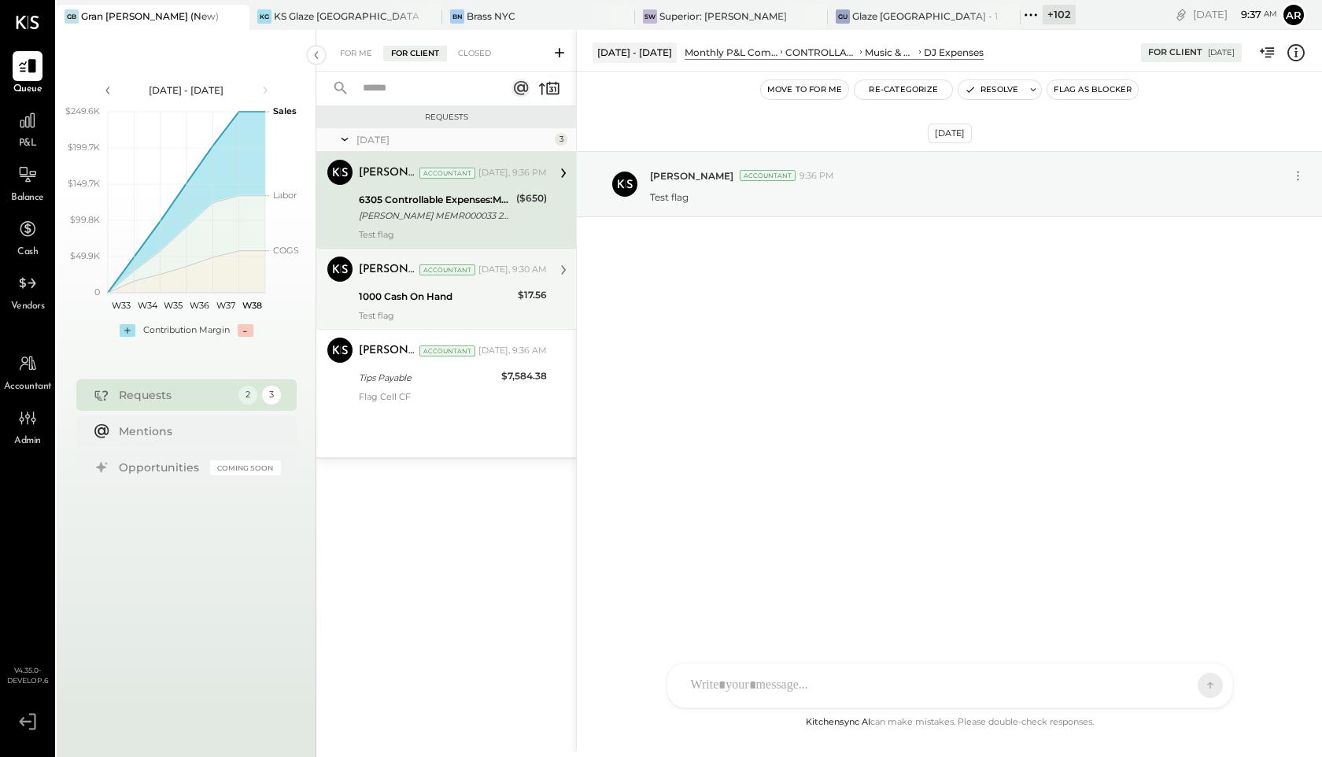
click at [416, 272] on div "Archie Grace" at bounding box center [387, 270] width 57 height 16
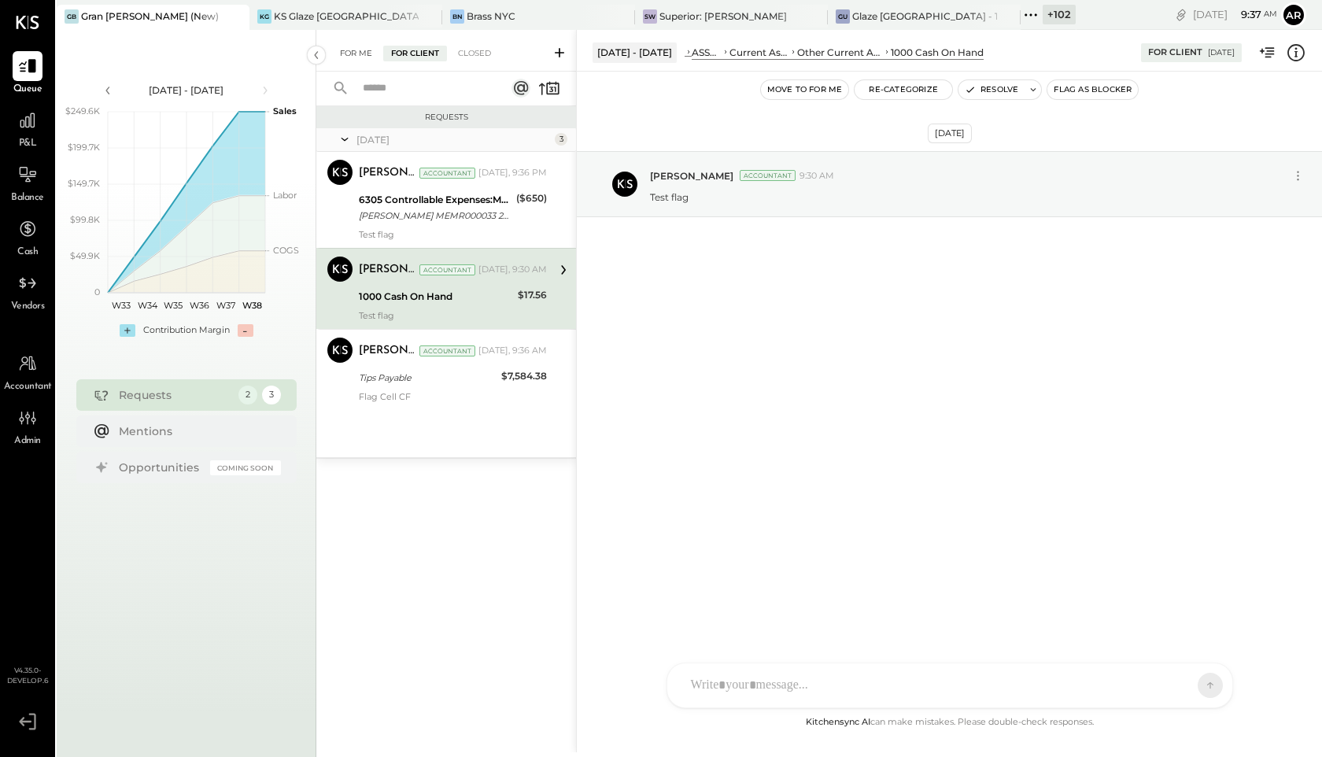
click at [338, 56] on div "For Me" at bounding box center [356, 54] width 48 height 16
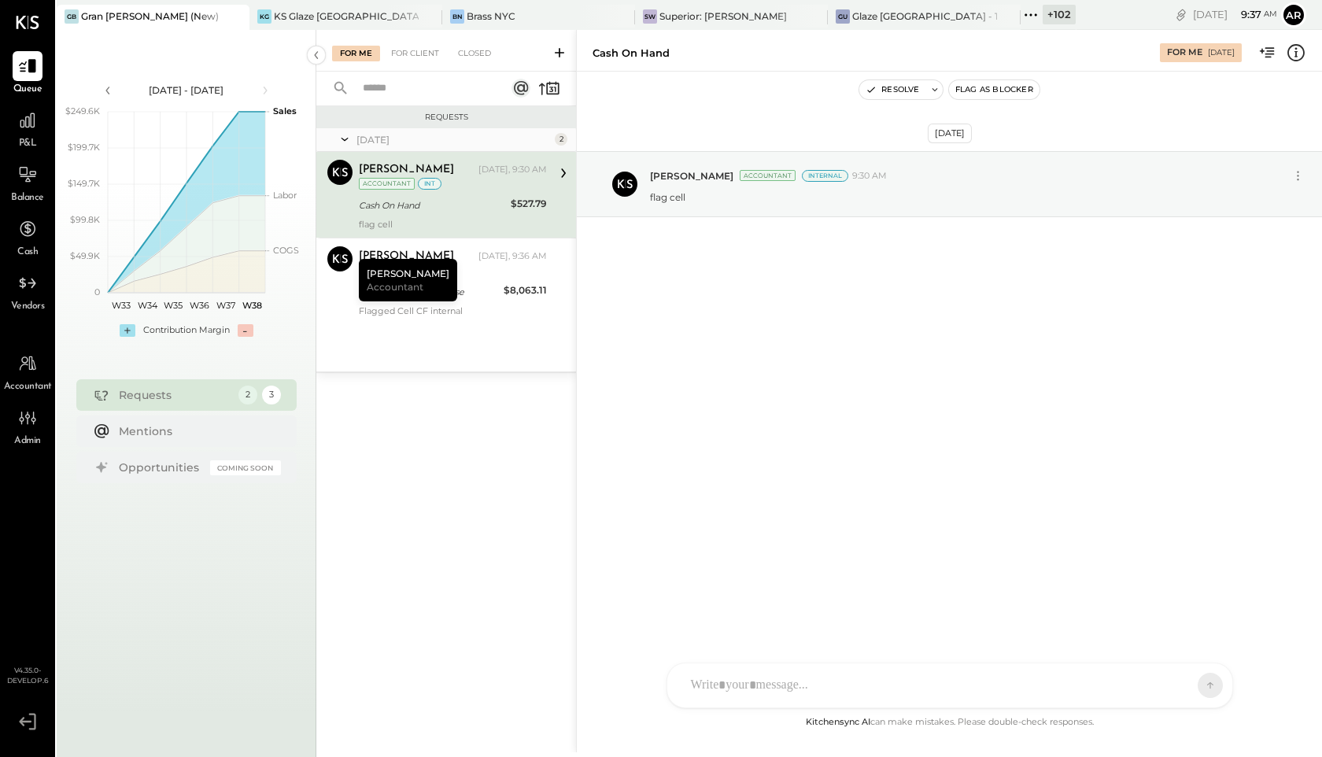
click at [413, 61] on div "For Me For Client Closed" at bounding box center [446, 51] width 260 height 42
click at [413, 54] on div "For Client" at bounding box center [415, 54] width 64 height 16
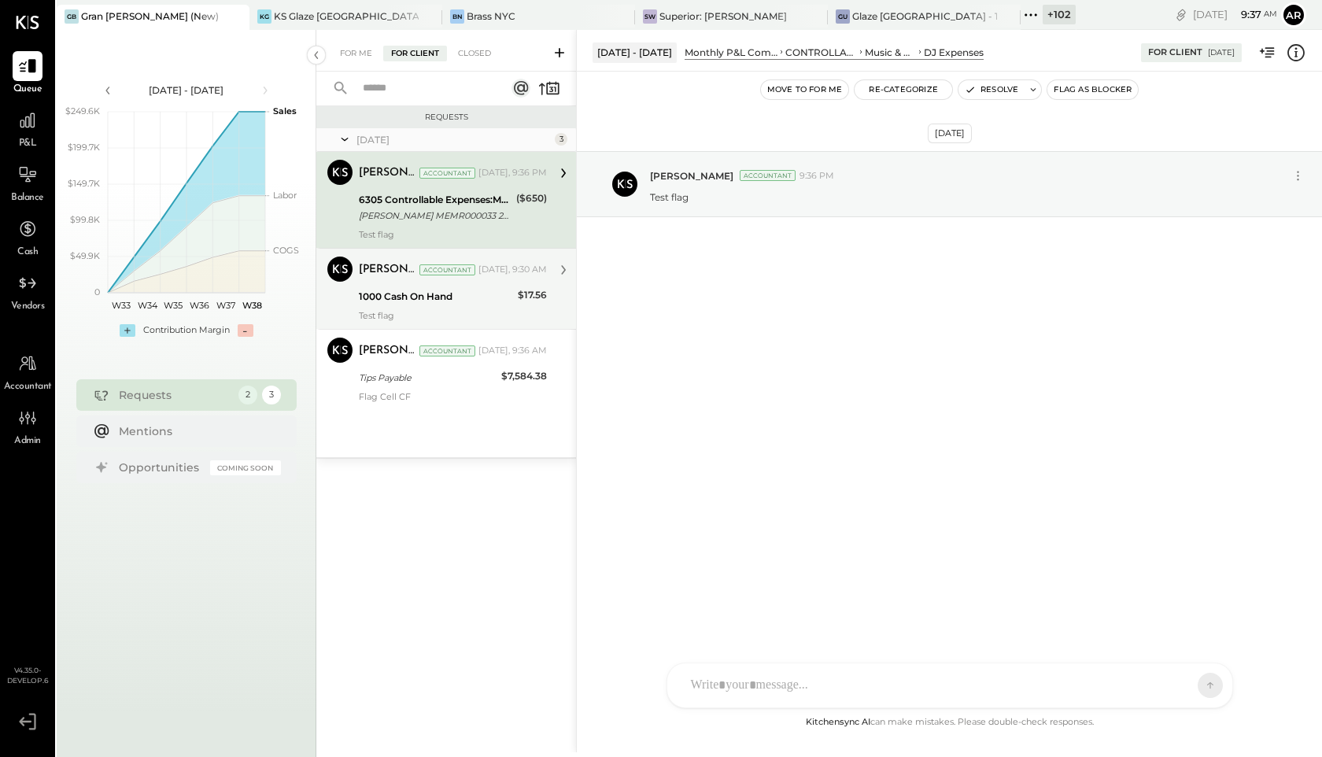
click at [390, 282] on div "Archie Grace Accountant Today, 9:30 AM" at bounding box center [453, 270] width 188 height 27
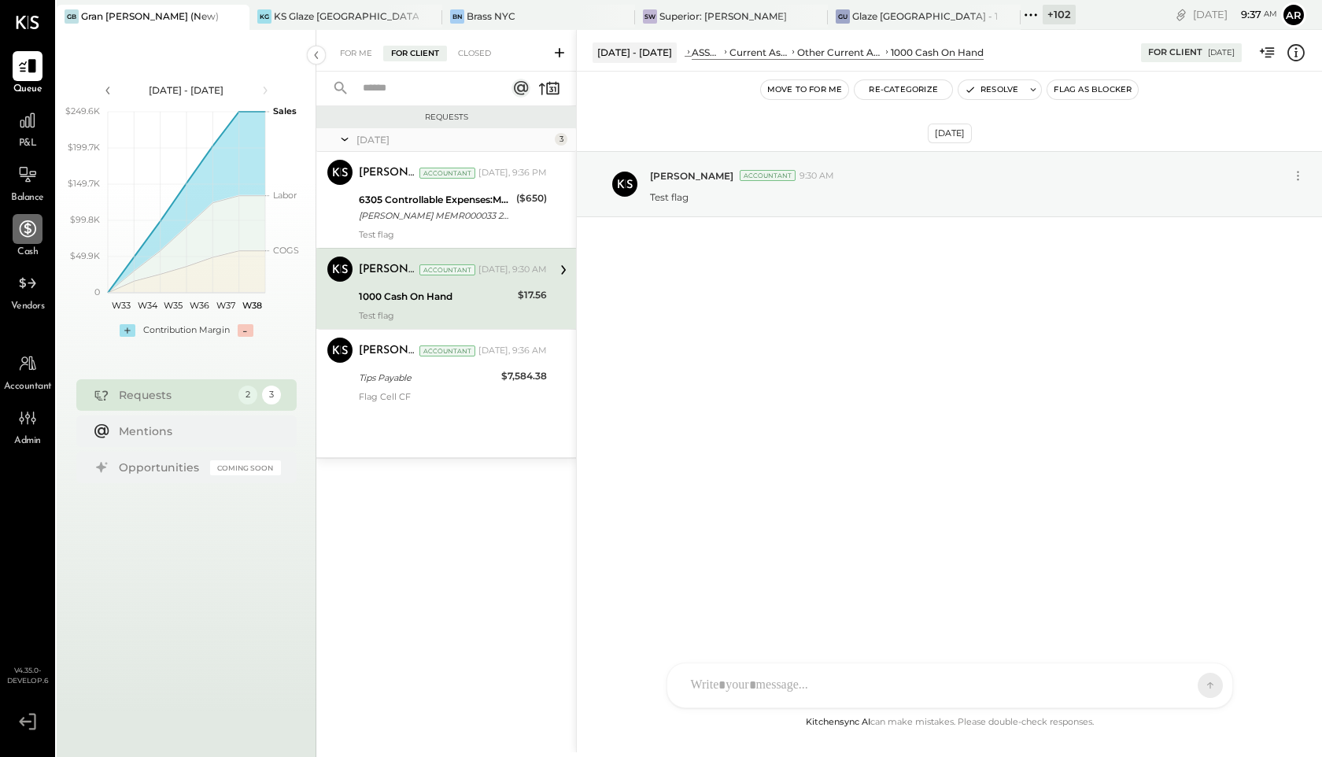
click at [39, 238] on div at bounding box center [28, 229] width 30 height 30
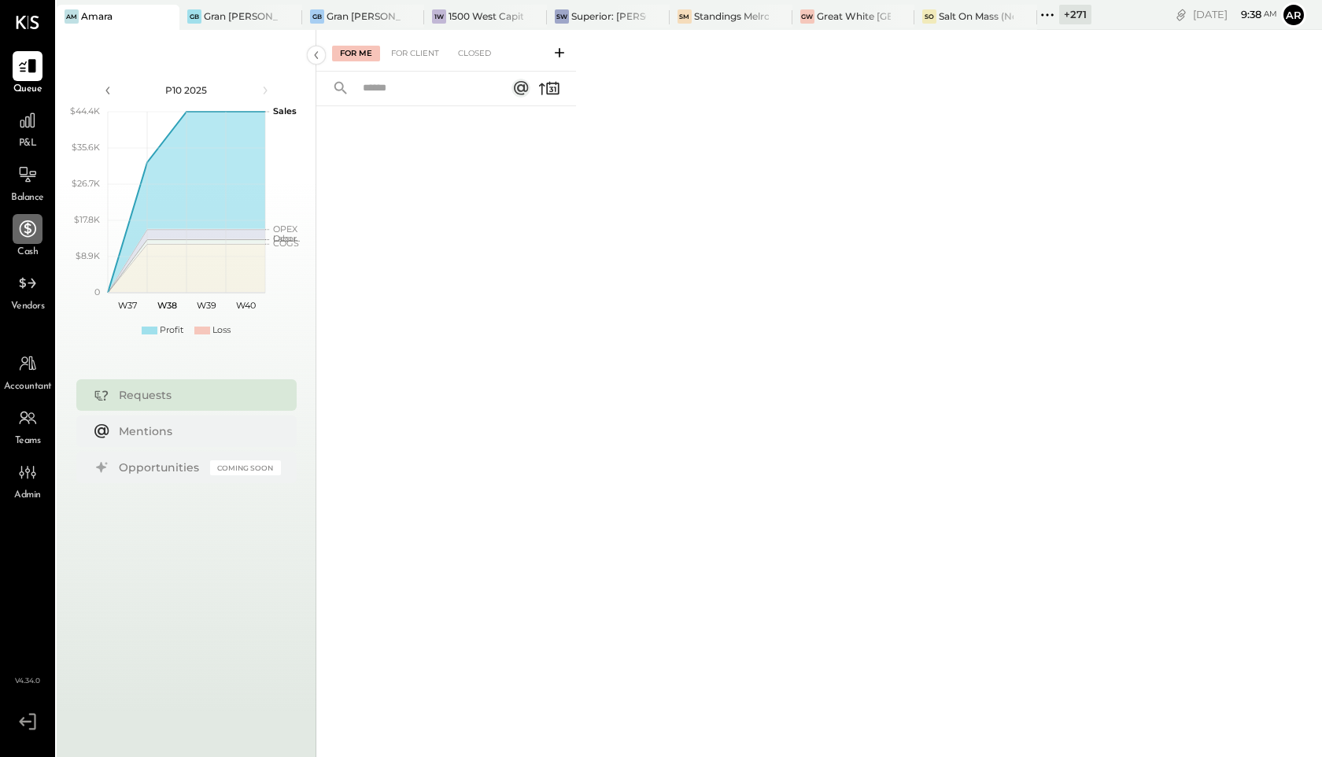
click at [31, 227] on icon at bounding box center [27, 229] width 20 height 20
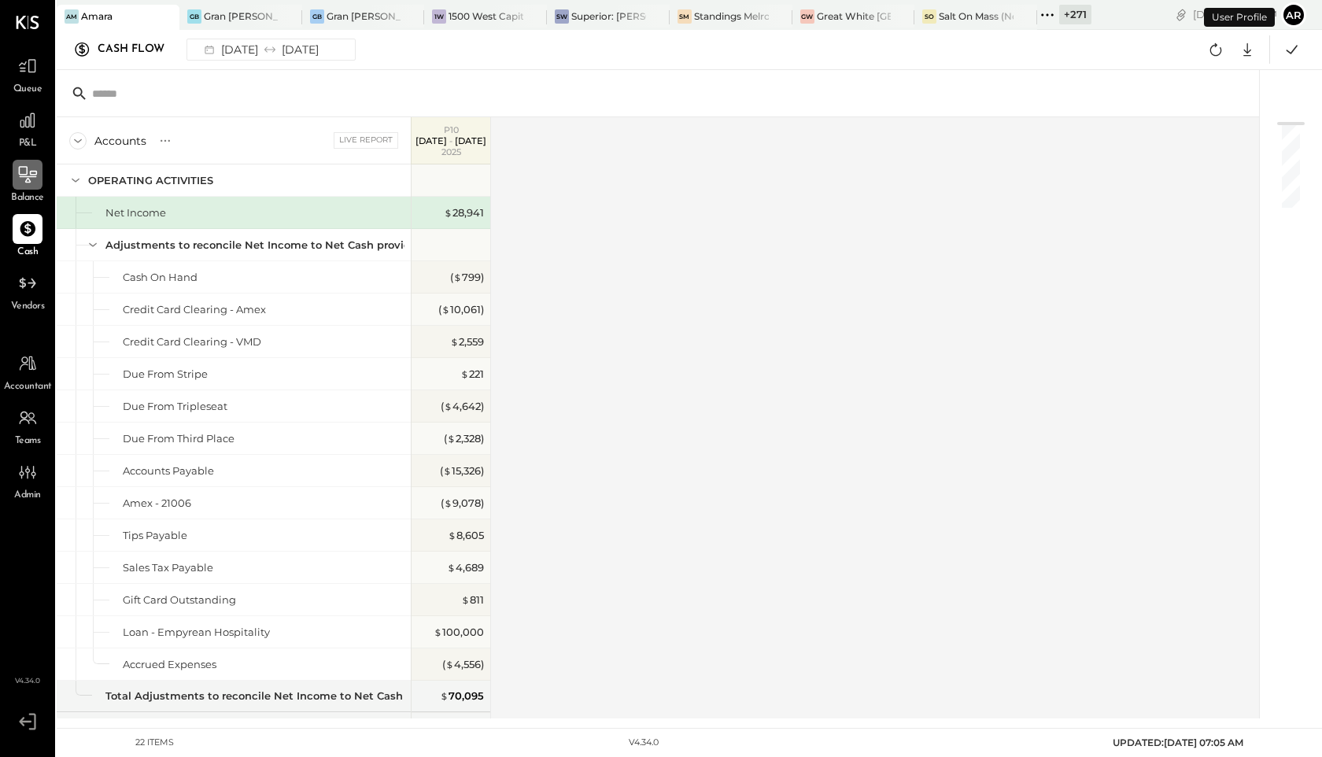
click at [23, 187] on div at bounding box center [28, 175] width 30 height 30
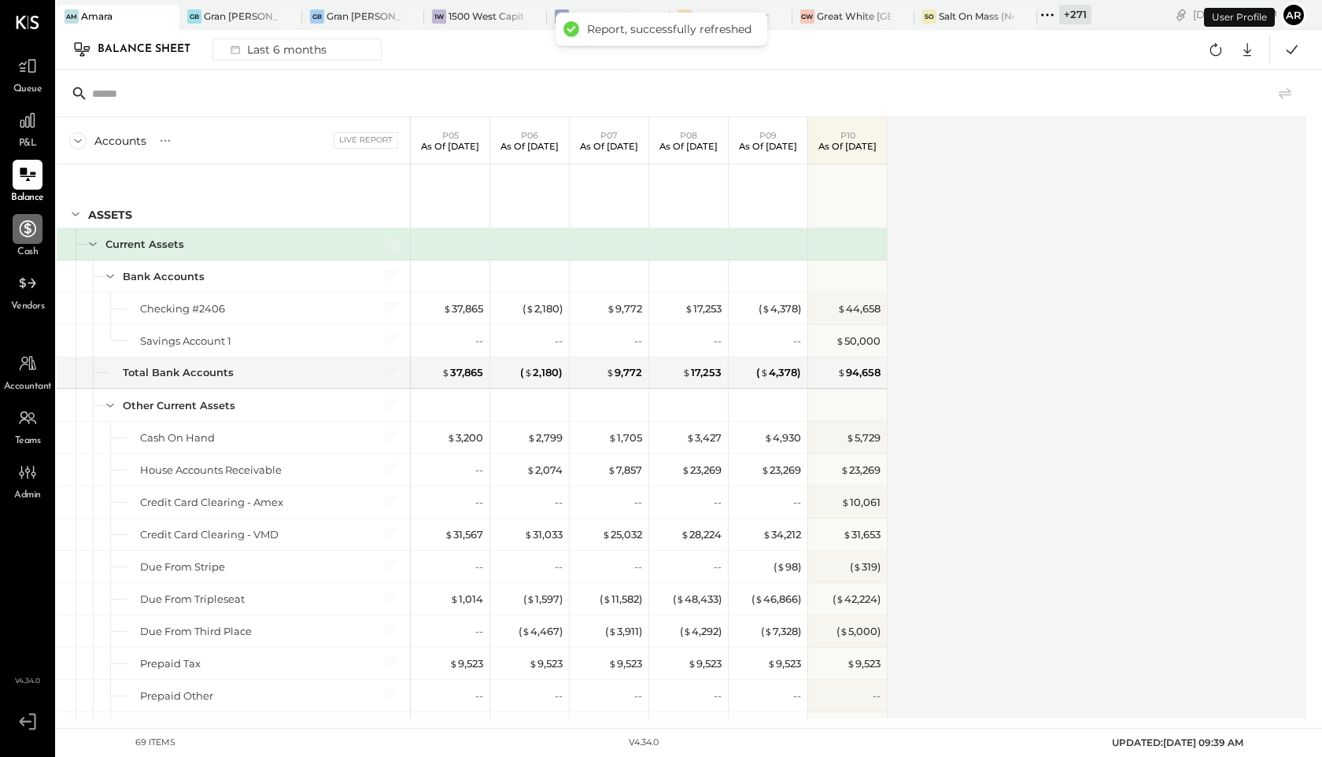
click at [27, 232] on icon at bounding box center [28, 228] width 17 height 17
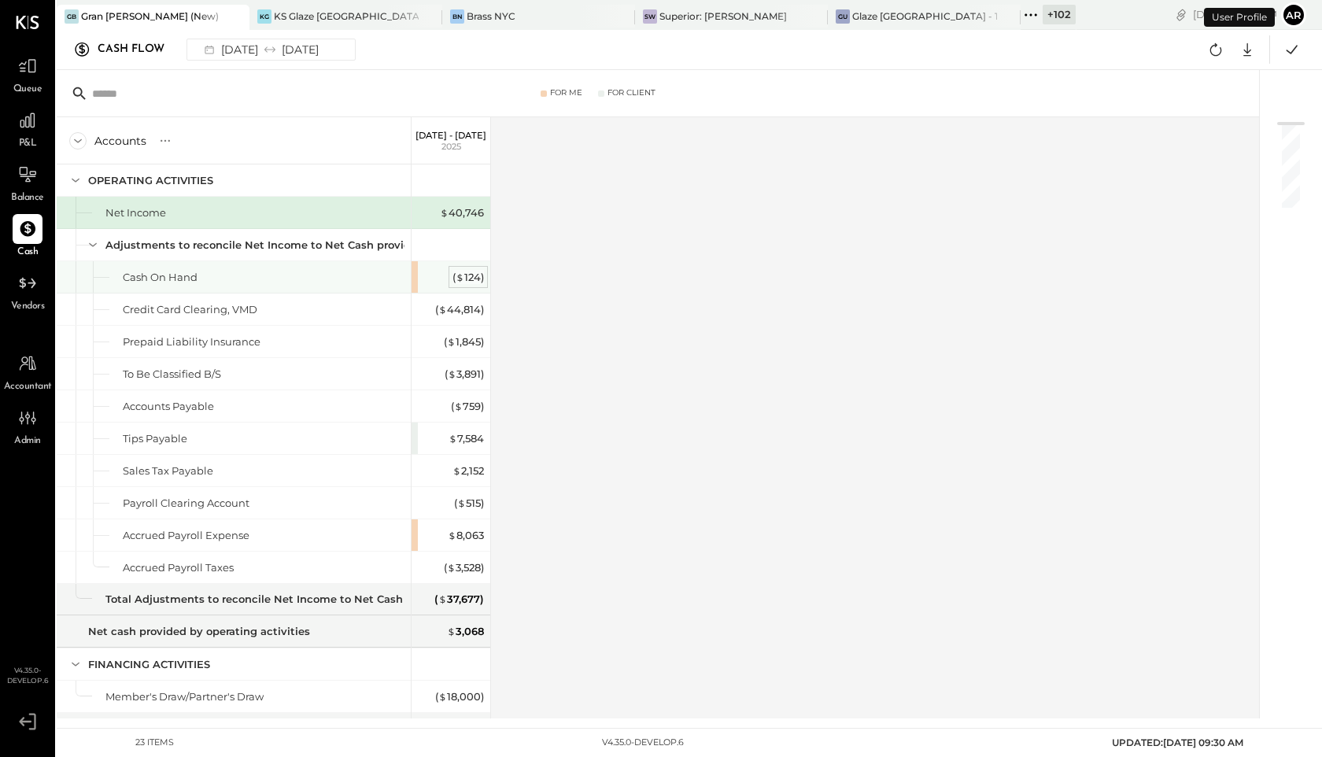
click at [471, 277] on div "( $ 124 )" at bounding box center [468, 277] width 31 height 15
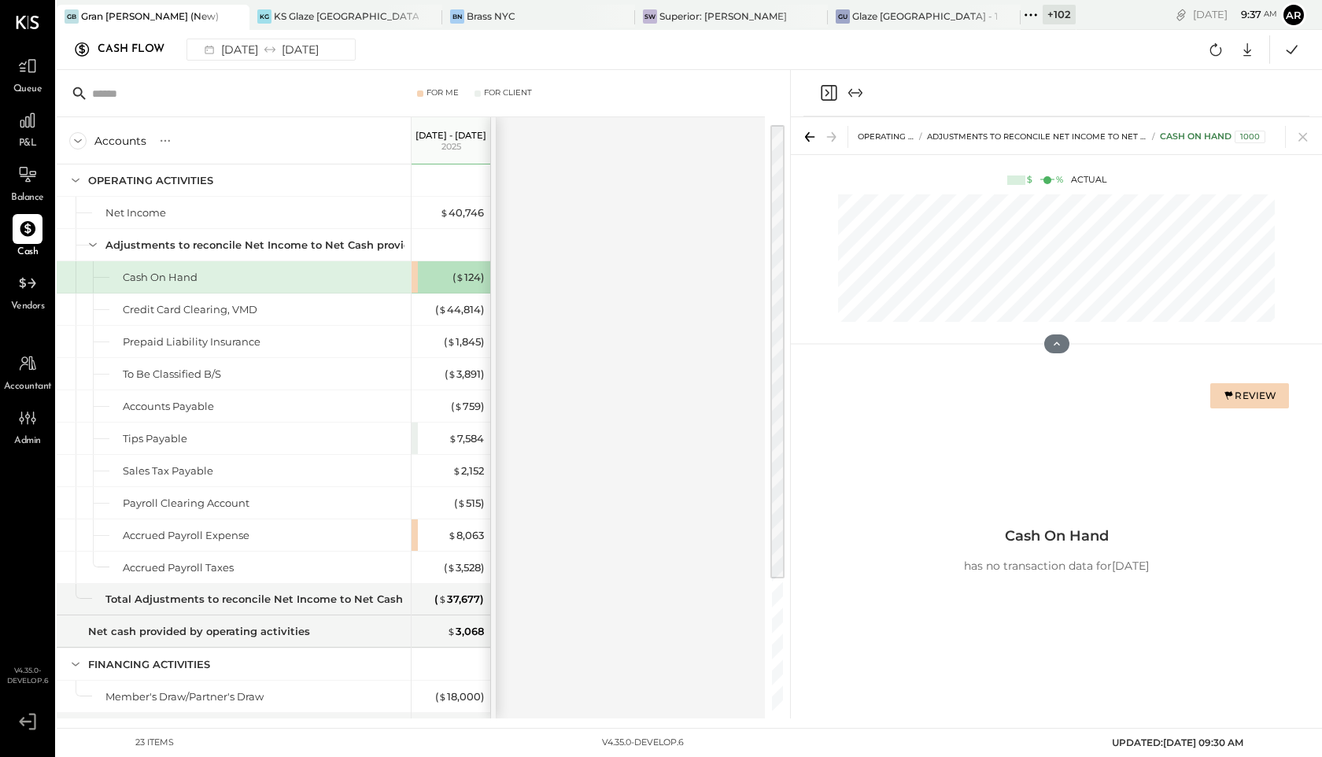
click at [1249, 388] on button "Review" at bounding box center [1250, 395] width 79 height 25
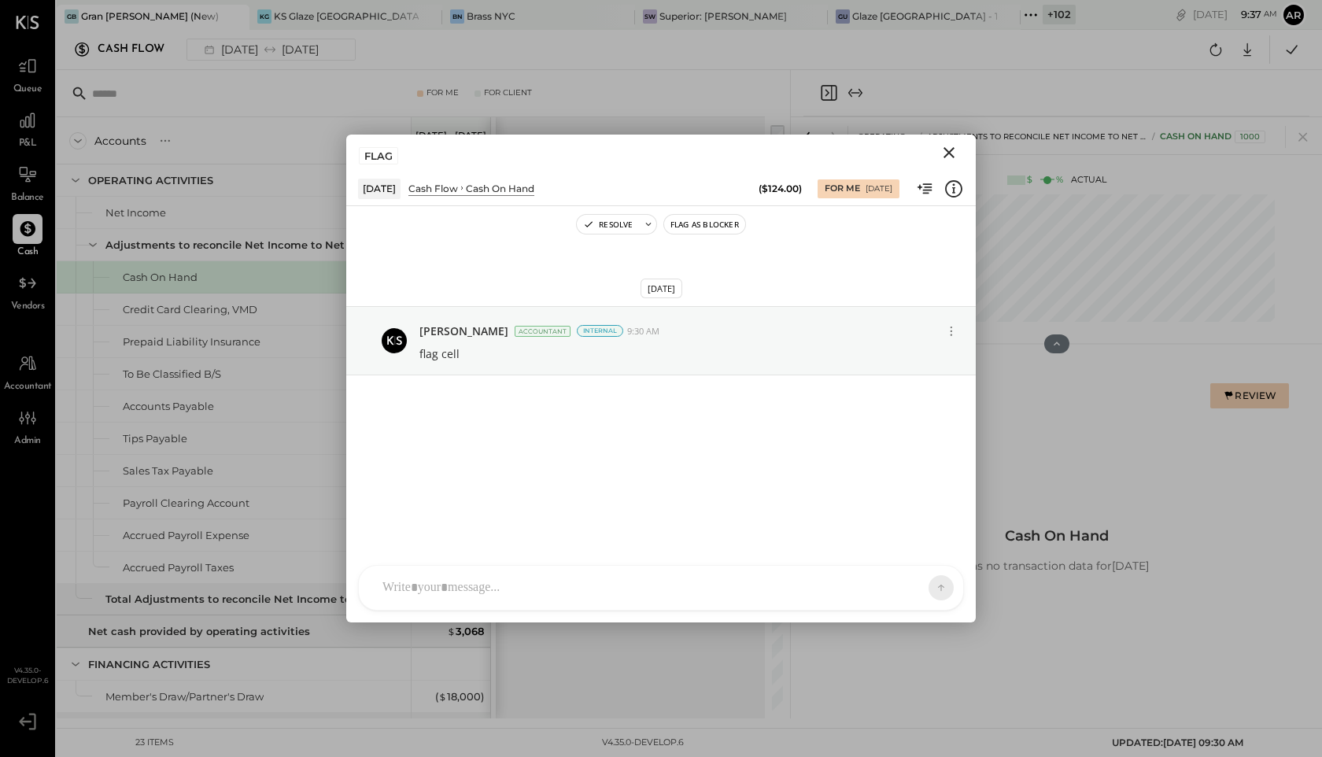
click at [953, 152] on icon "Close" at bounding box center [949, 152] width 19 height 19
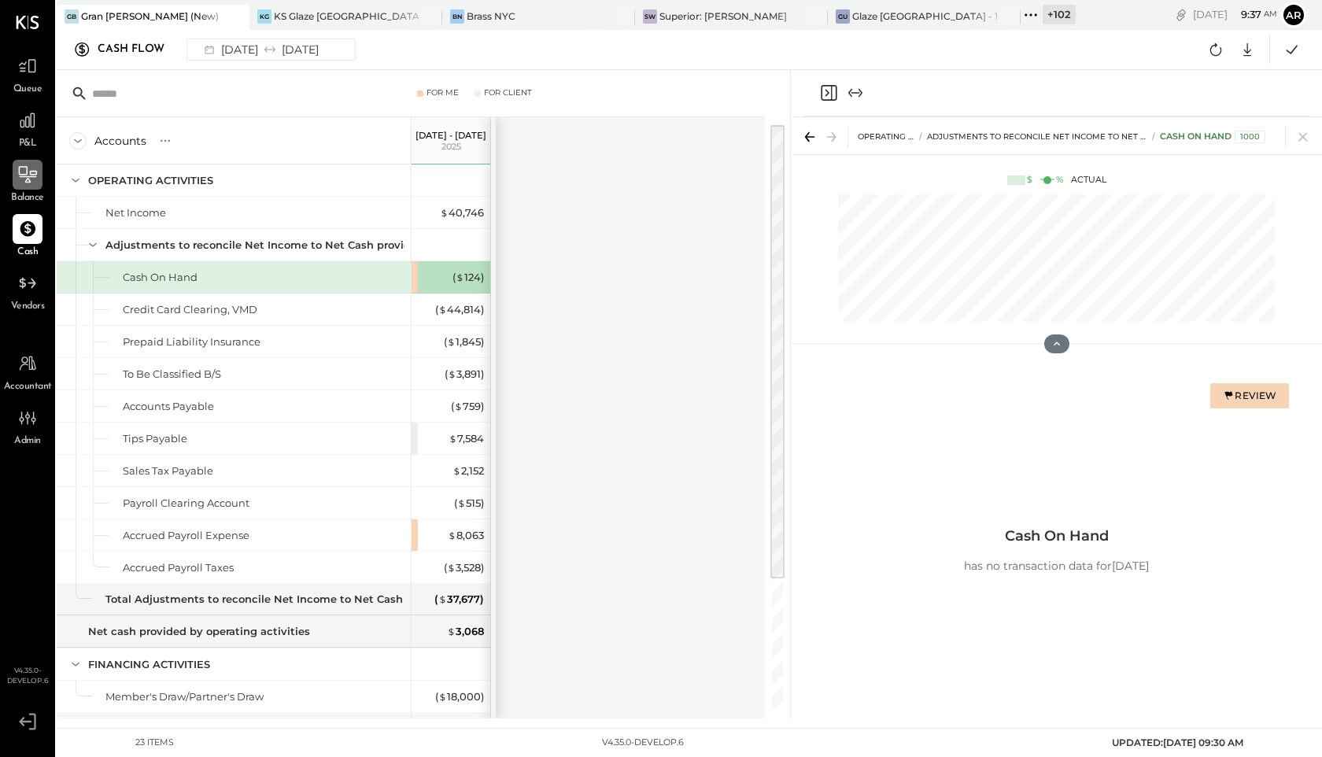
click at [37, 179] on div at bounding box center [28, 175] width 30 height 30
click at [28, 238] on icon at bounding box center [27, 229] width 20 height 20
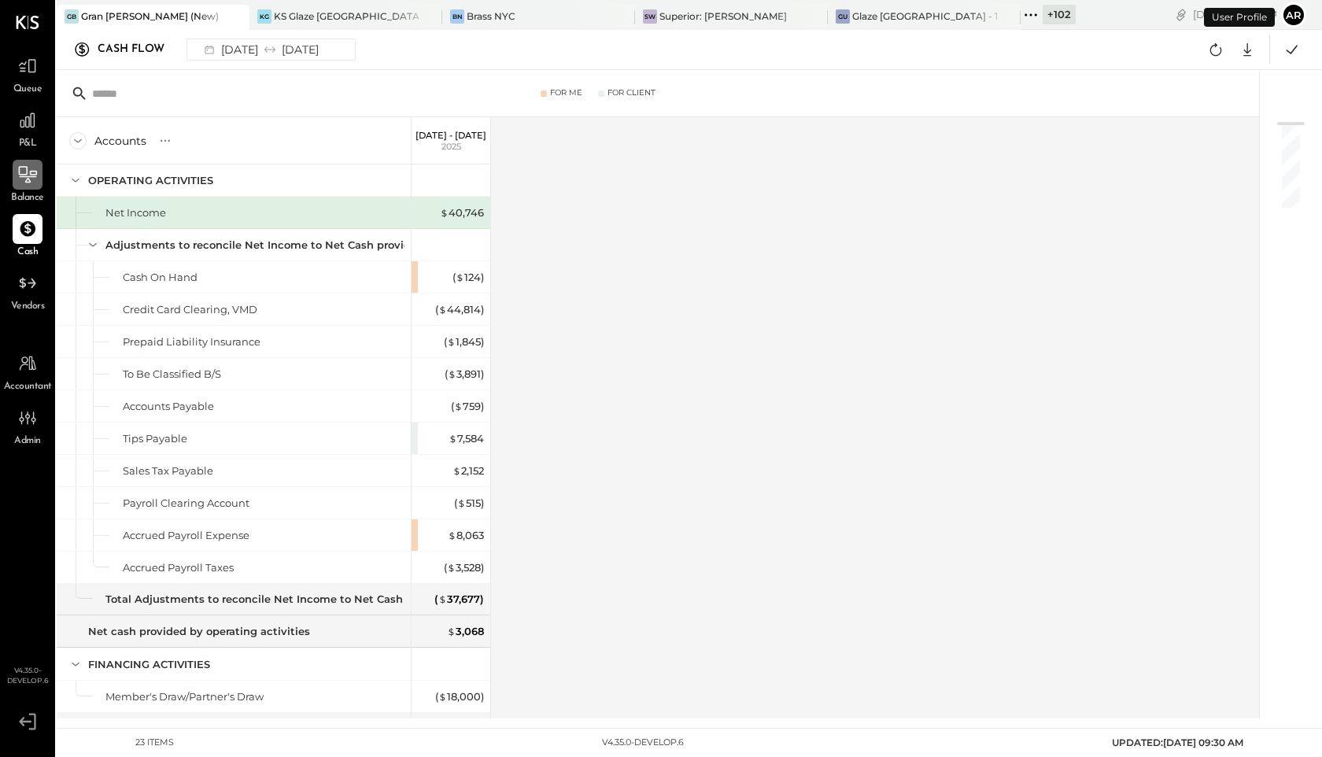
click at [26, 177] on icon at bounding box center [27, 175] width 20 height 20
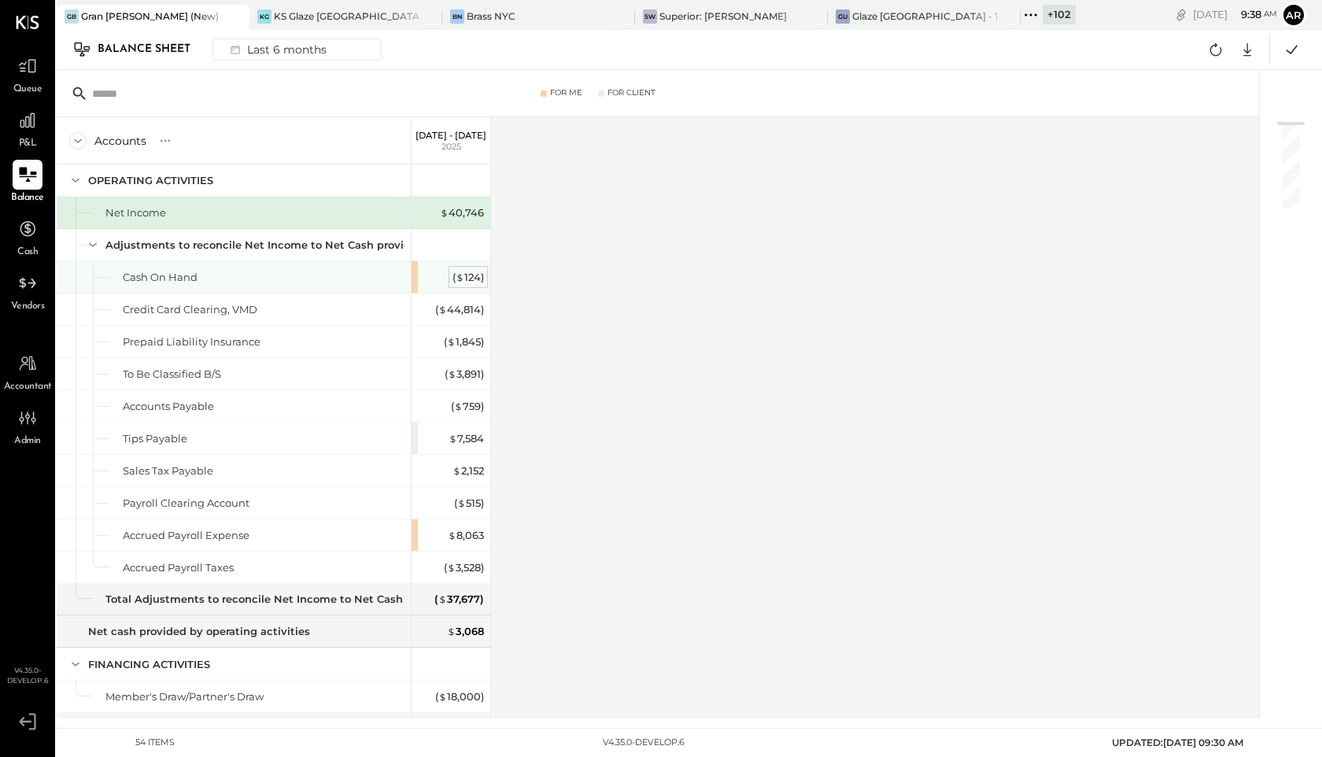
click at [467, 277] on div "( $ 124 )" at bounding box center [468, 277] width 31 height 15
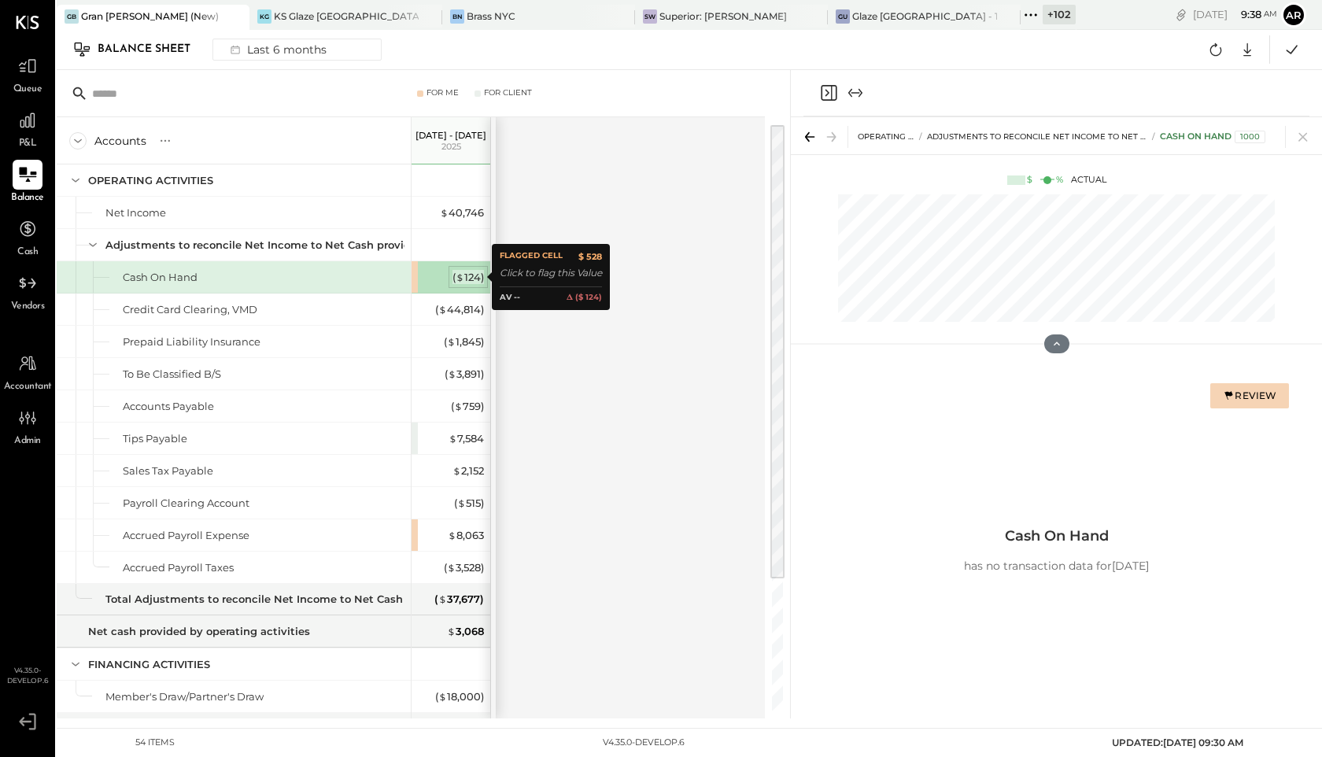
click at [467, 277] on div "( $ 124 )" at bounding box center [468, 277] width 31 height 15
click at [22, 238] on icon at bounding box center [27, 229] width 20 height 20
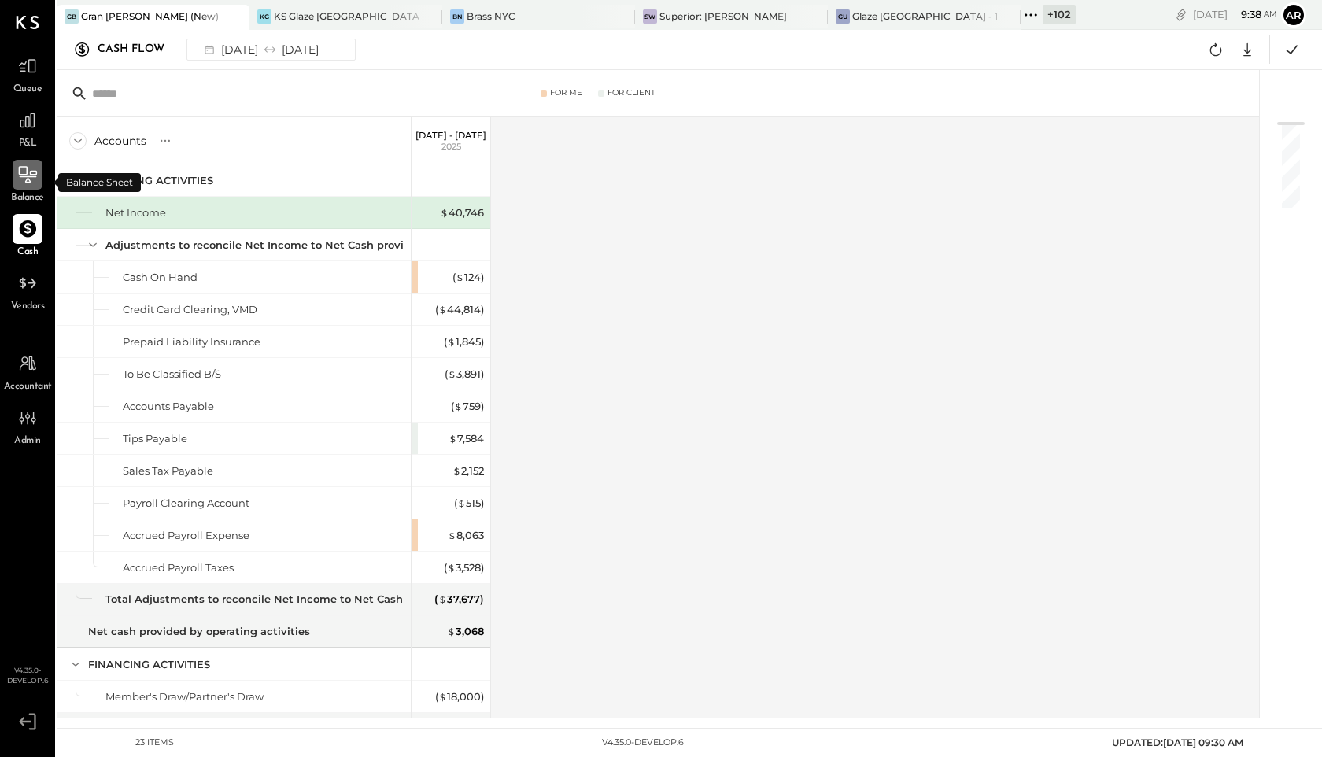
click at [34, 171] on icon at bounding box center [28, 174] width 18 height 17
click at [29, 223] on icon at bounding box center [27, 229] width 20 height 20
click at [29, 179] on icon at bounding box center [28, 174] width 18 height 17
click at [19, 293] on icon at bounding box center [27, 283] width 20 height 20
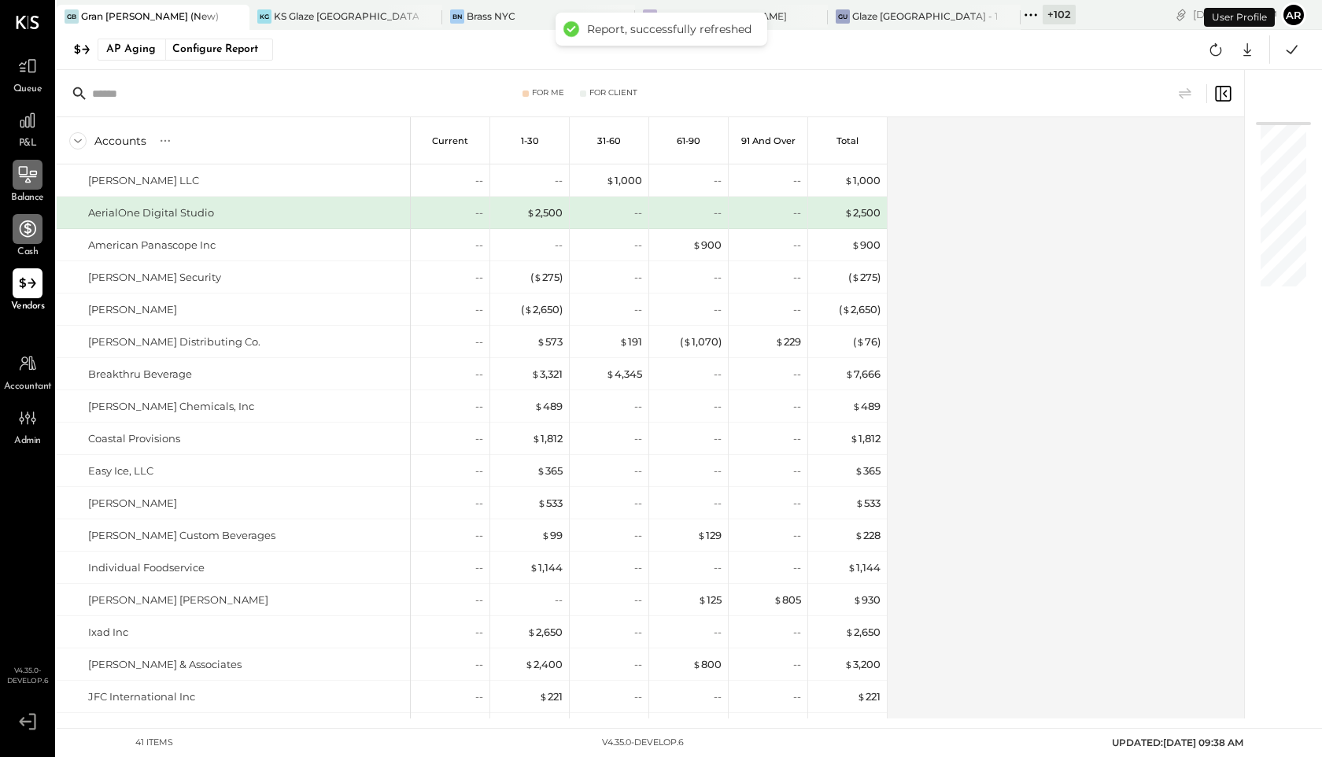
click at [29, 220] on icon at bounding box center [27, 229] width 20 height 20
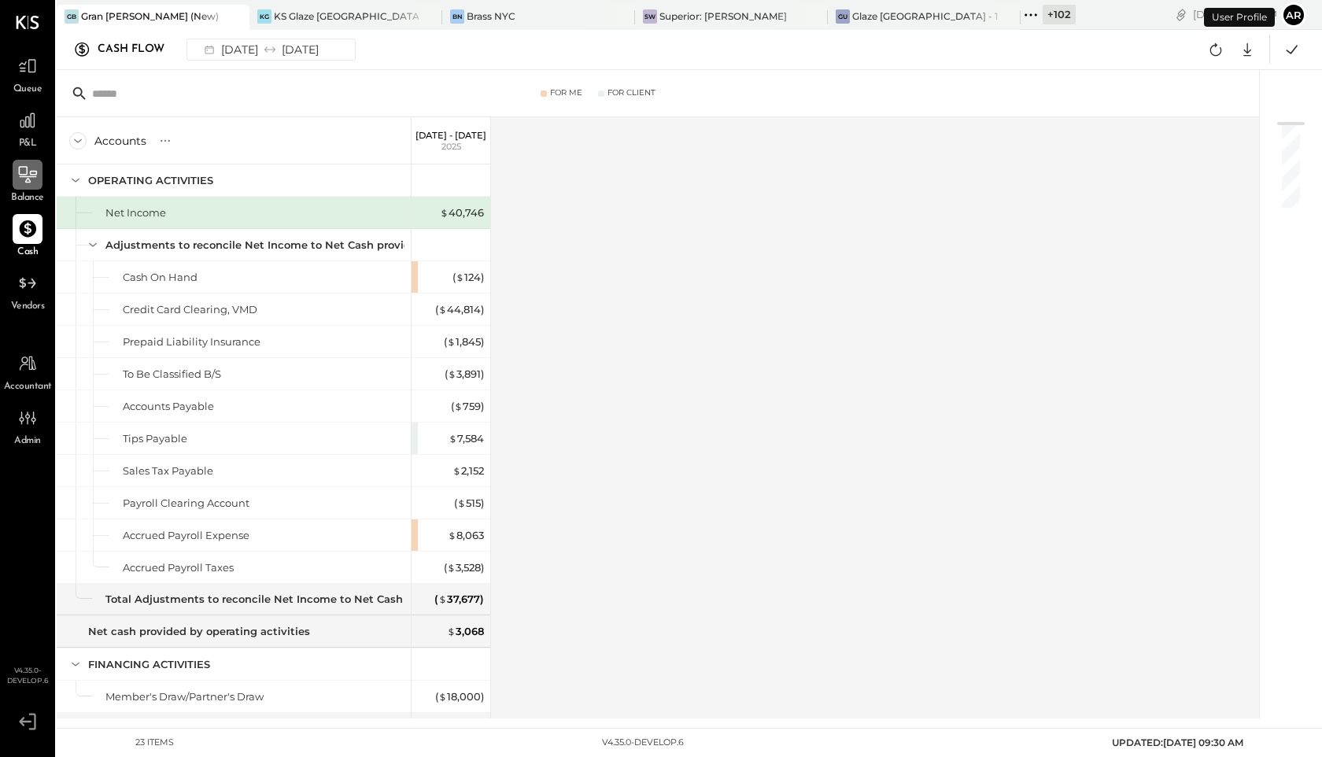
click at [31, 190] on div "Balance" at bounding box center [27, 183] width 33 height 46
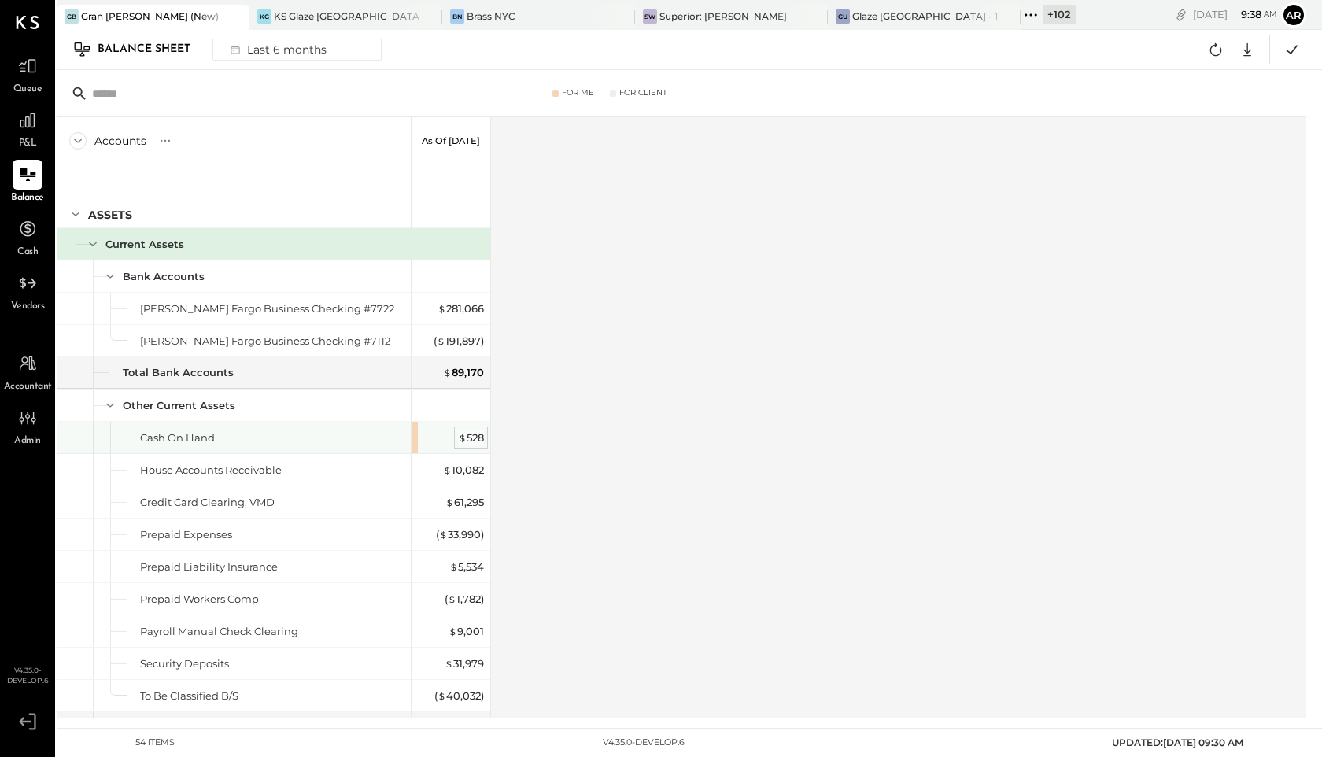
click at [457, 434] on div "$ 528" at bounding box center [452, 438] width 63 height 15
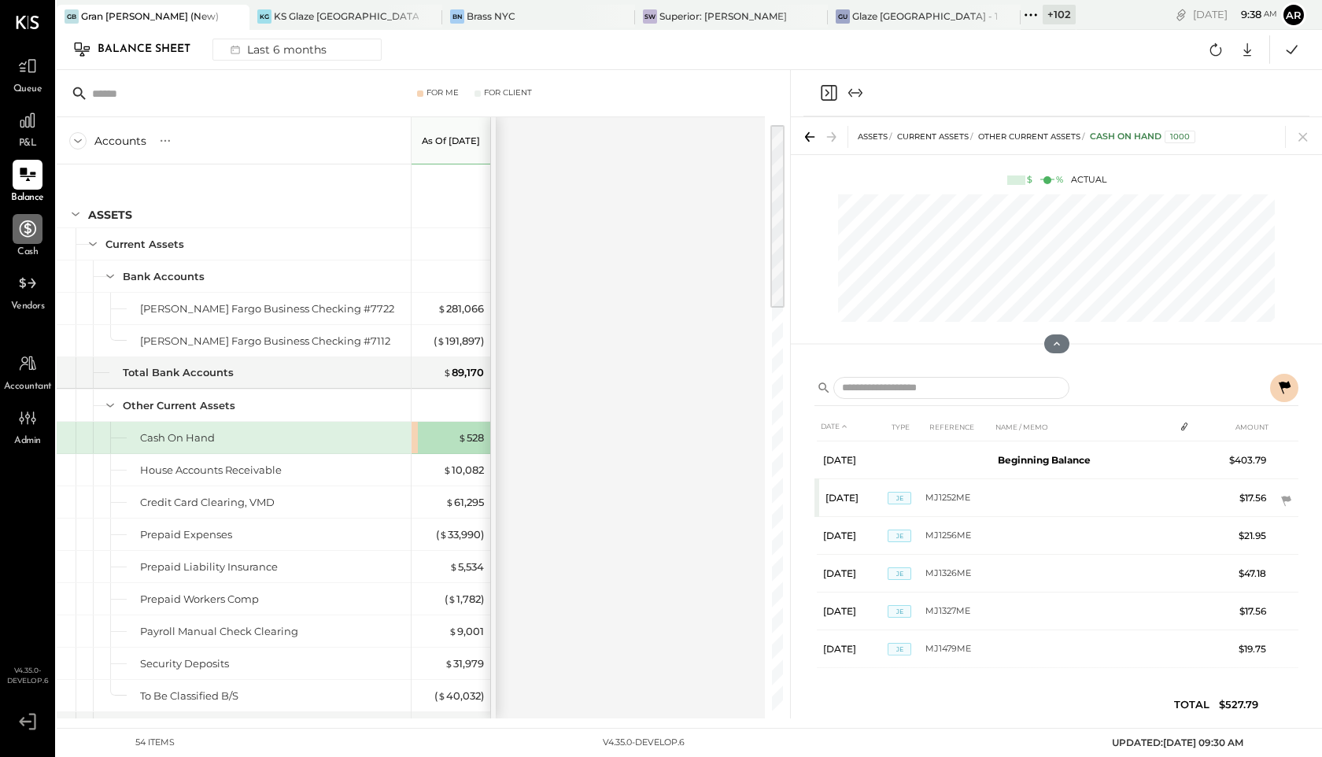
click at [19, 233] on icon at bounding box center [27, 229] width 20 height 20
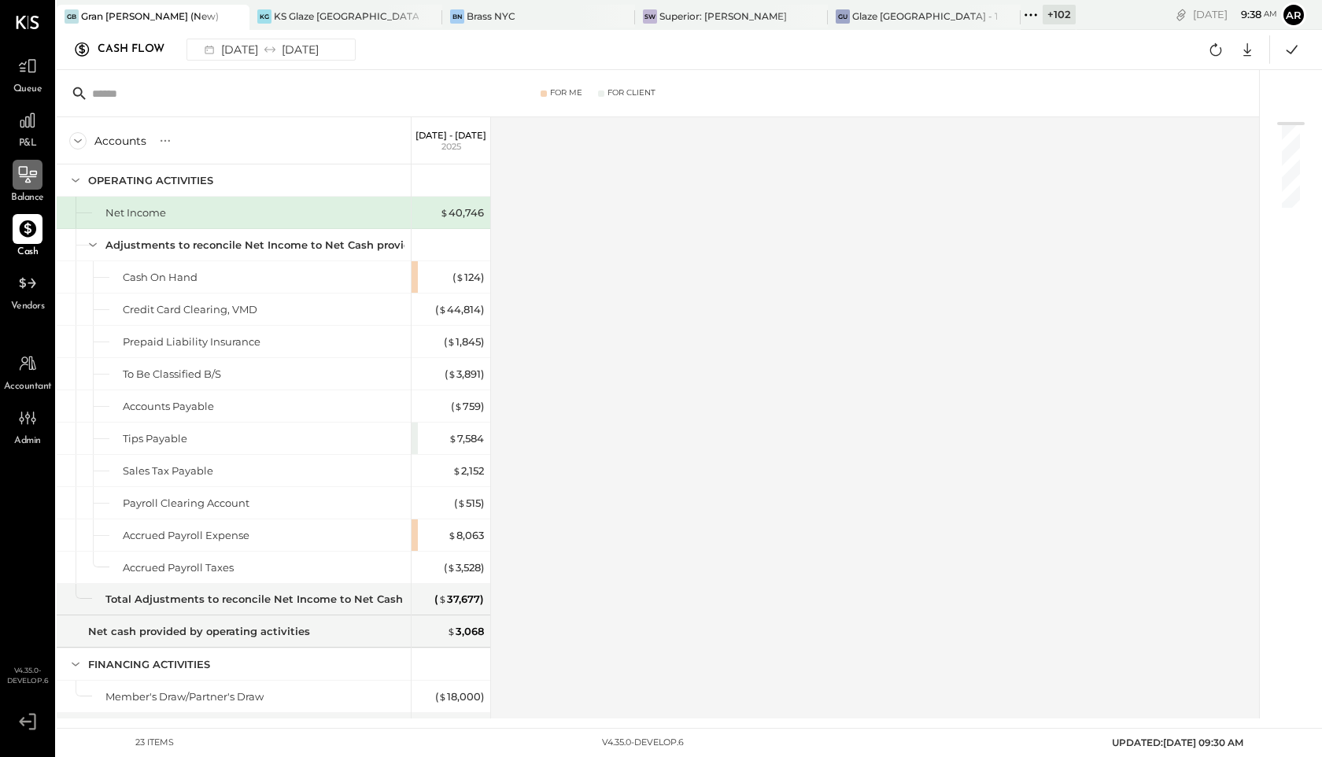
click at [28, 187] on div at bounding box center [28, 175] width 30 height 30
click at [29, 241] on div at bounding box center [28, 229] width 30 height 30
click at [24, 176] on icon at bounding box center [28, 177] width 17 height 2
click at [25, 241] on div at bounding box center [28, 229] width 30 height 30
click at [25, 187] on div at bounding box center [28, 175] width 30 height 30
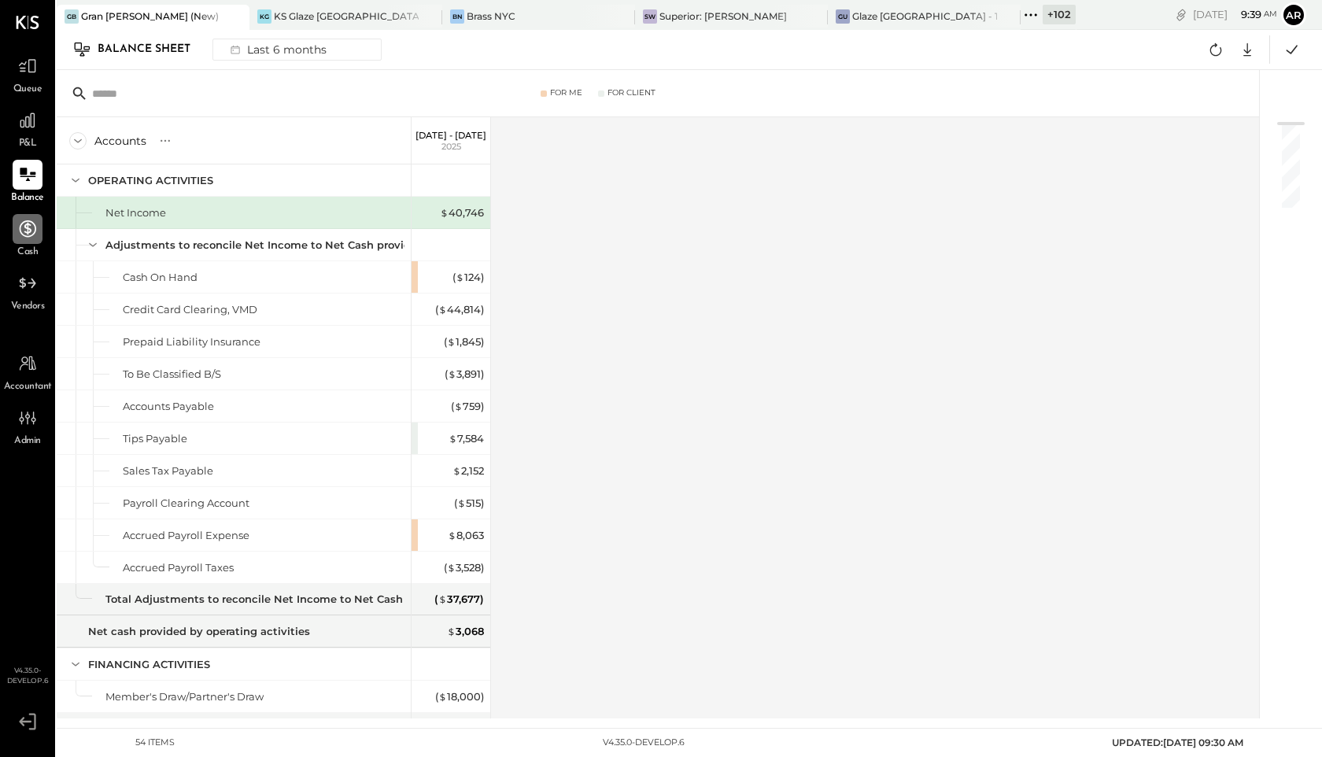
click at [31, 233] on icon at bounding box center [27, 229] width 20 height 20
click at [32, 176] on icon at bounding box center [27, 175] width 20 height 20
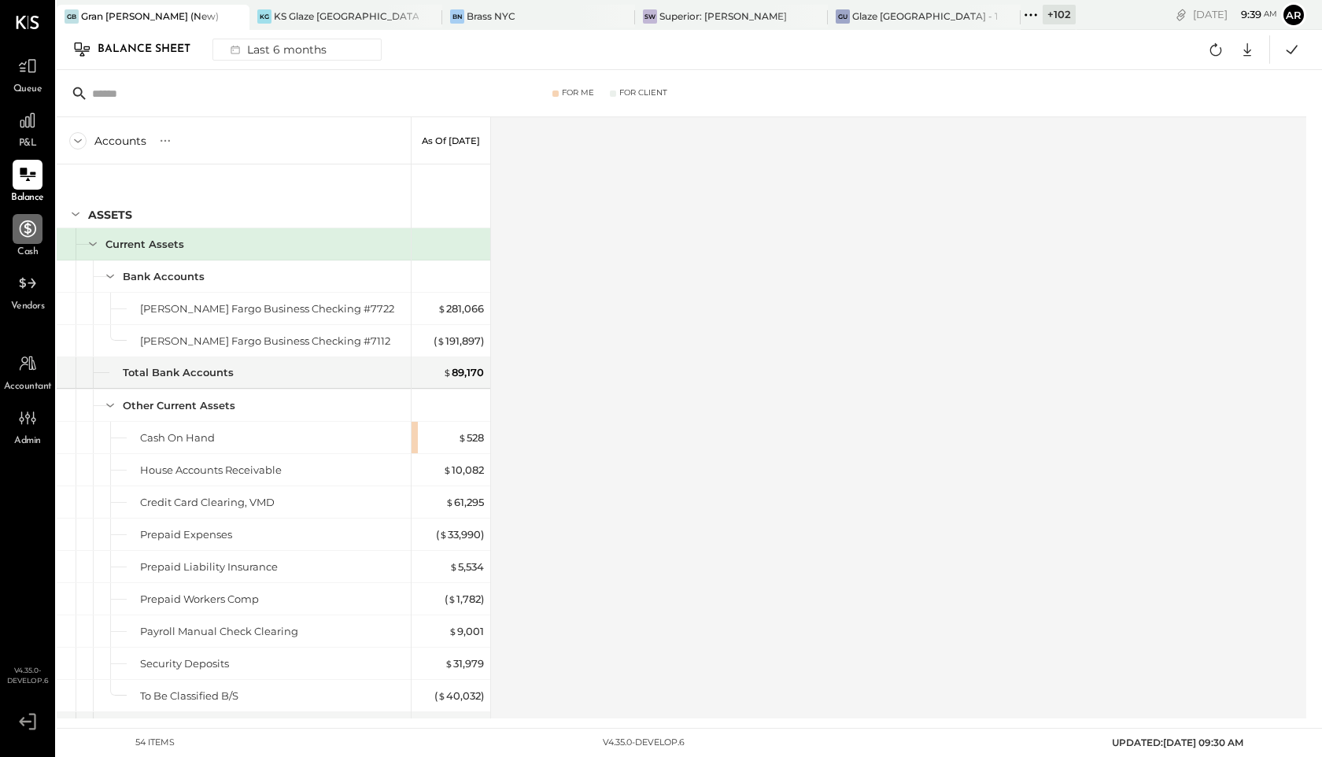
click at [35, 234] on icon at bounding box center [27, 229] width 20 height 20
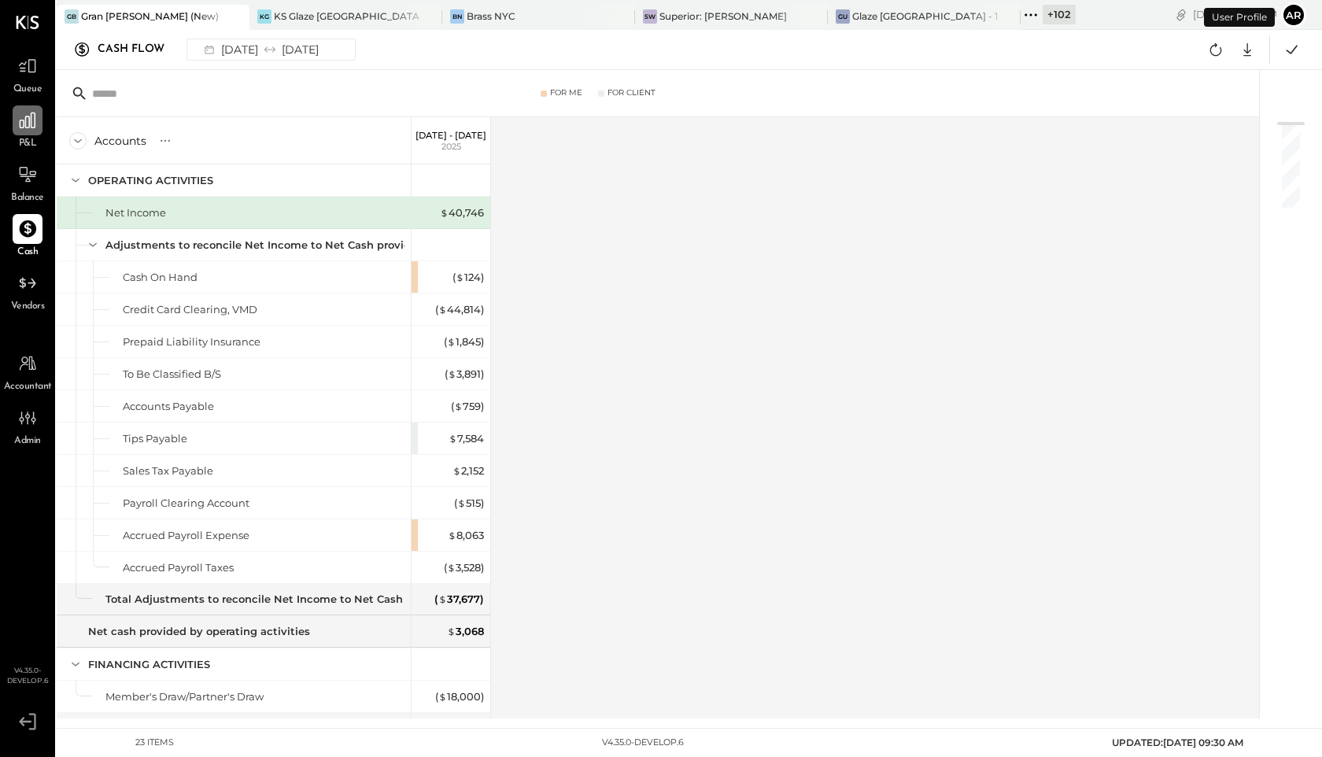
click at [21, 135] on div at bounding box center [28, 120] width 30 height 30
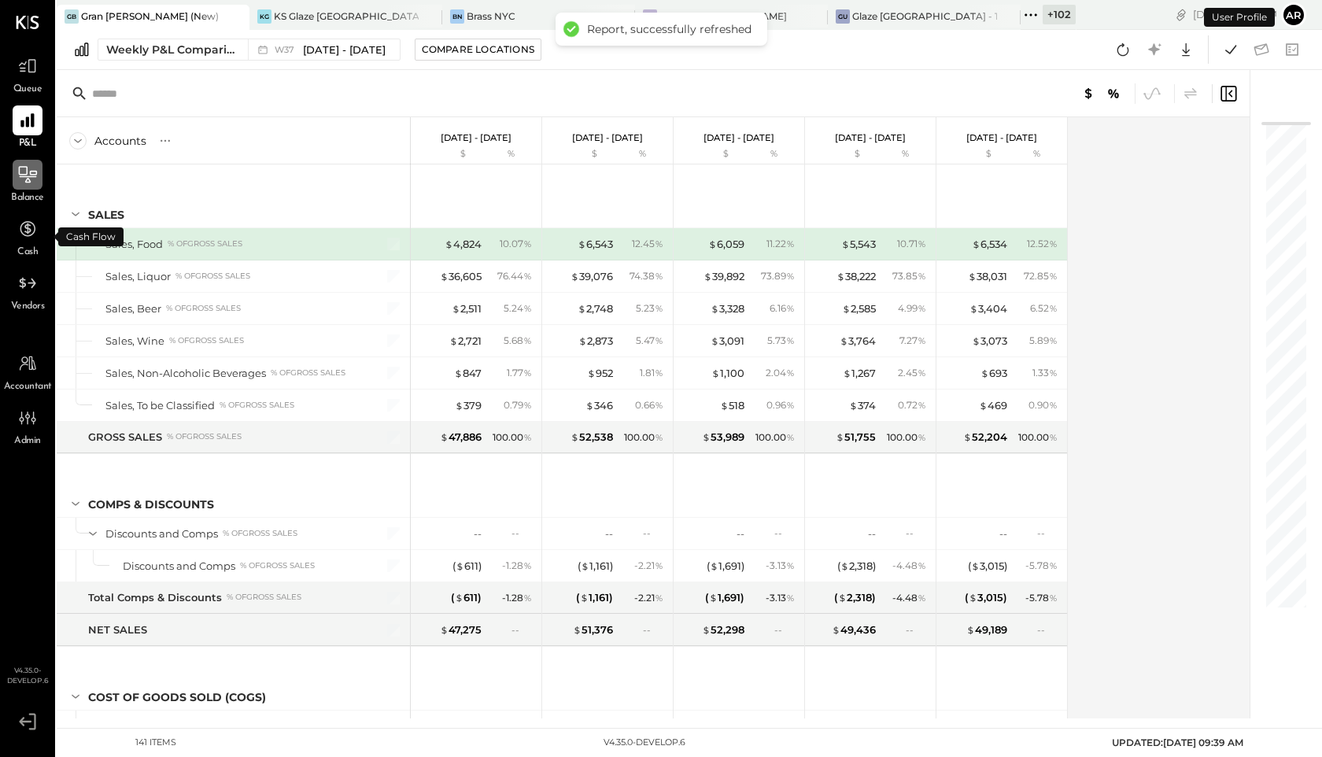
click at [26, 177] on icon at bounding box center [27, 175] width 20 height 20
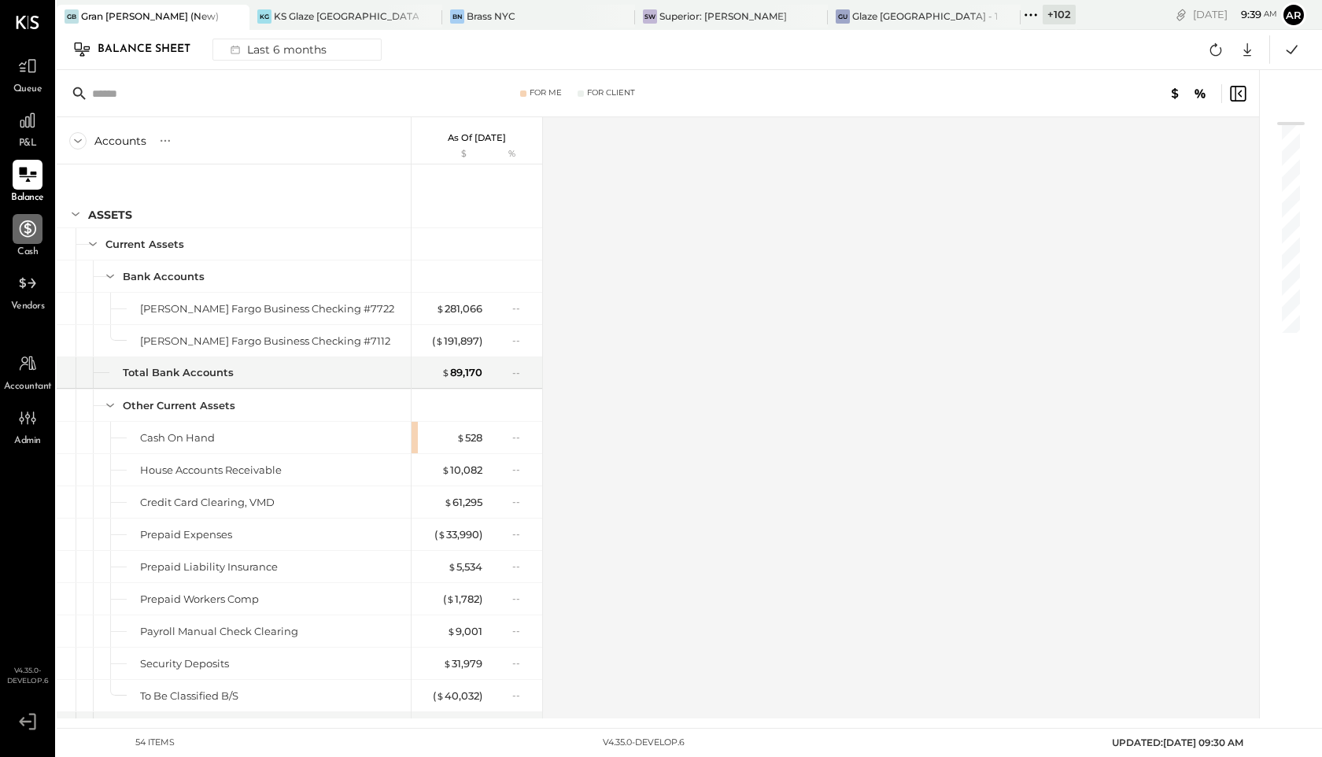
click at [35, 224] on icon at bounding box center [27, 229] width 20 height 20
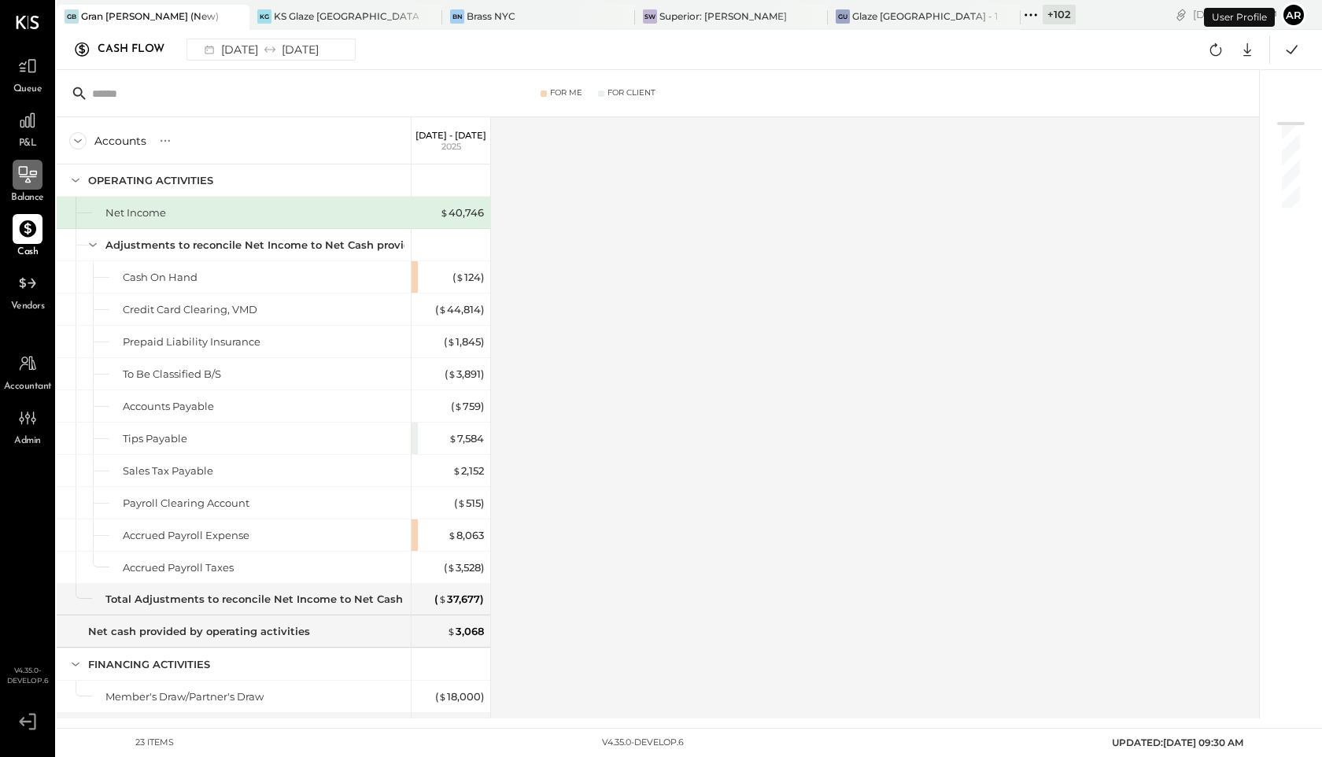
click at [33, 175] on icon at bounding box center [27, 175] width 20 height 20
